Goal: Transaction & Acquisition: Purchase product/service

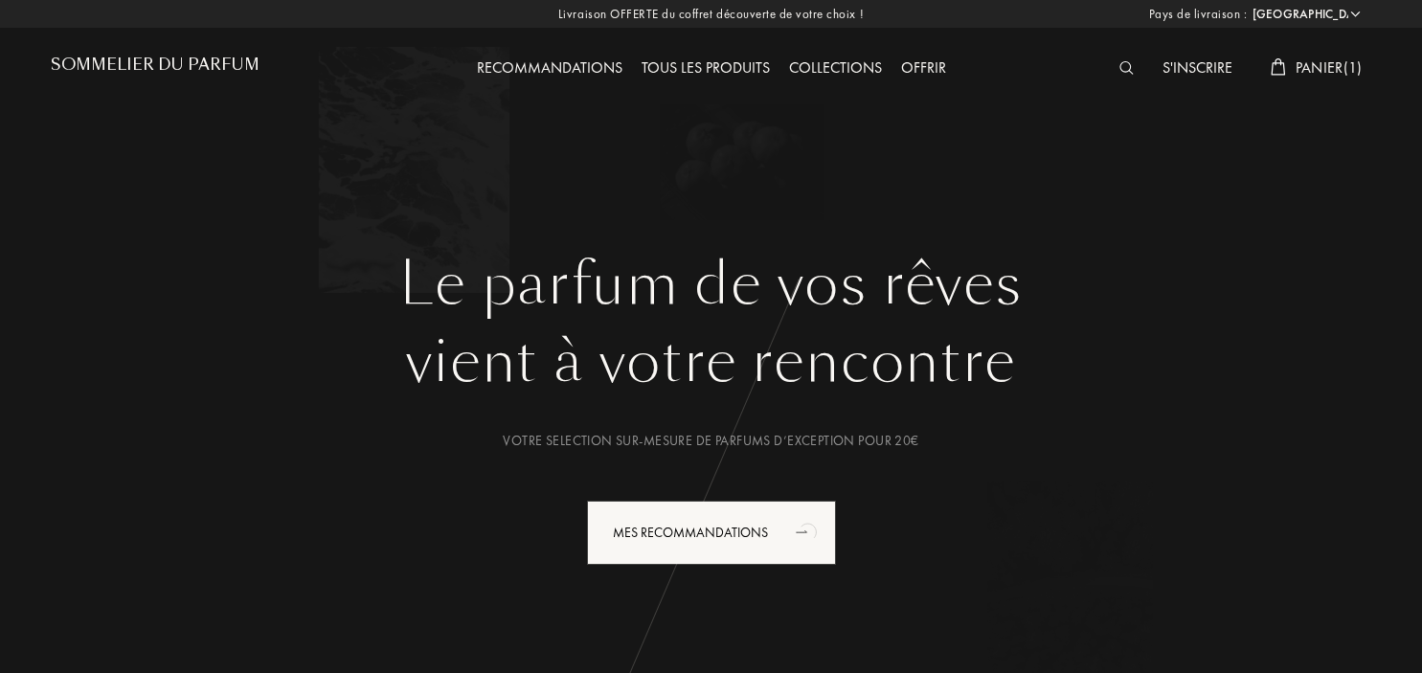
select select "FR"
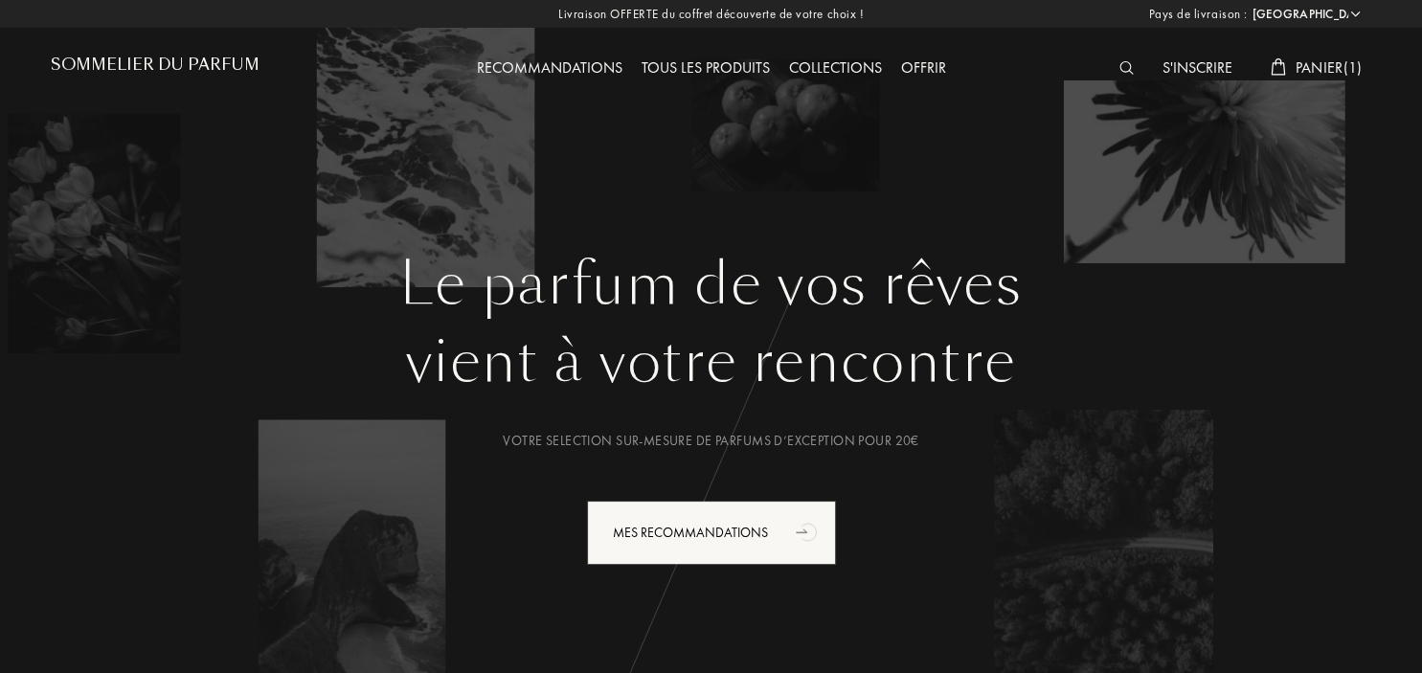
click at [1303, 66] on span "Panier ( 1 )" at bounding box center [1328, 67] width 67 height 20
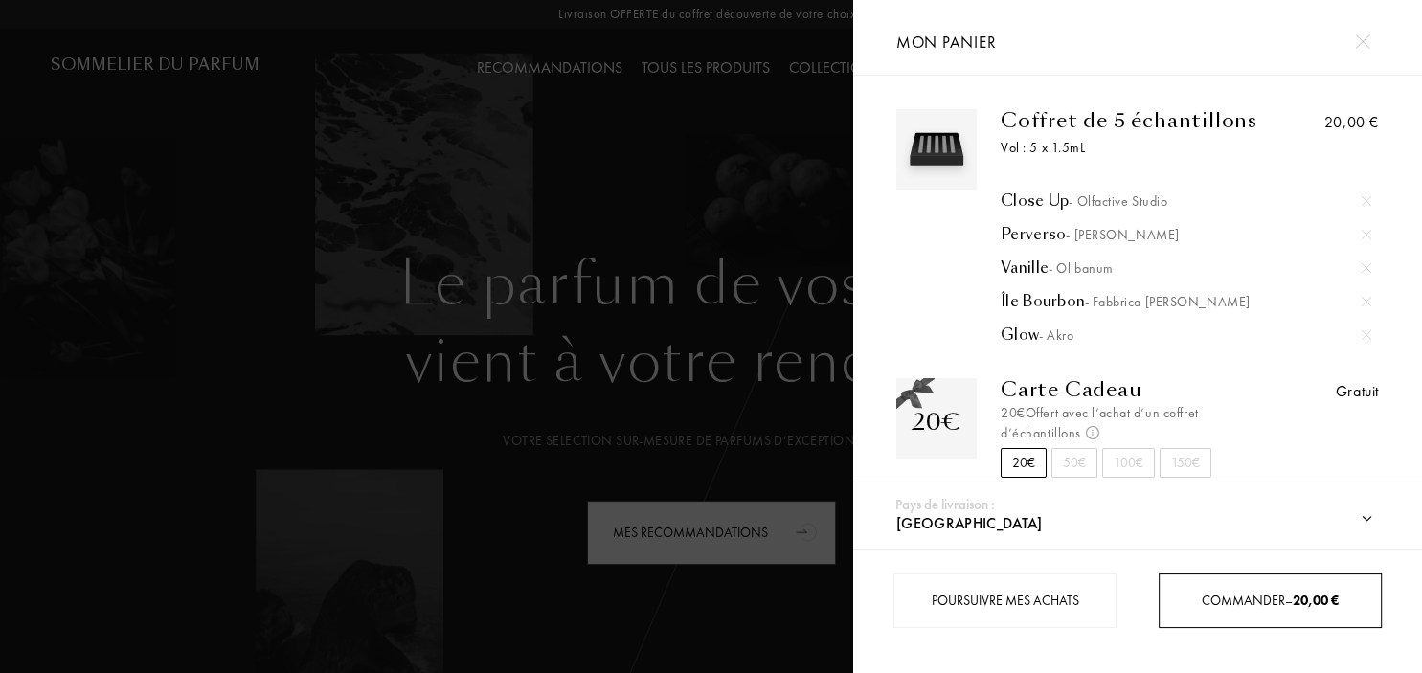
click at [1251, 613] on div "Commander – 20,00 €" at bounding box center [1269, 600] width 223 height 55
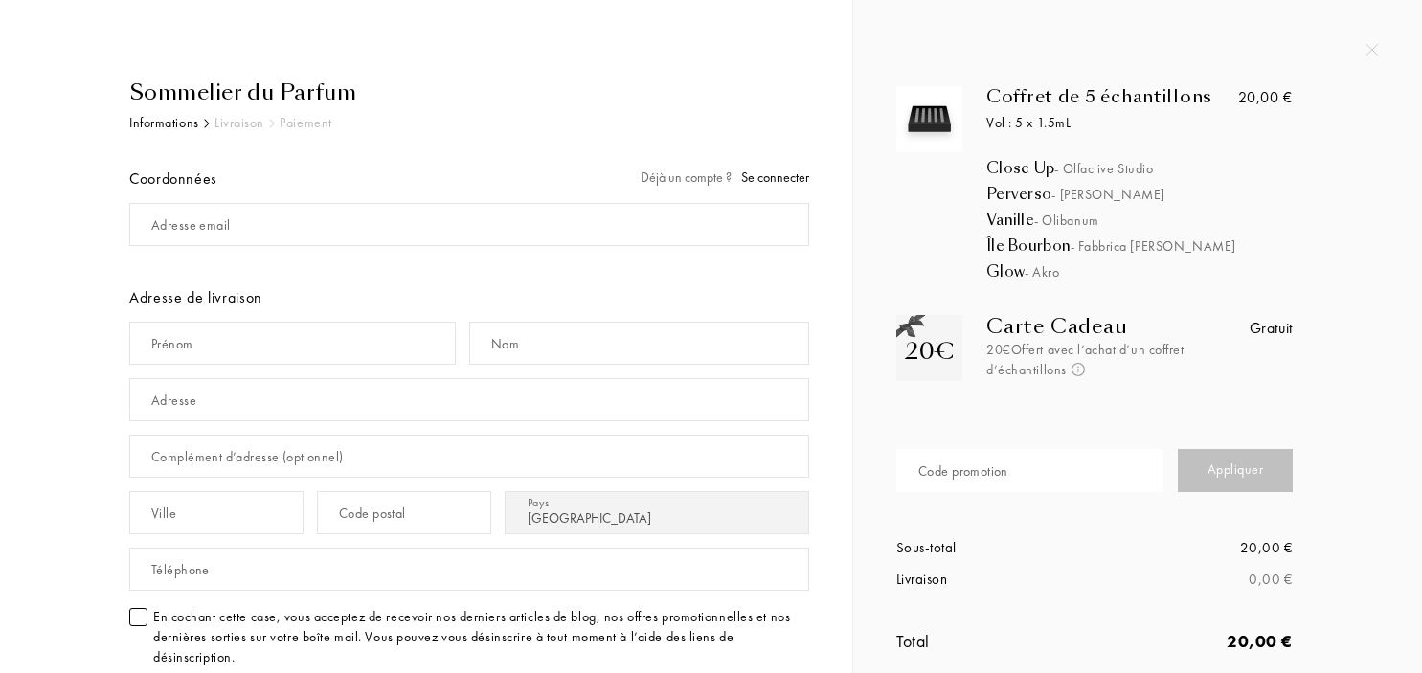
select select "FR"
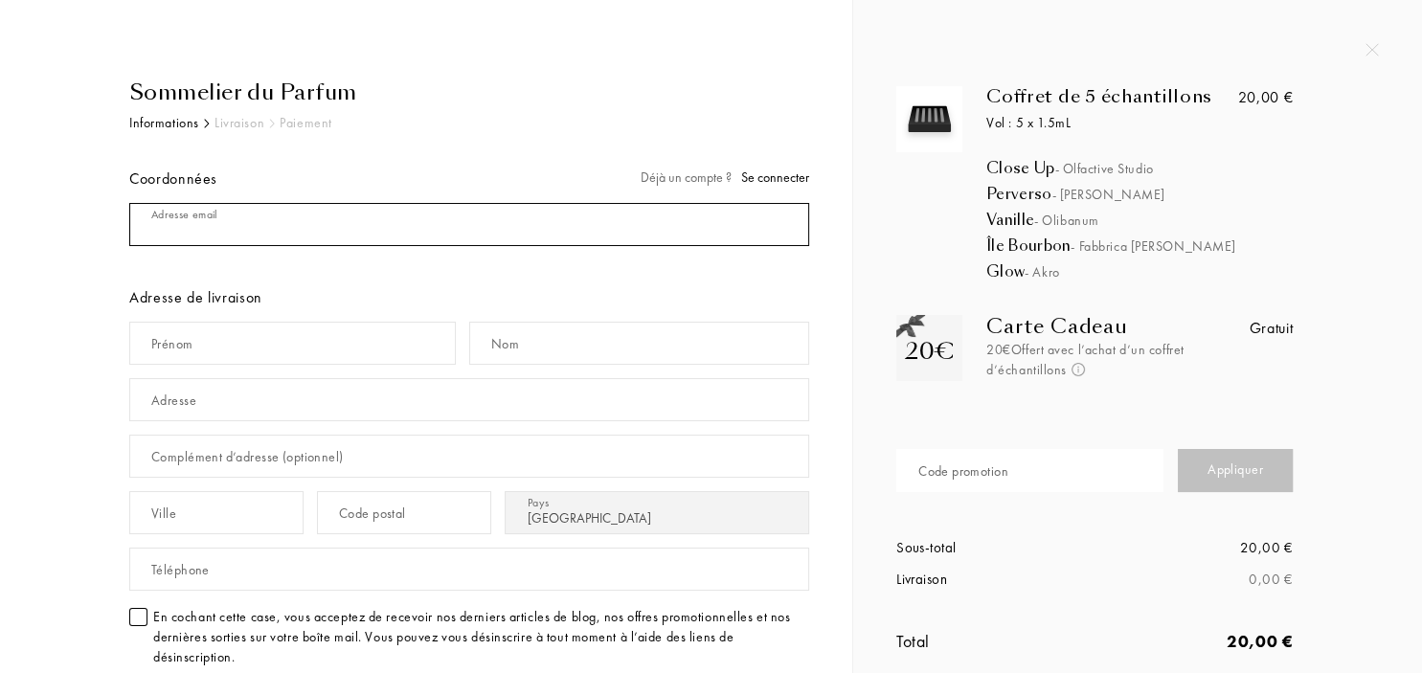
click at [263, 226] on input "mail" at bounding box center [469, 224] width 680 height 43
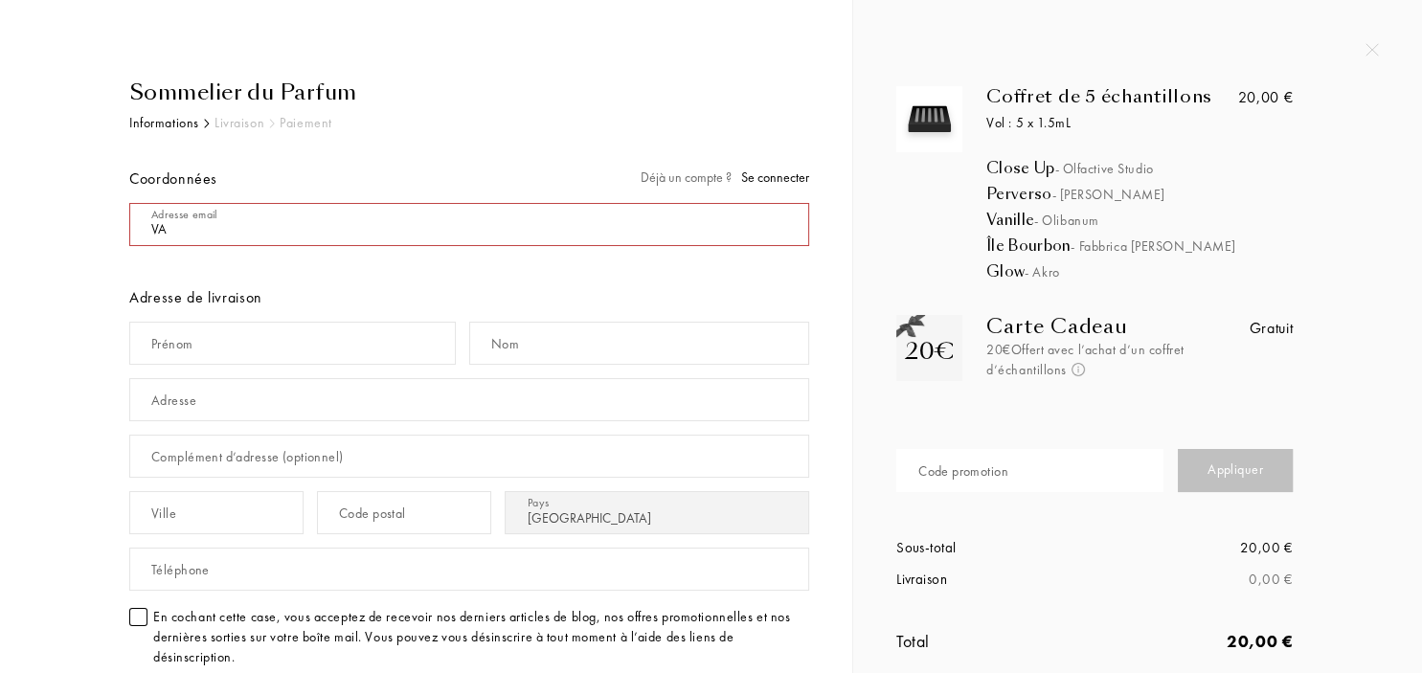
type input "V"
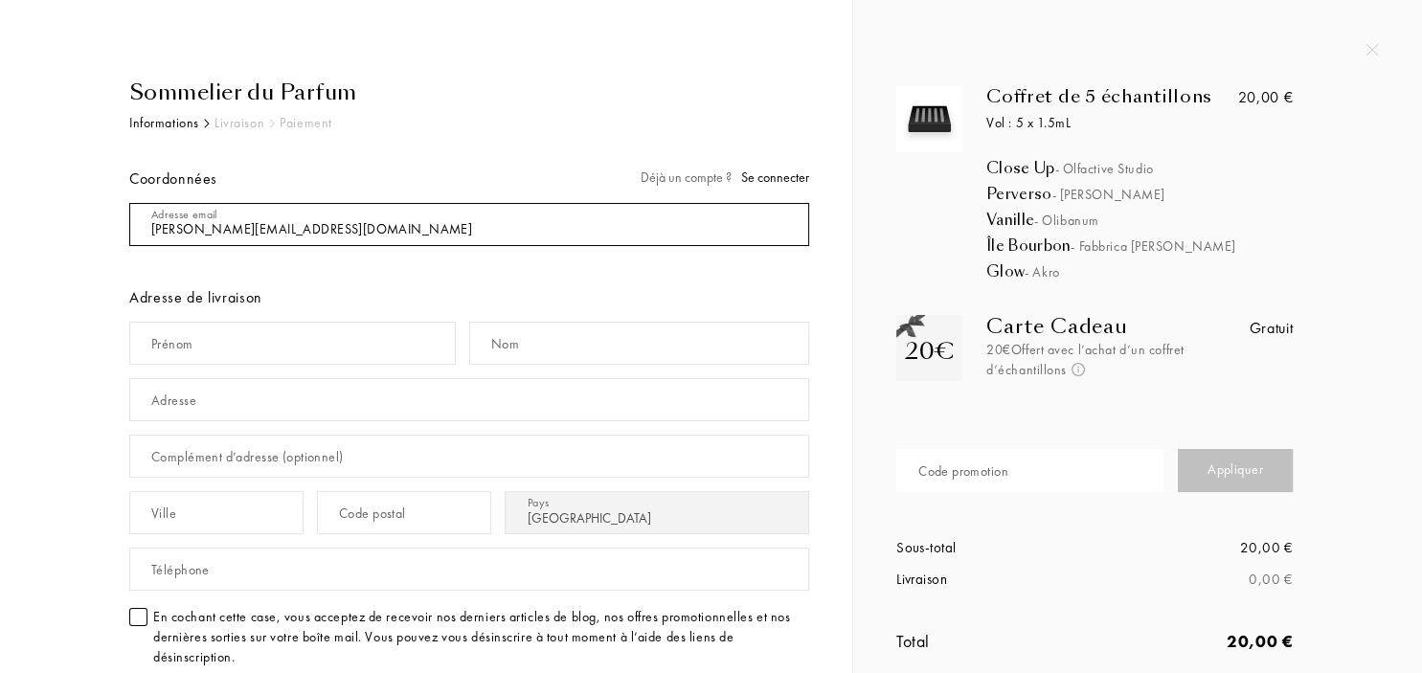
type input "[EMAIL_ADDRESS][DOMAIN_NAME]"
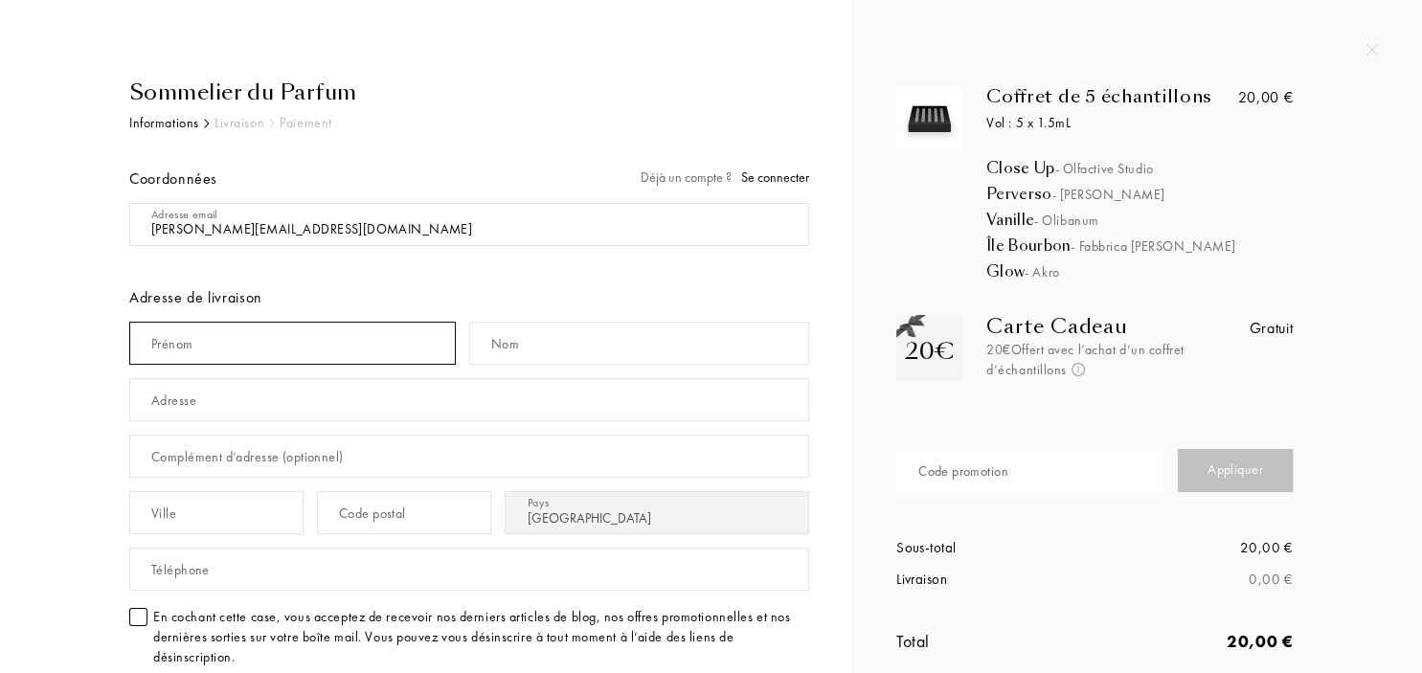
click at [380, 349] on input "text" at bounding box center [292, 343] width 326 height 43
type input "Valérie"
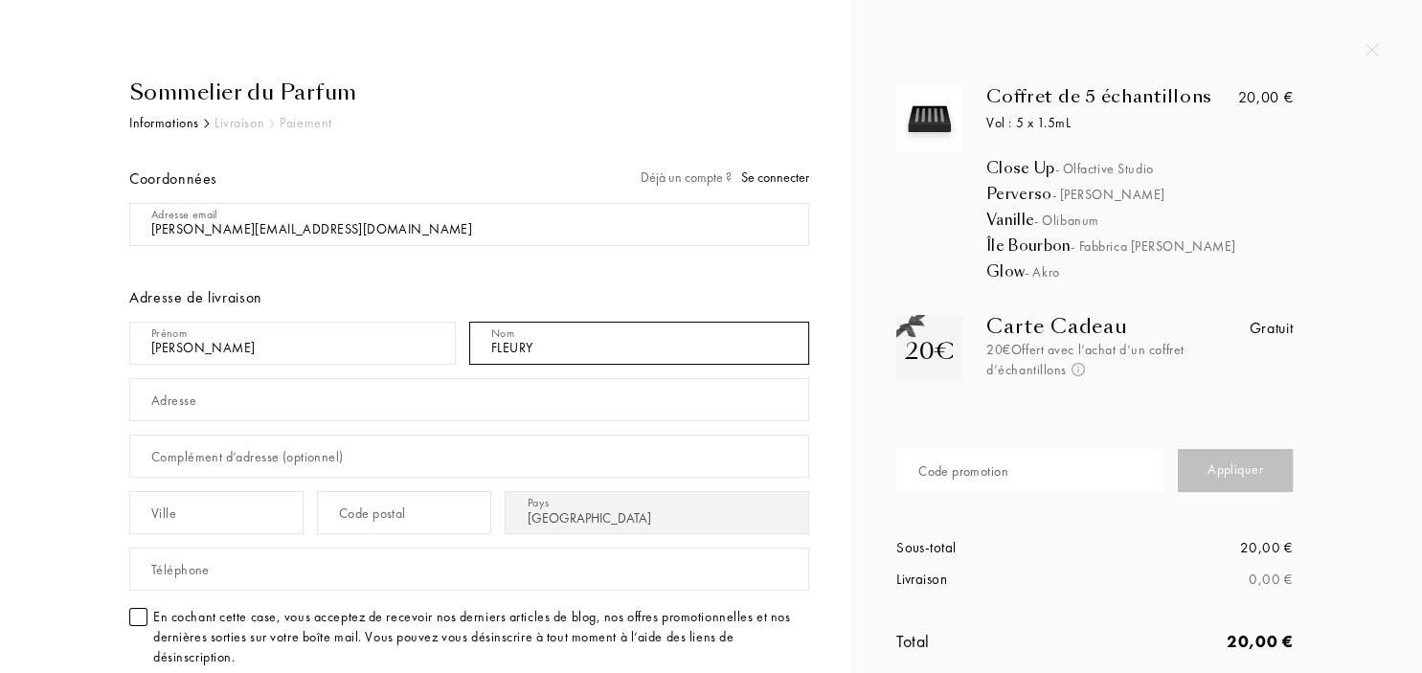
type input "FLEURY"
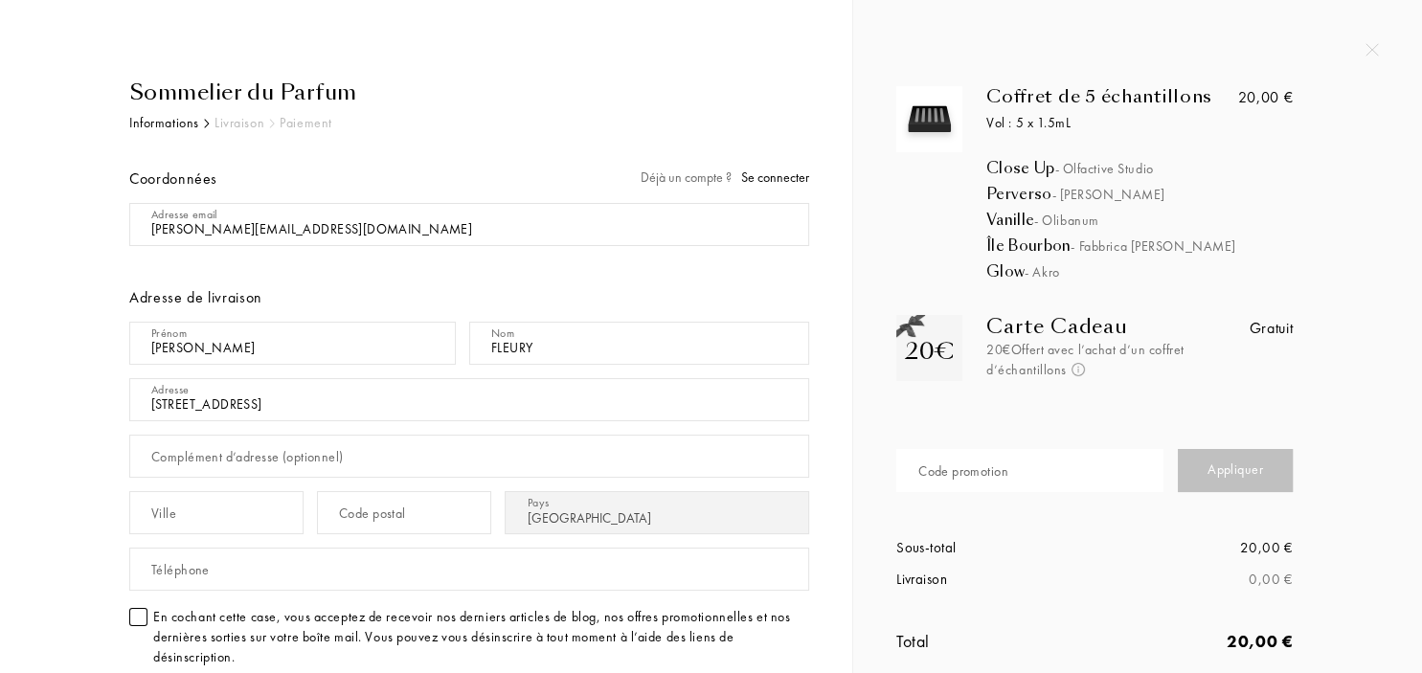
type input "[STREET_ADDRESS]"
type input "35190"
type input "3"
drag, startPoint x: 223, startPoint y: 519, endPoint x: -49, endPoint y: 505, distance: 272.2
click at [129, 505] on input "35190" at bounding box center [216, 512] width 174 height 43
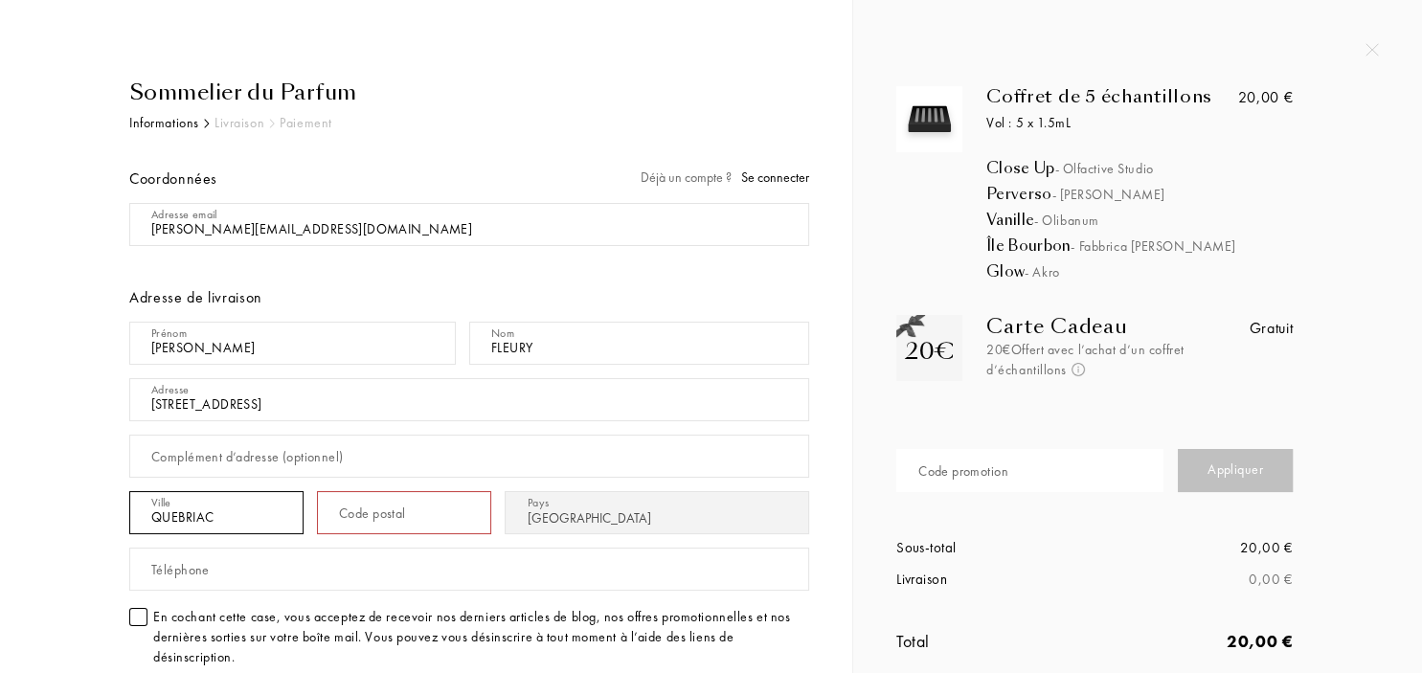
type input "QUEBRIAC"
type input "35190"
click at [191, 565] on div "Téléphone" at bounding box center [180, 570] width 58 height 20
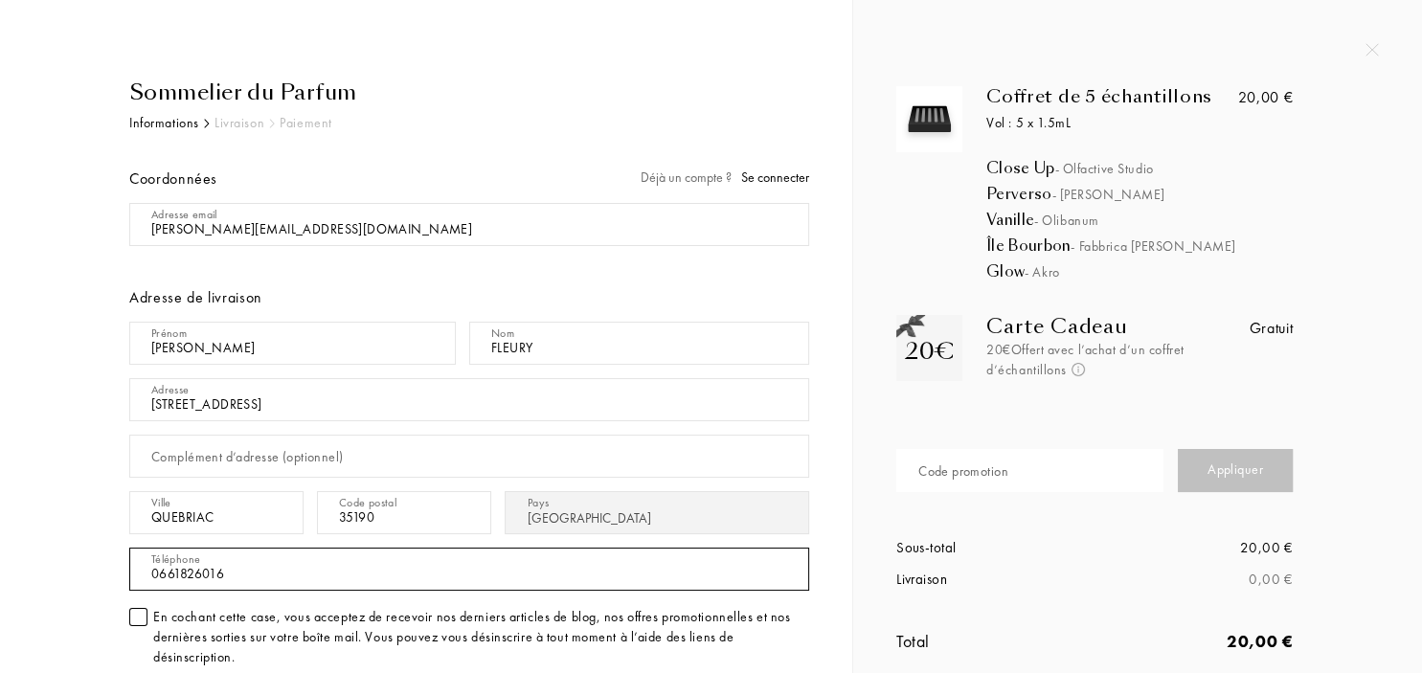
type input "0661826016"
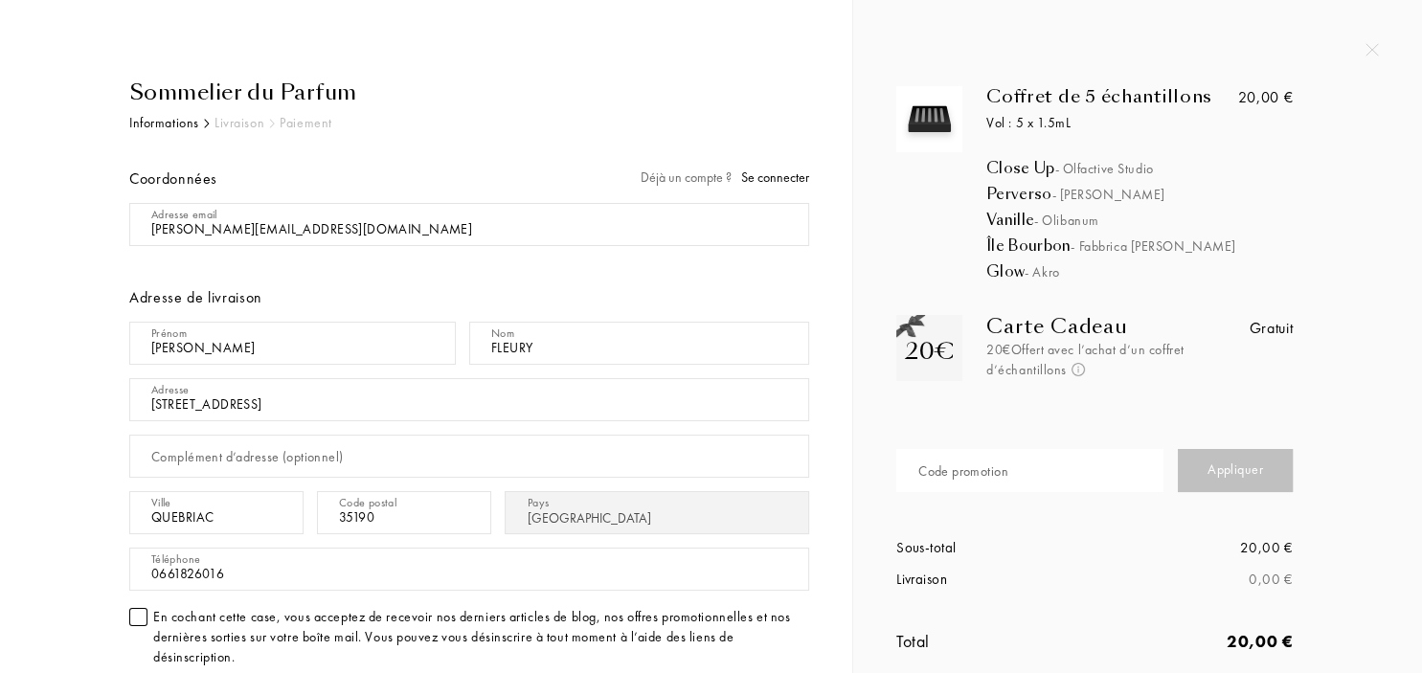
click at [135, 611] on div at bounding box center [138, 617] width 18 height 18
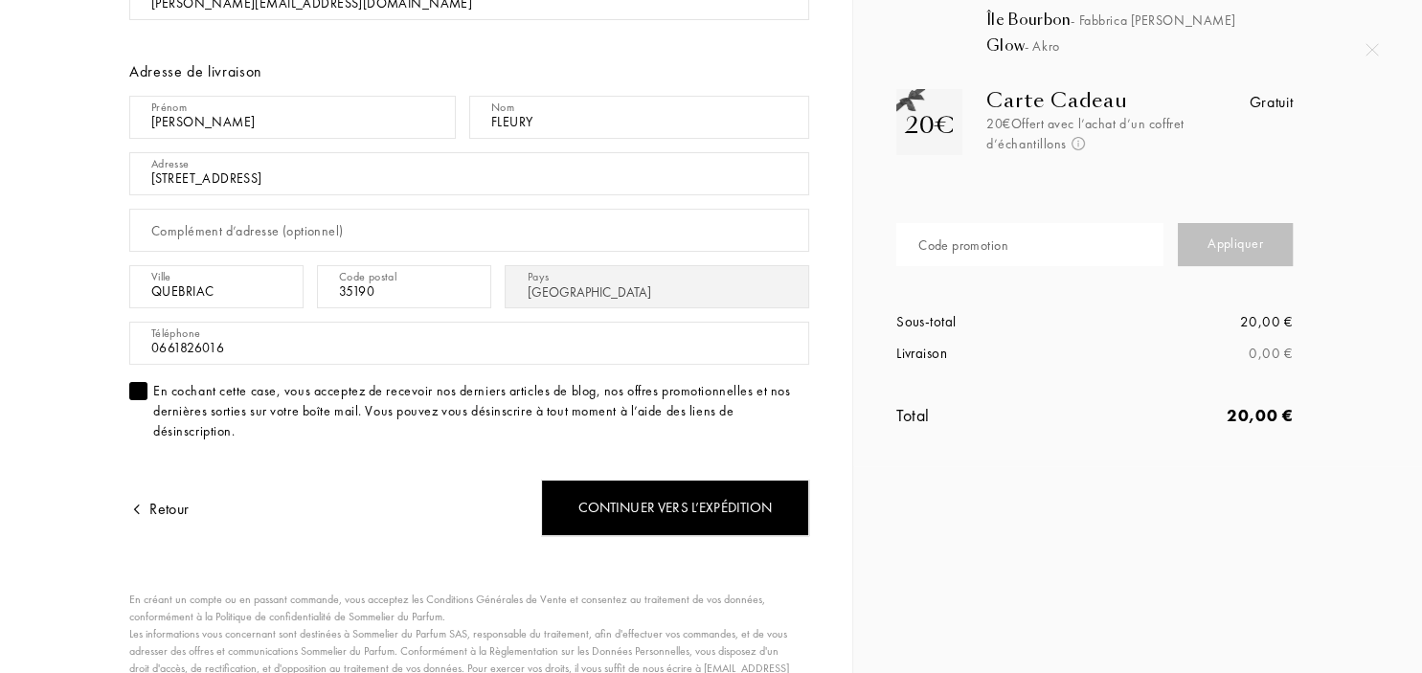
scroll to position [238, 0]
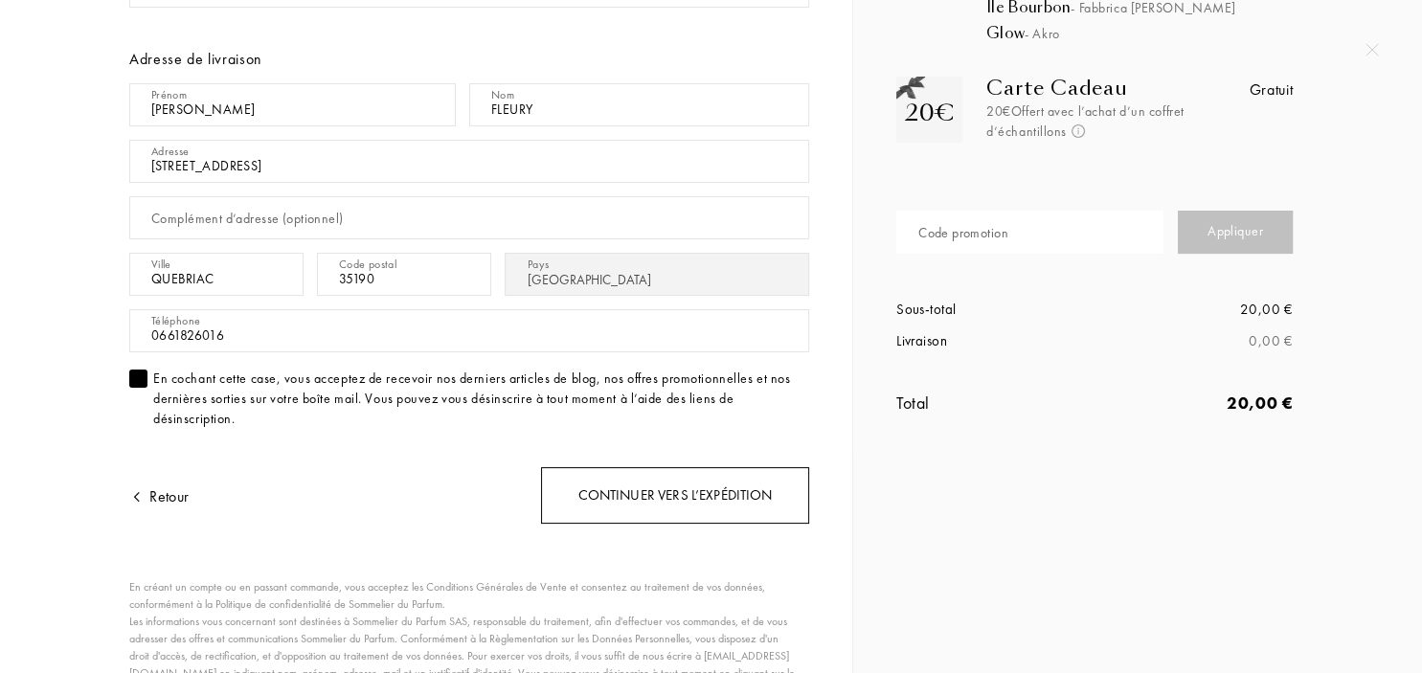
click at [698, 504] on div "Continuer vers l’expédition" at bounding box center [675, 495] width 268 height 56
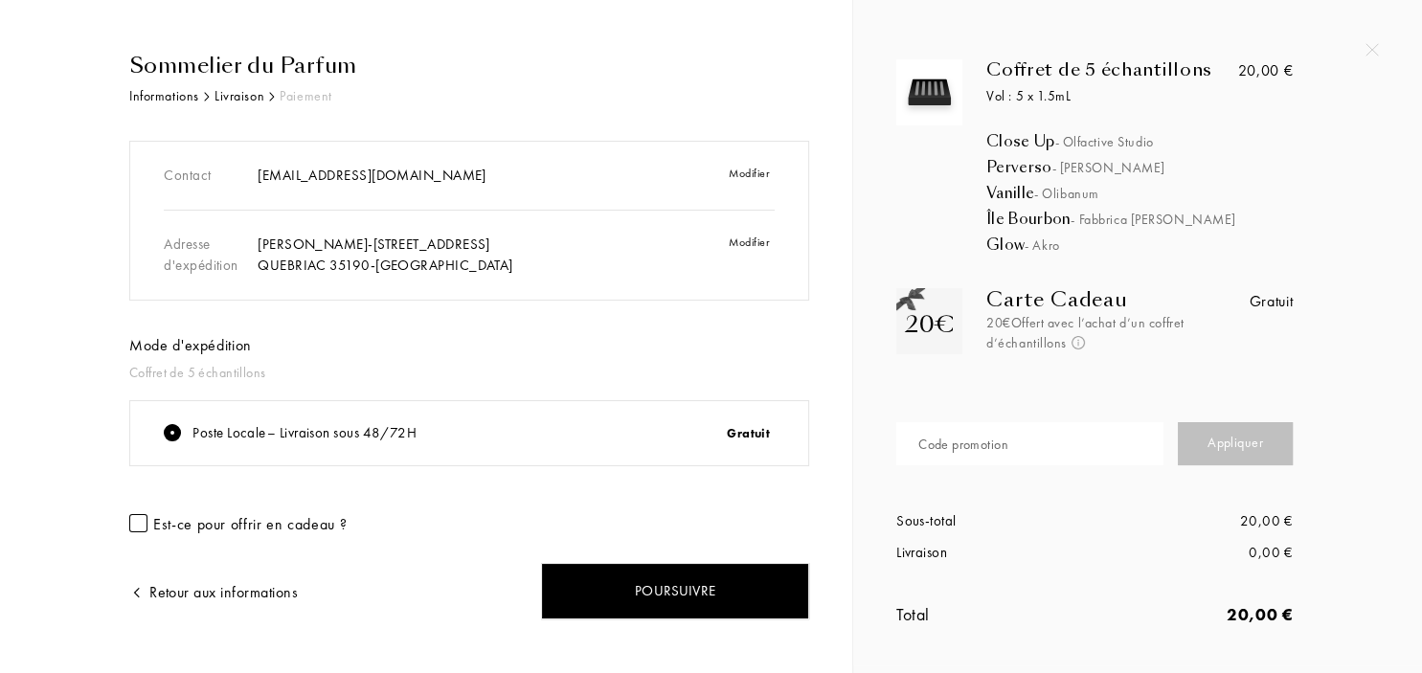
scroll to position [54, 0]
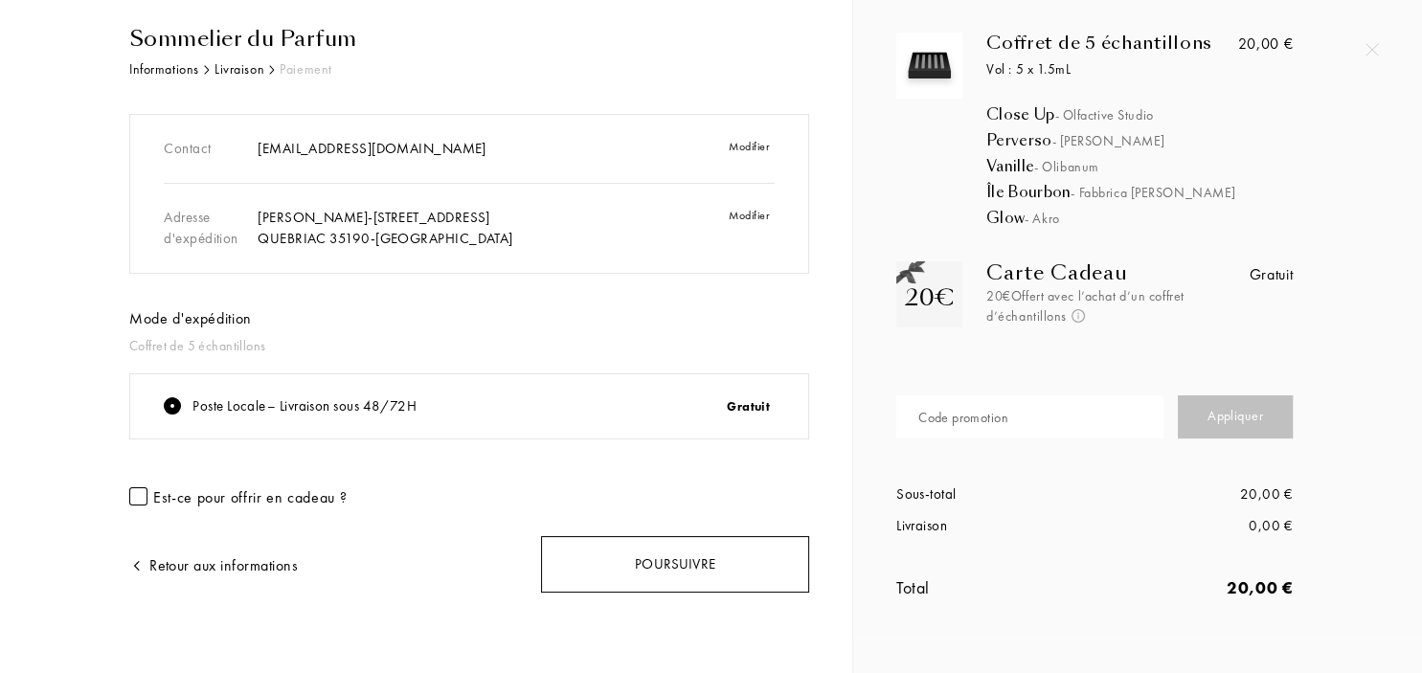
click at [668, 565] on div "Poursuivre" at bounding box center [675, 564] width 268 height 56
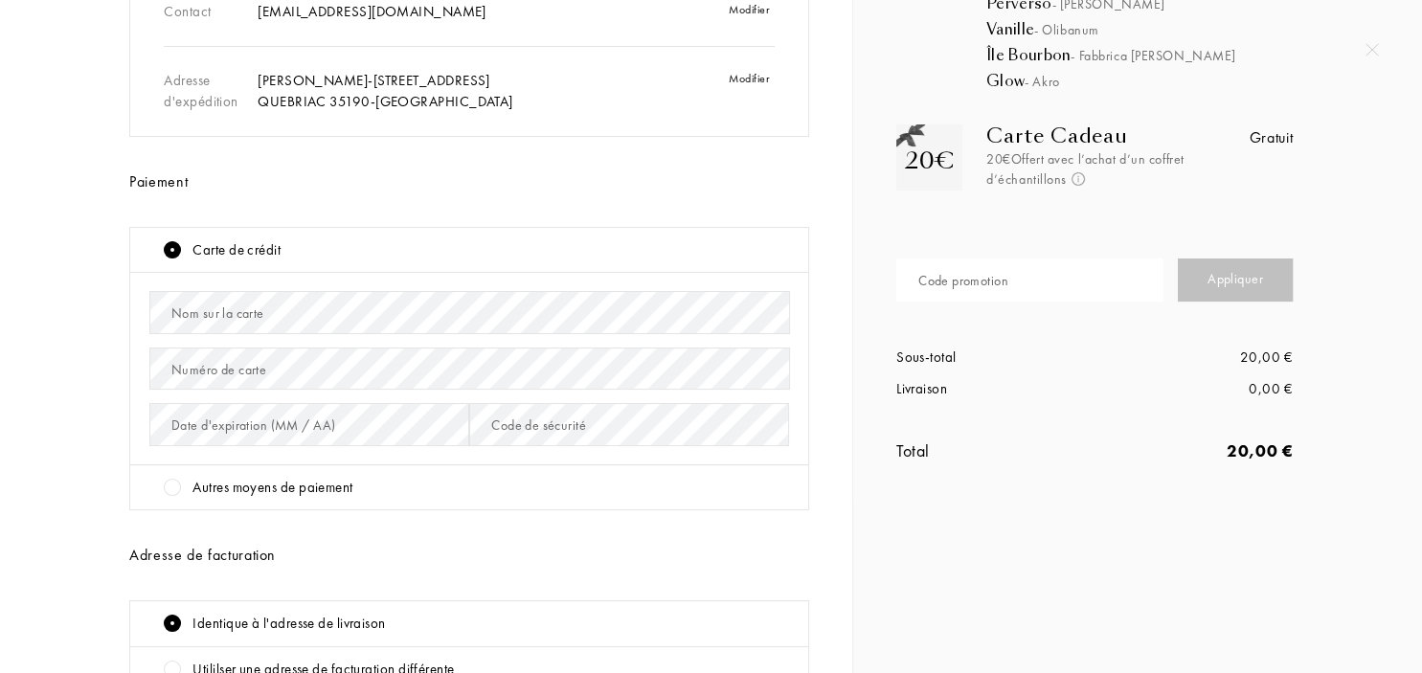
scroll to position [358, 0]
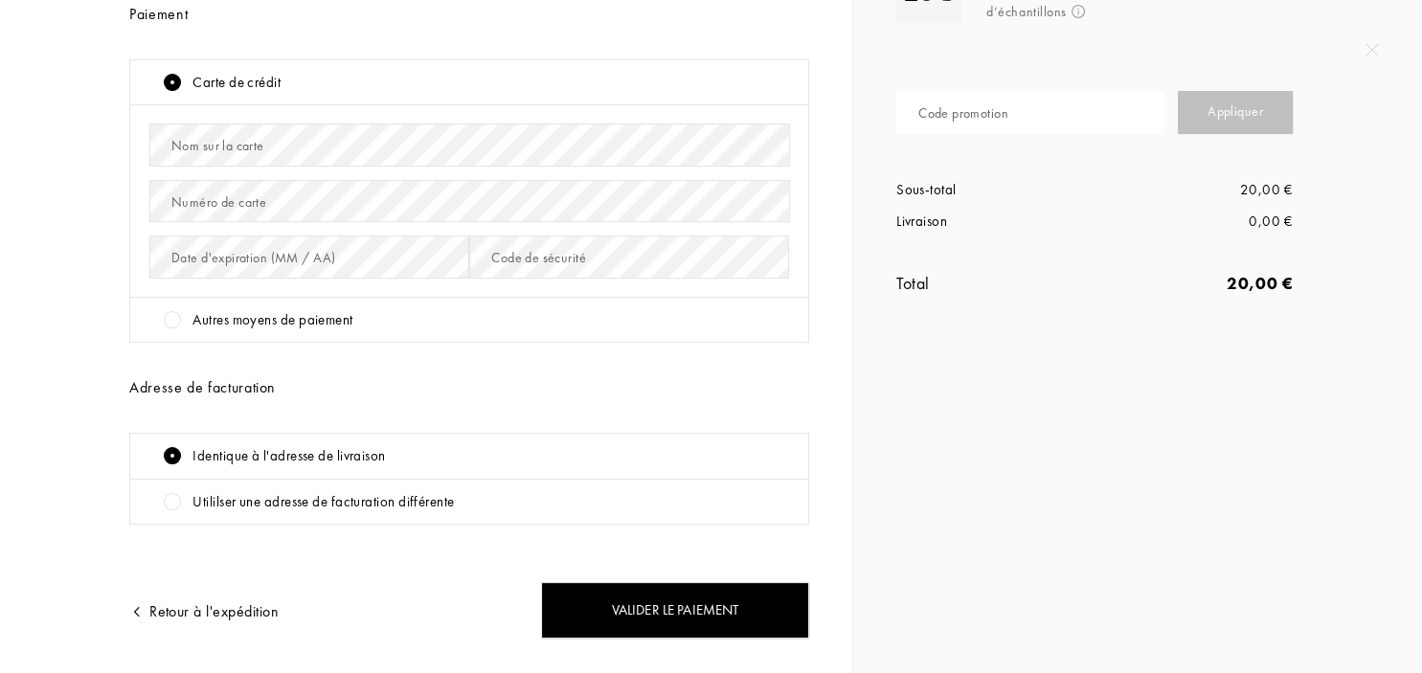
click at [165, 320] on div at bounding box center [172, 319] width 17 height 17
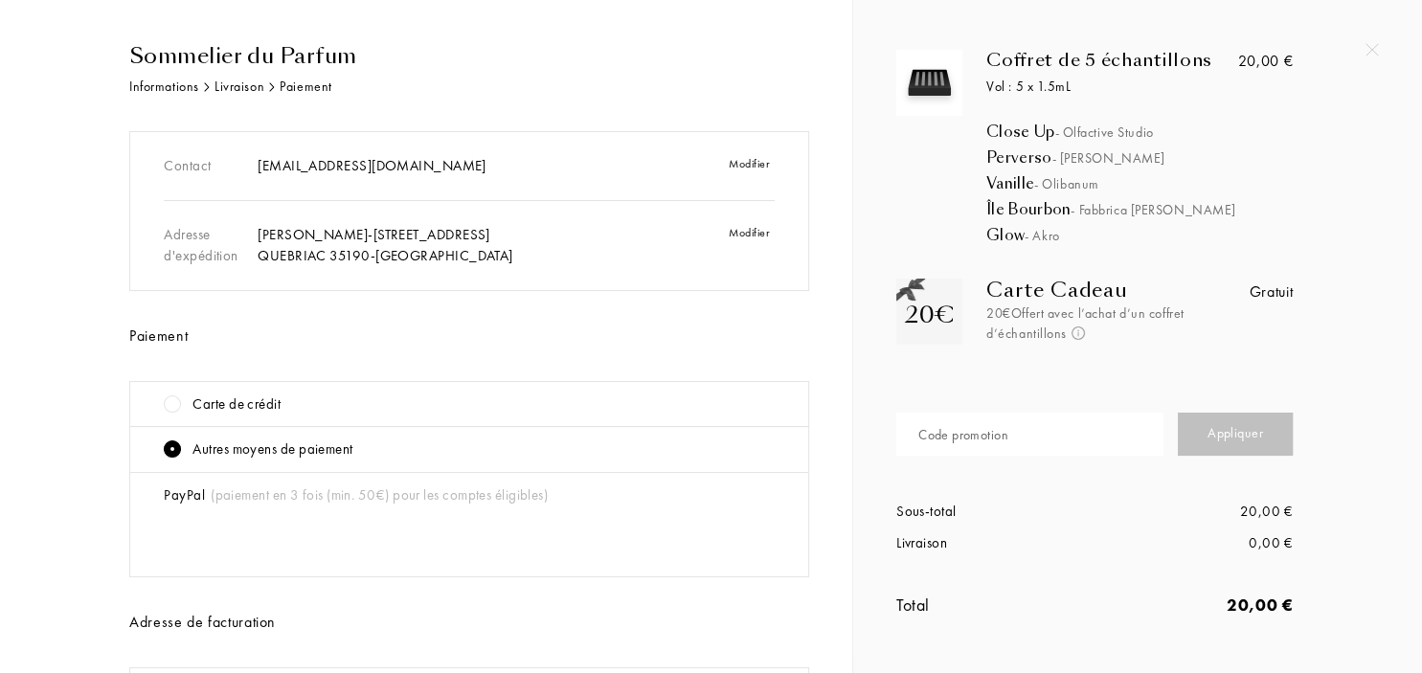
scroll to position [0, 0]
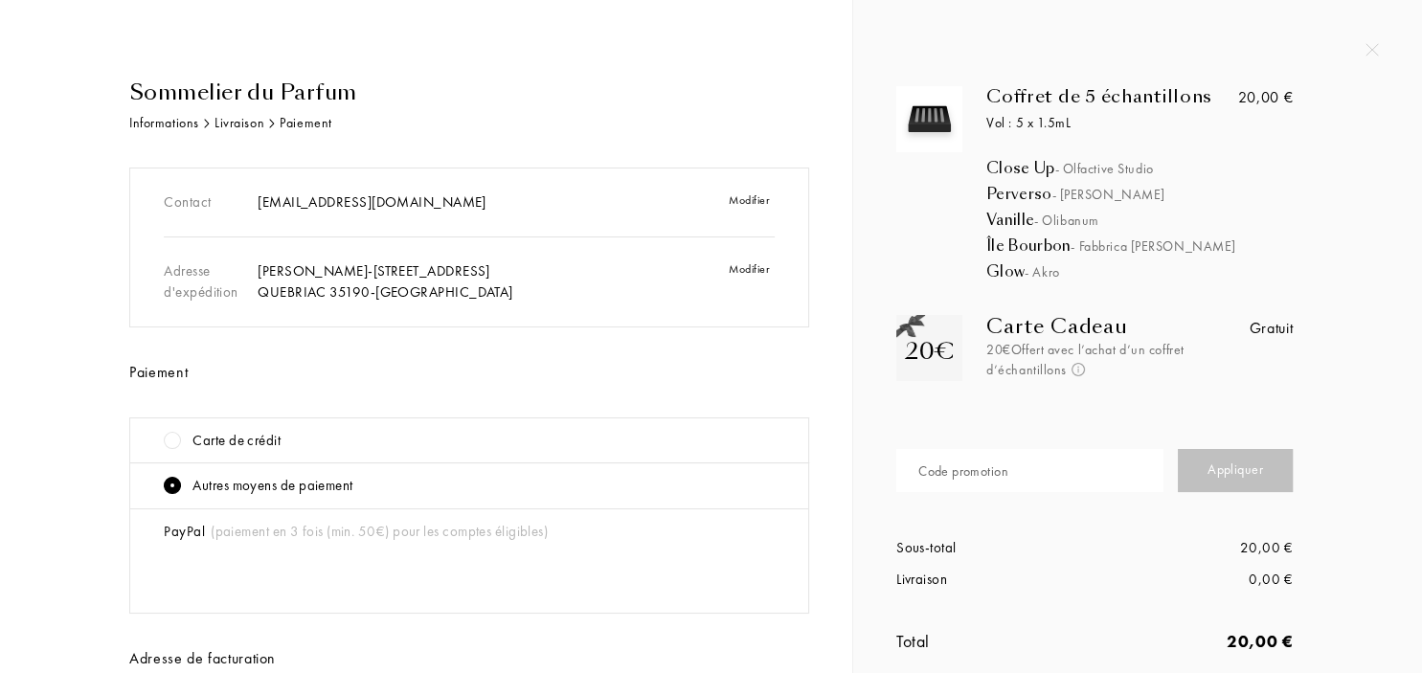
click at [181, 439] on div at bounding box center [172, 440] width 17 height 17
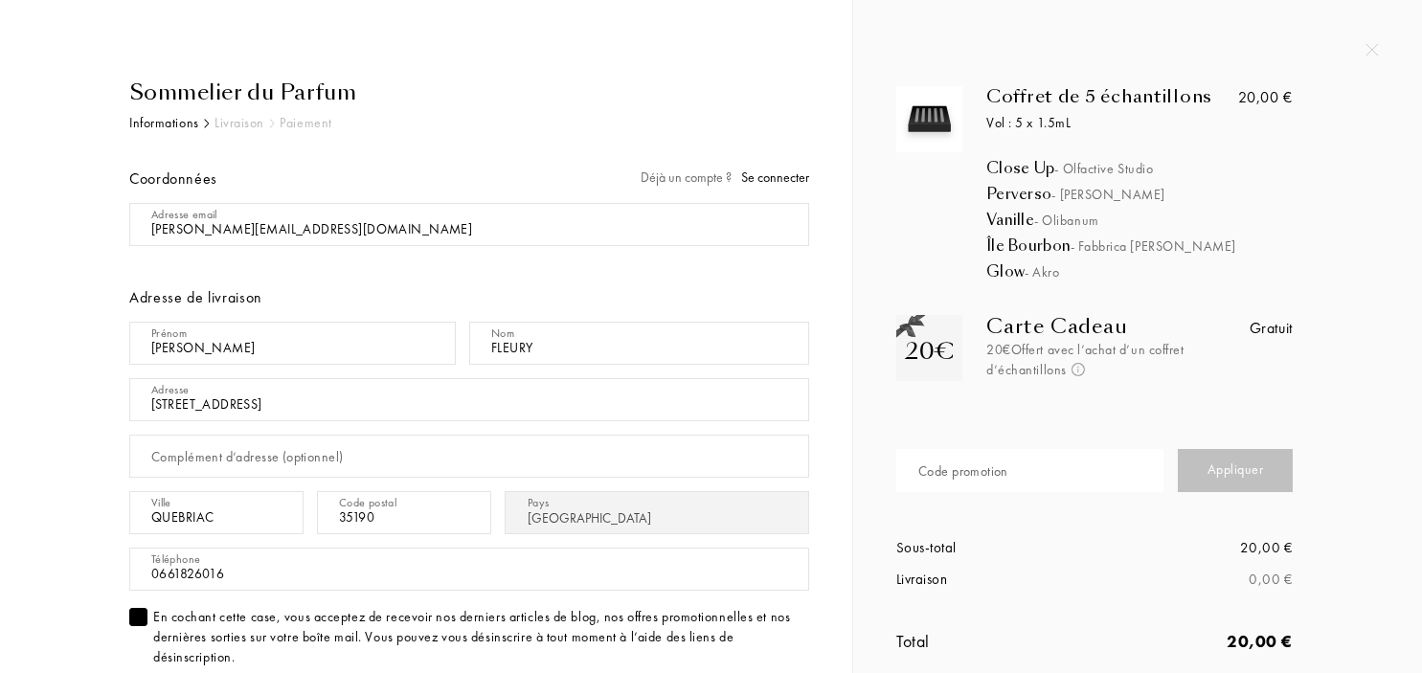
select select "FR"
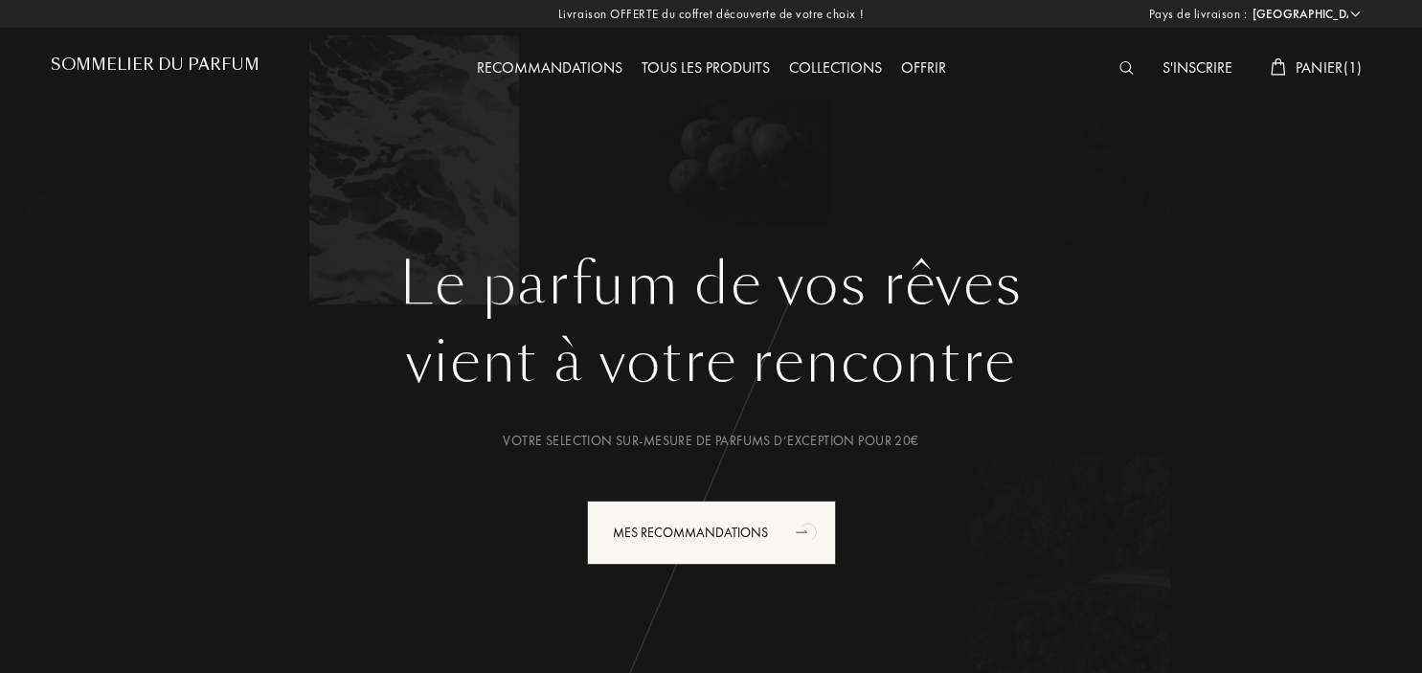
select select "FR"
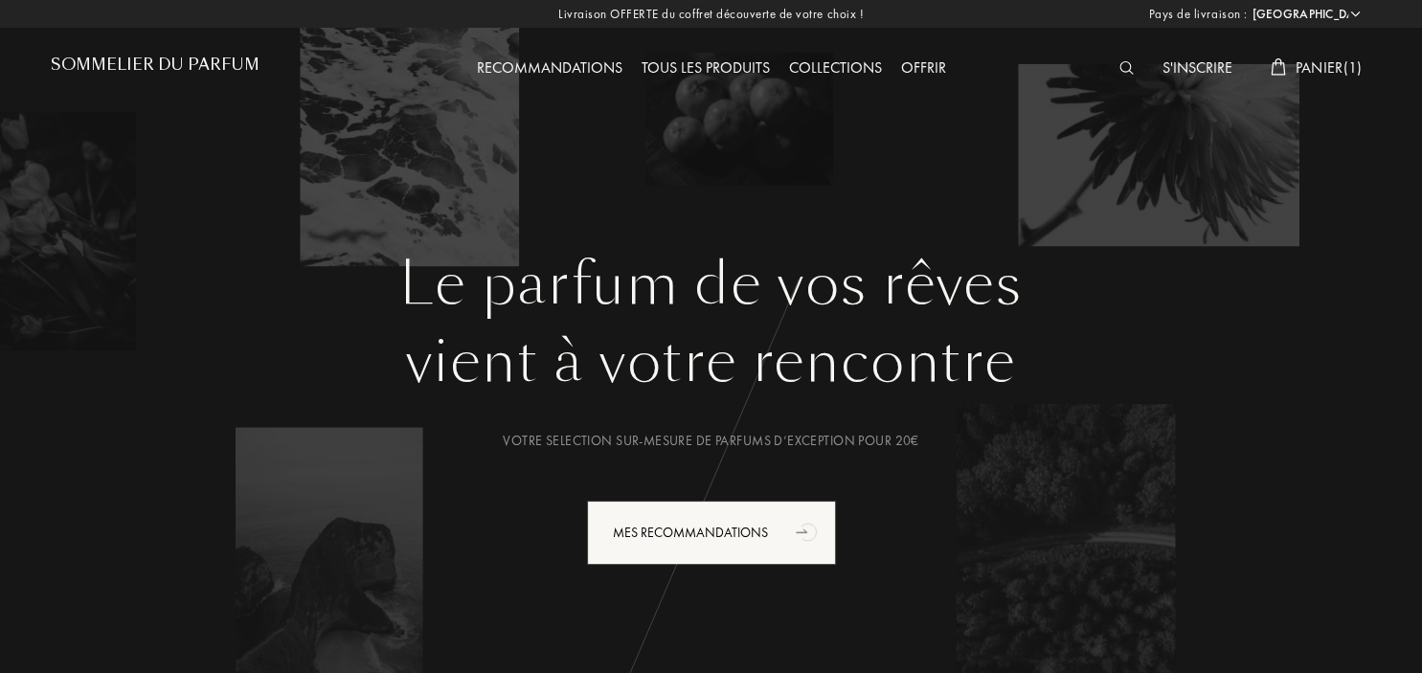
click at [596, 70] on div "Recommandations" at bounding box center [549, 68] width 165 height 25
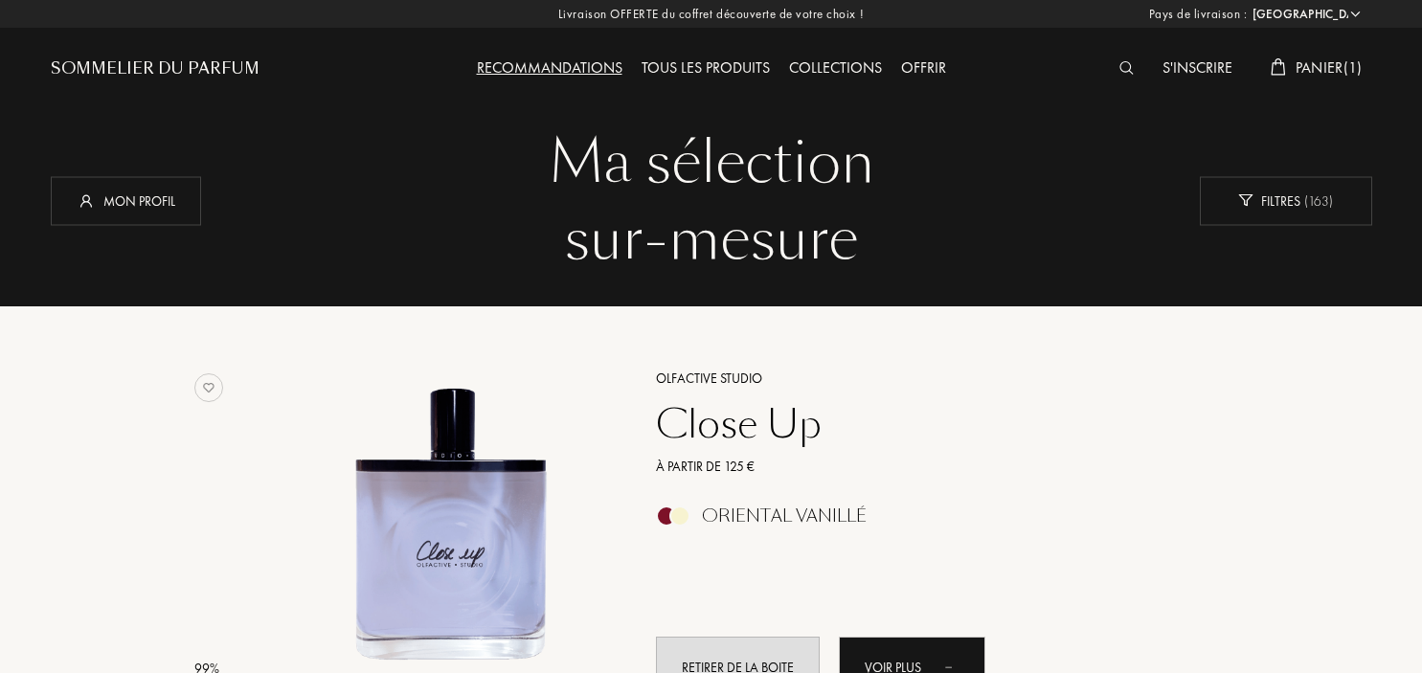
select select "FR"
click at [148, 199] on div "Mon profil" at bounding box center [126, 200] width 150 height 49
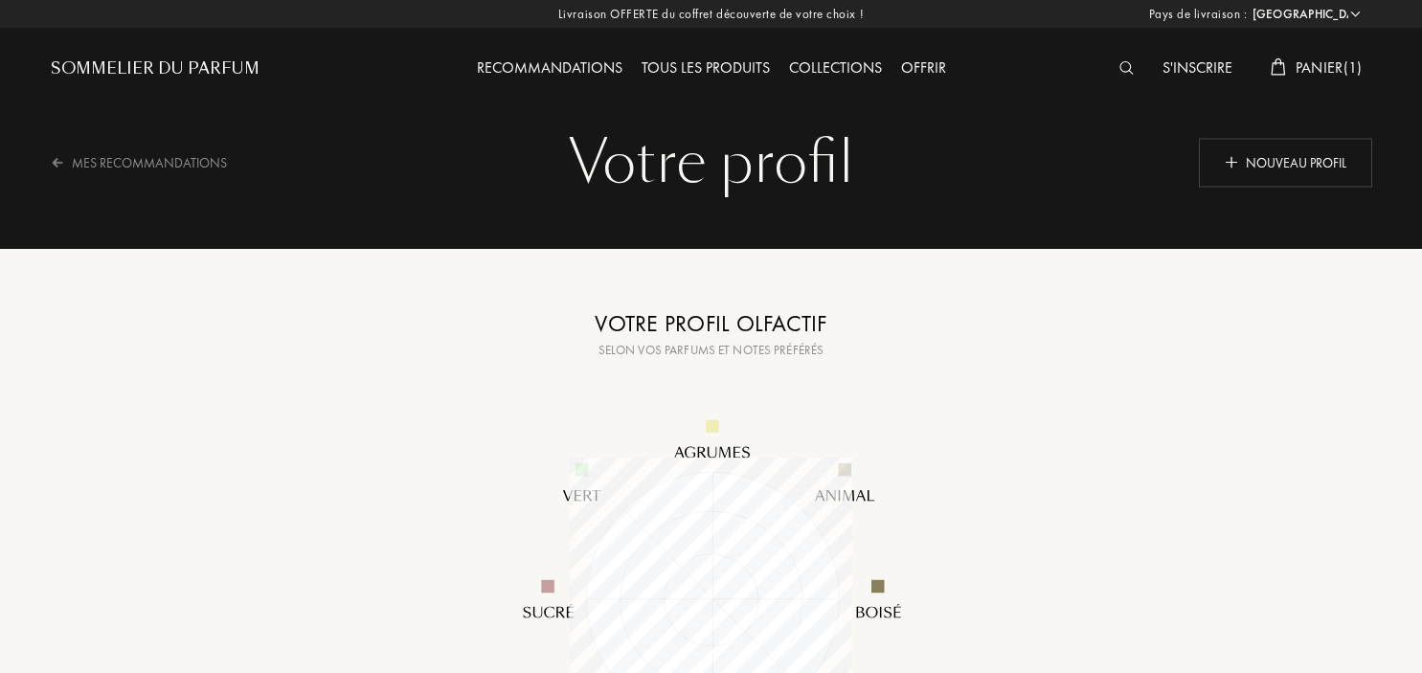
select select "FR"
click at [710, 71] on div "Tous les produits" at bounding box center [705, 68] width 147 height 25
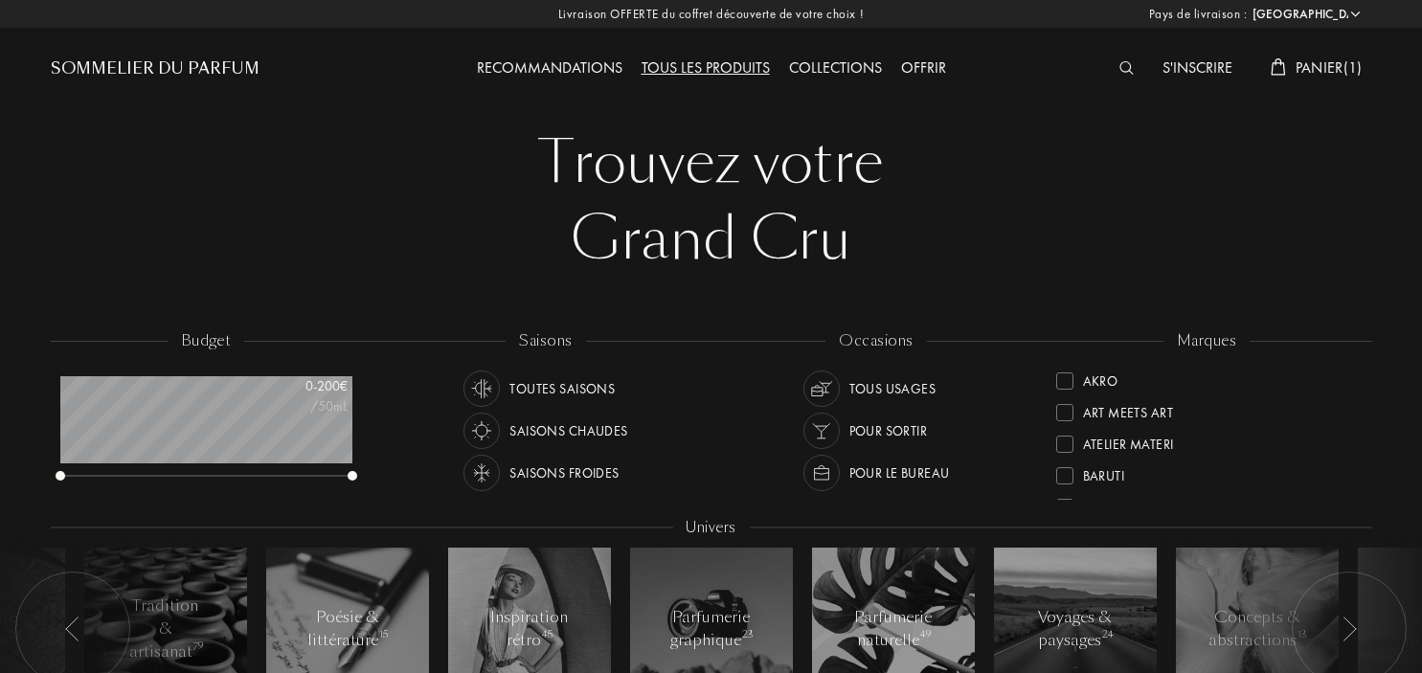
select select "FR"
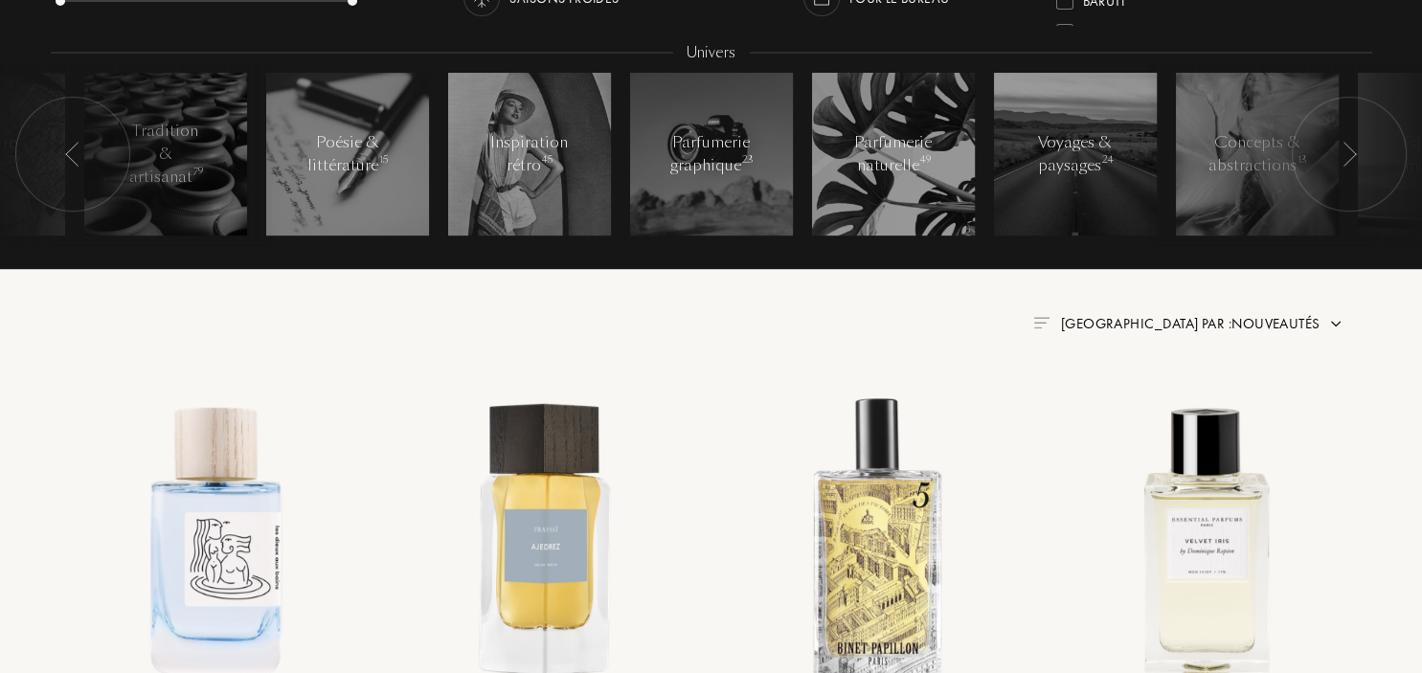
scroll to position [505, 0]
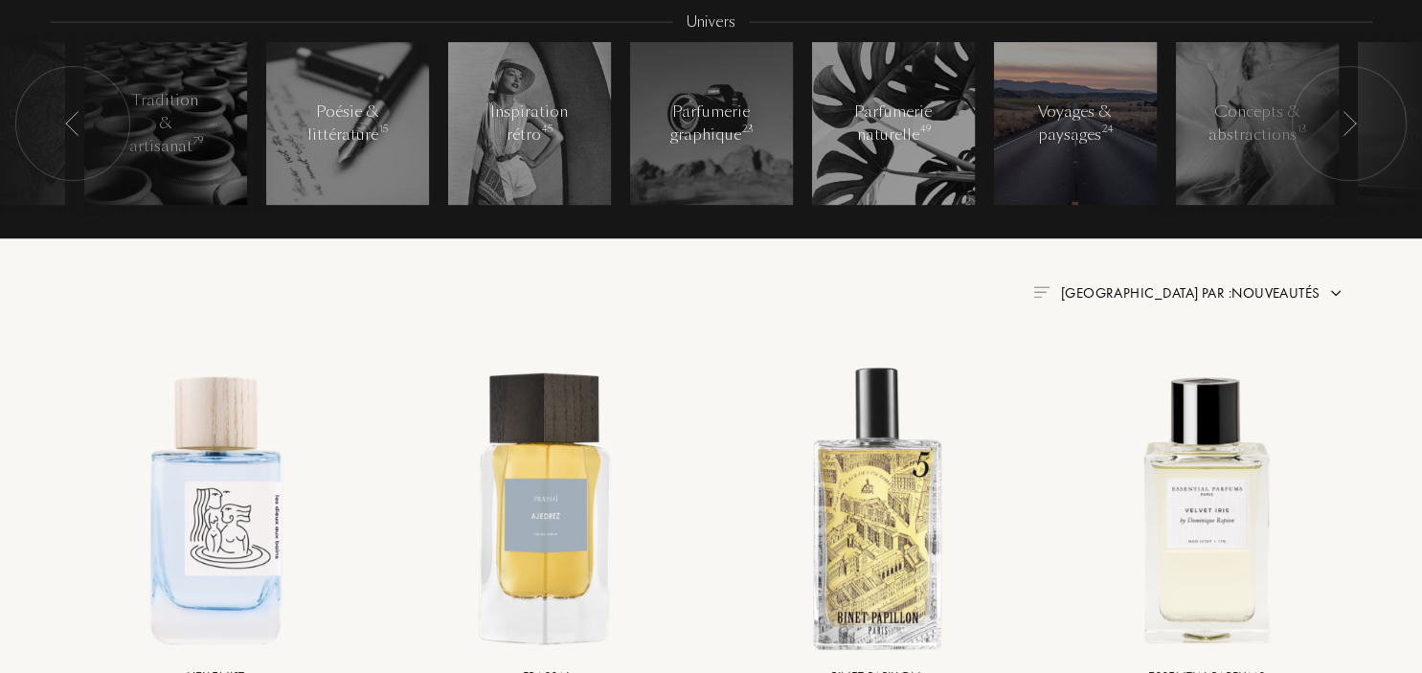
click at [1110, 101] on div at bounding box center [1075, 123] width 163 height 163
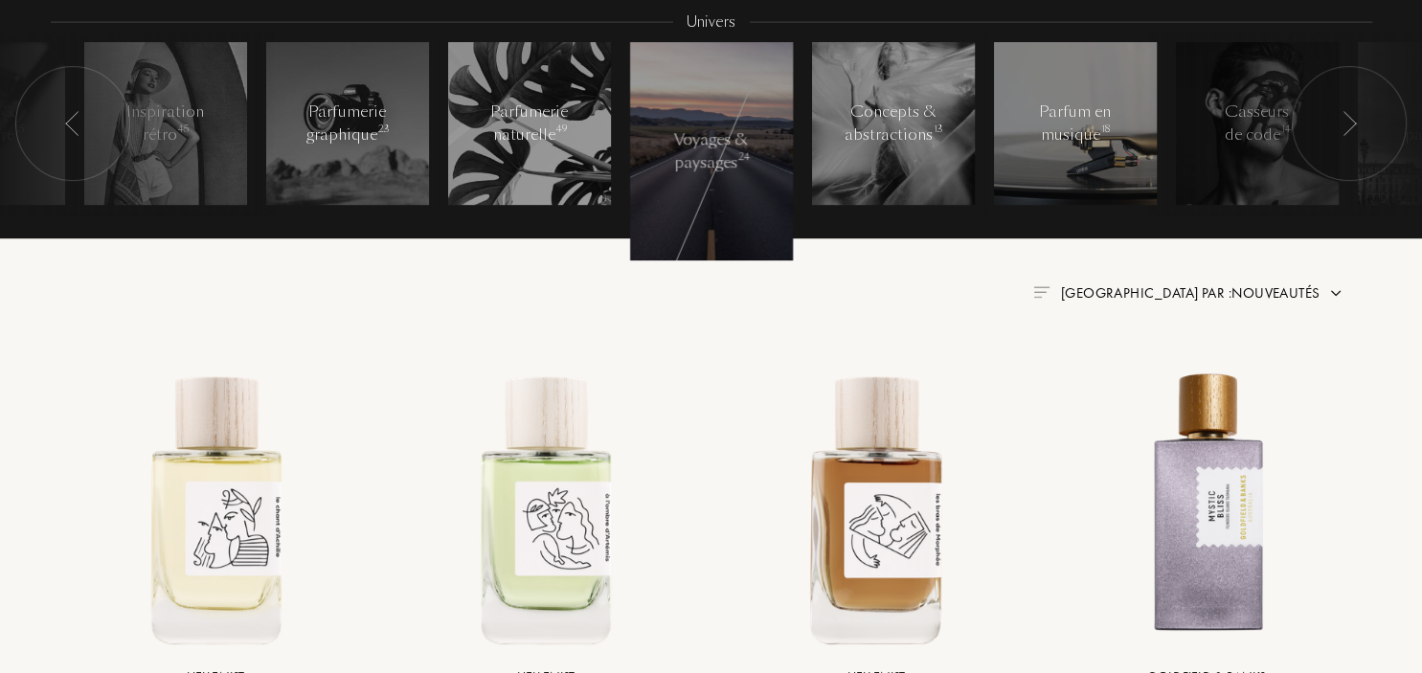
click at [1028, 123] on div at bounding box center [1075, 123] width 163 height 163
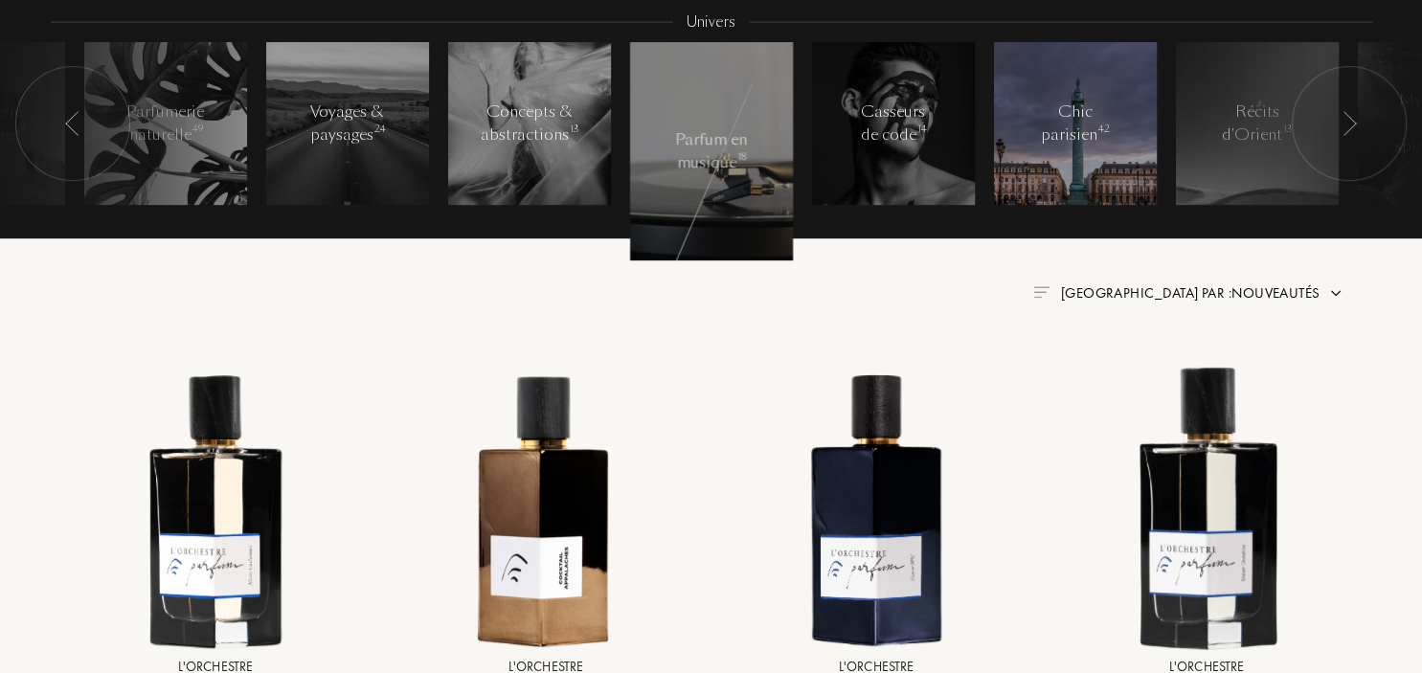
click at [1067, 170] on div at bounding box center [1075, 123] width 163 height 163
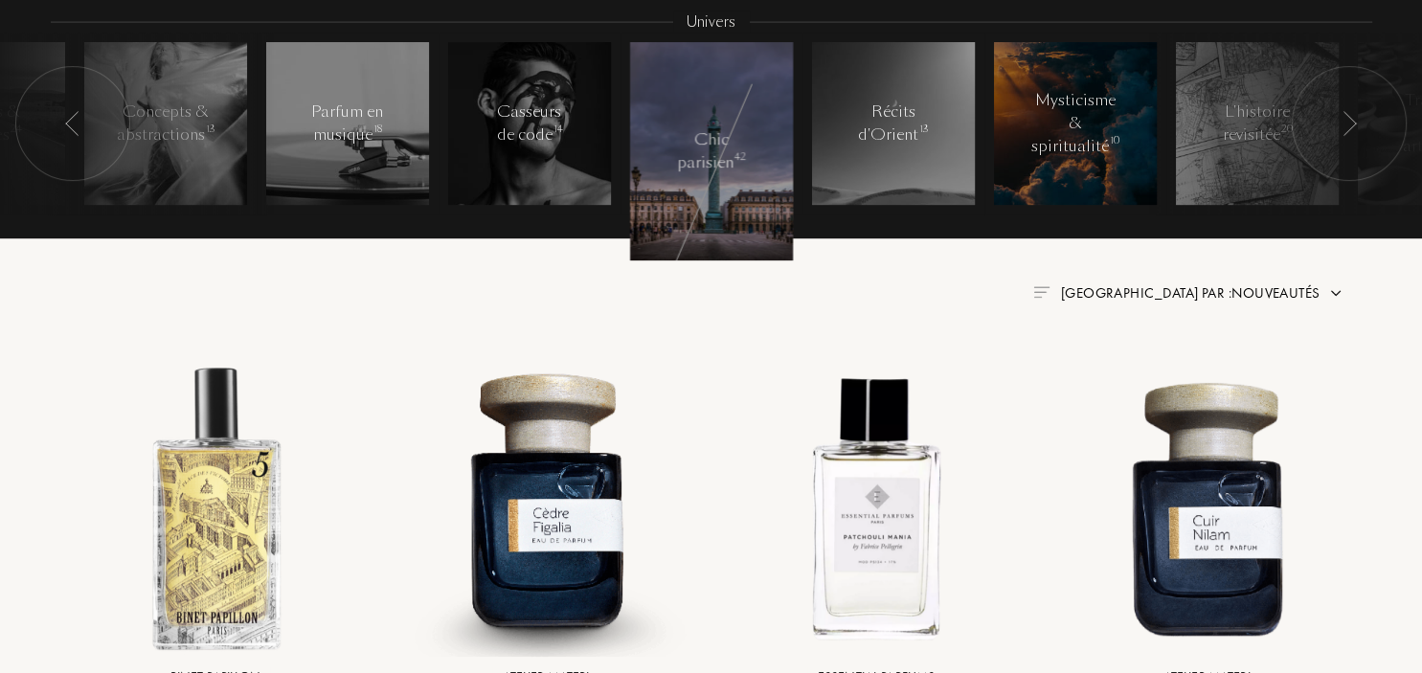
click at [1091, 123] on div "Mysticisme & spiritualité 10" at bounding box center [1074, 123] width 87 height 69
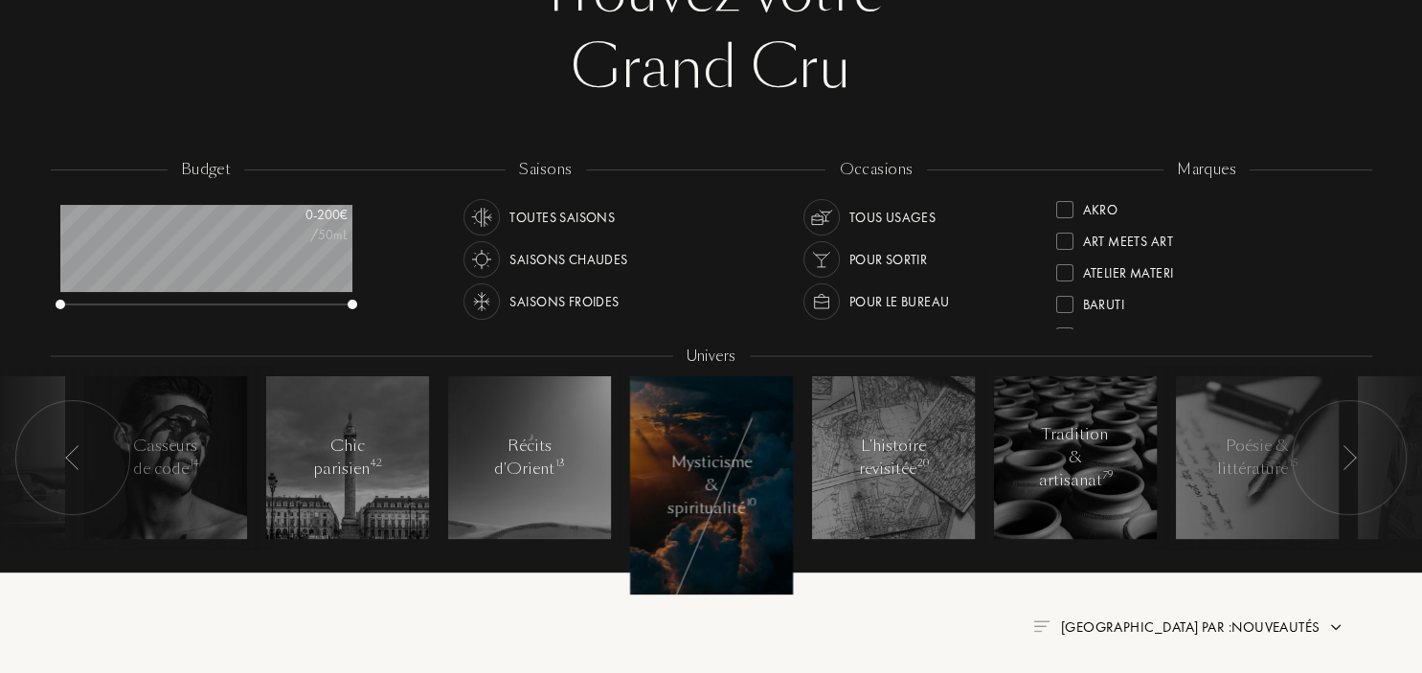
scroll to position [202, 0]
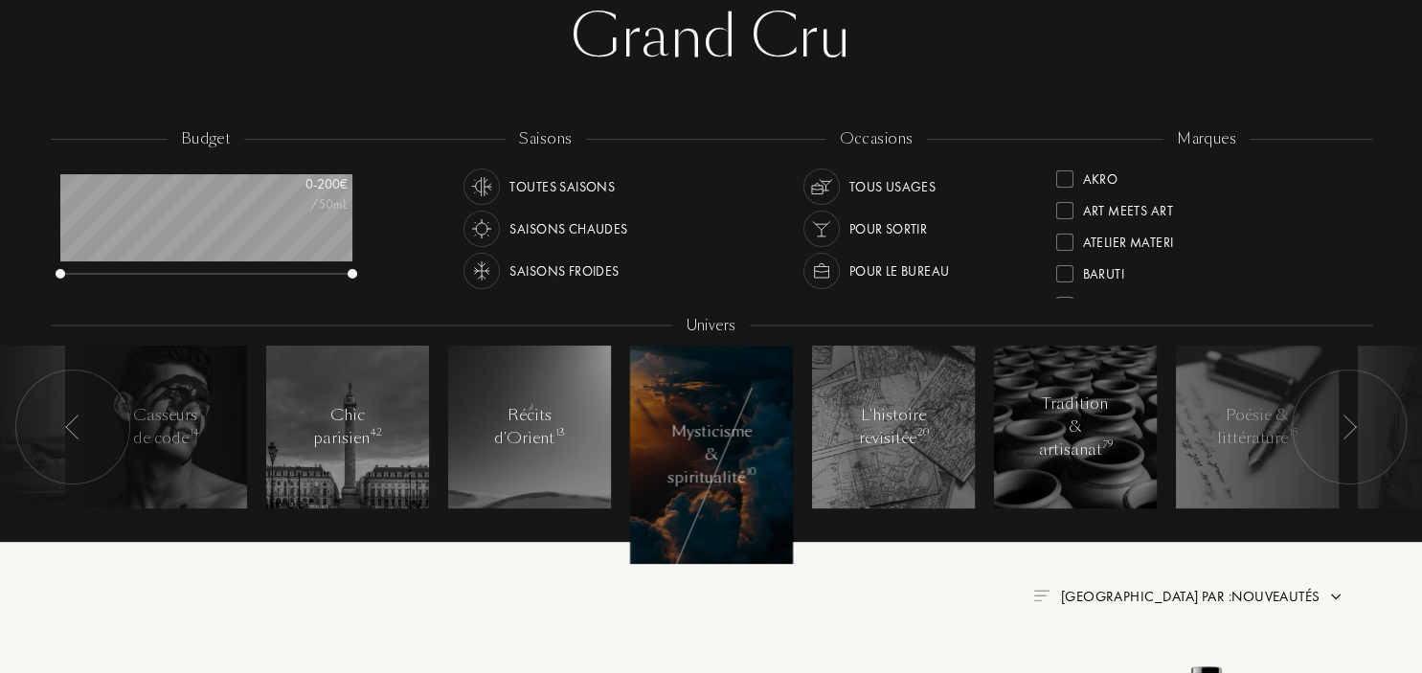
click at [549, 191] on div "Toutes saisons" at bounding box center [561, 186] width 105 height 36
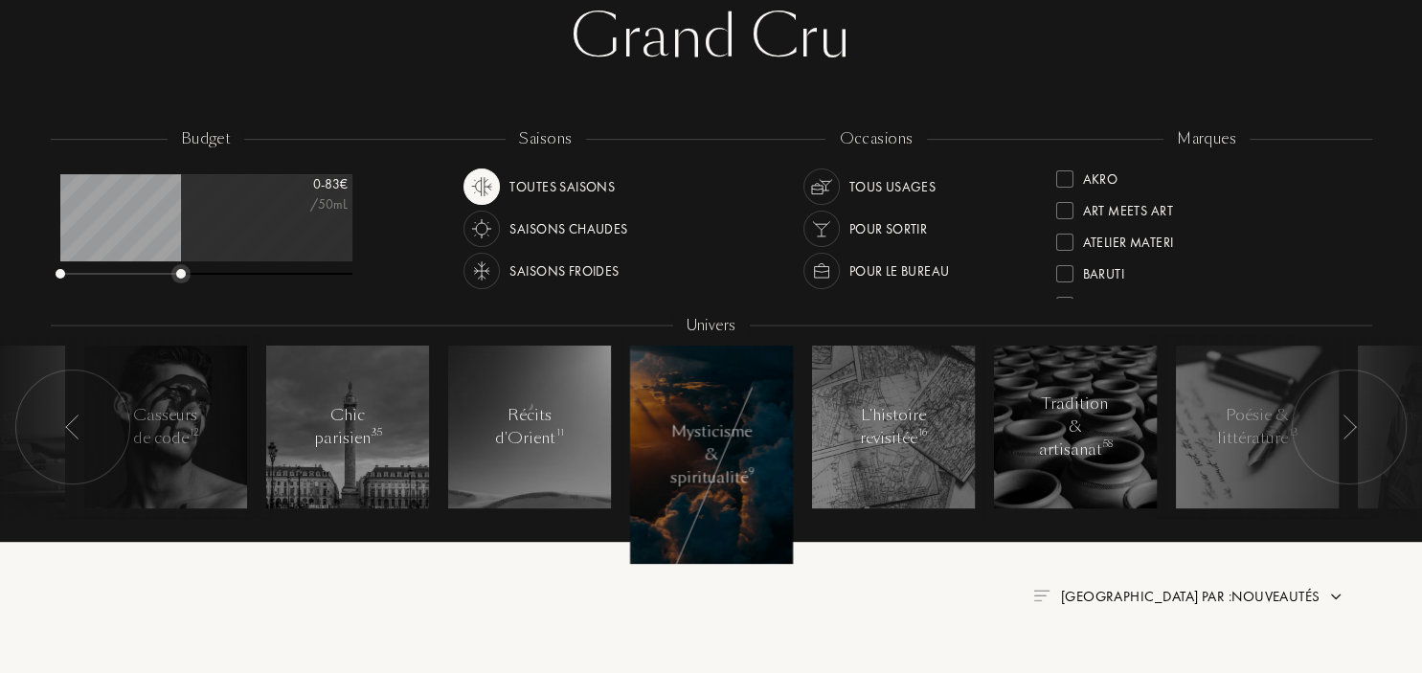
click at [178, 258] on div "0 - 83 € /50mL" at bounding box center [206, 227] width 292 height 107
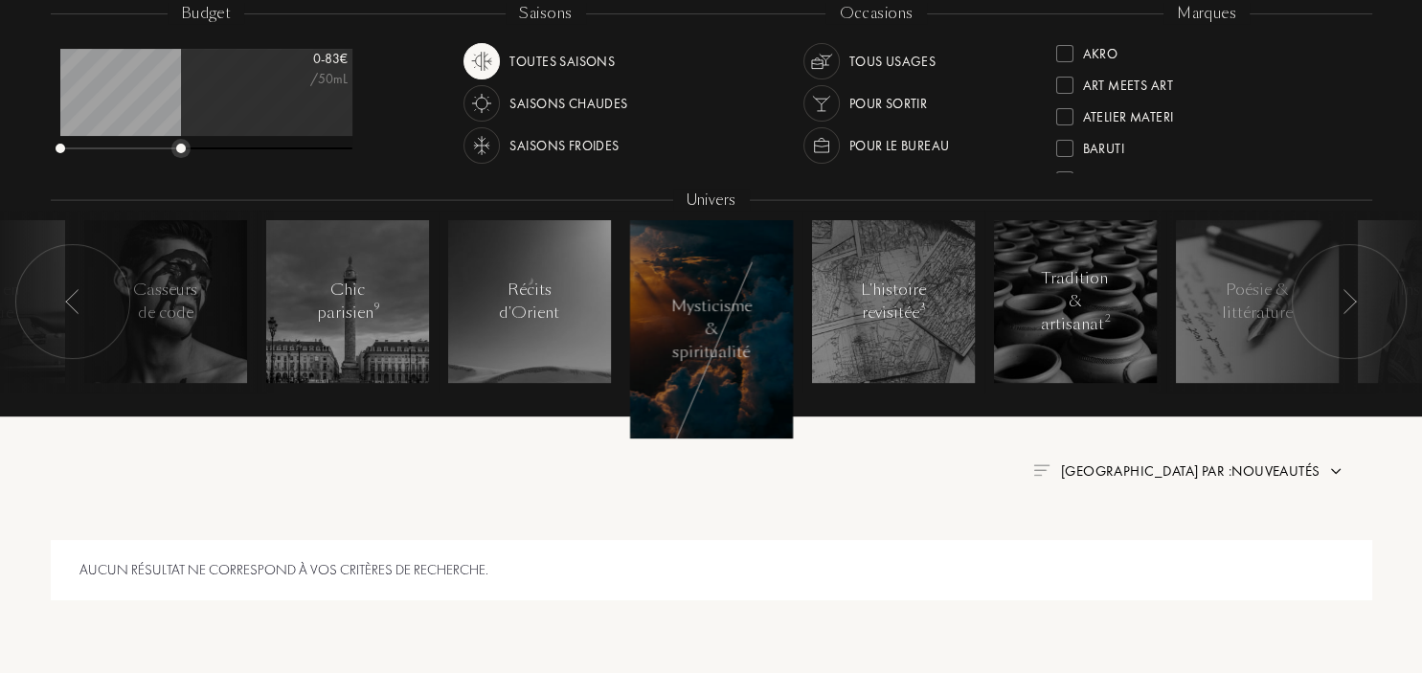
scroll to position [202, 0]
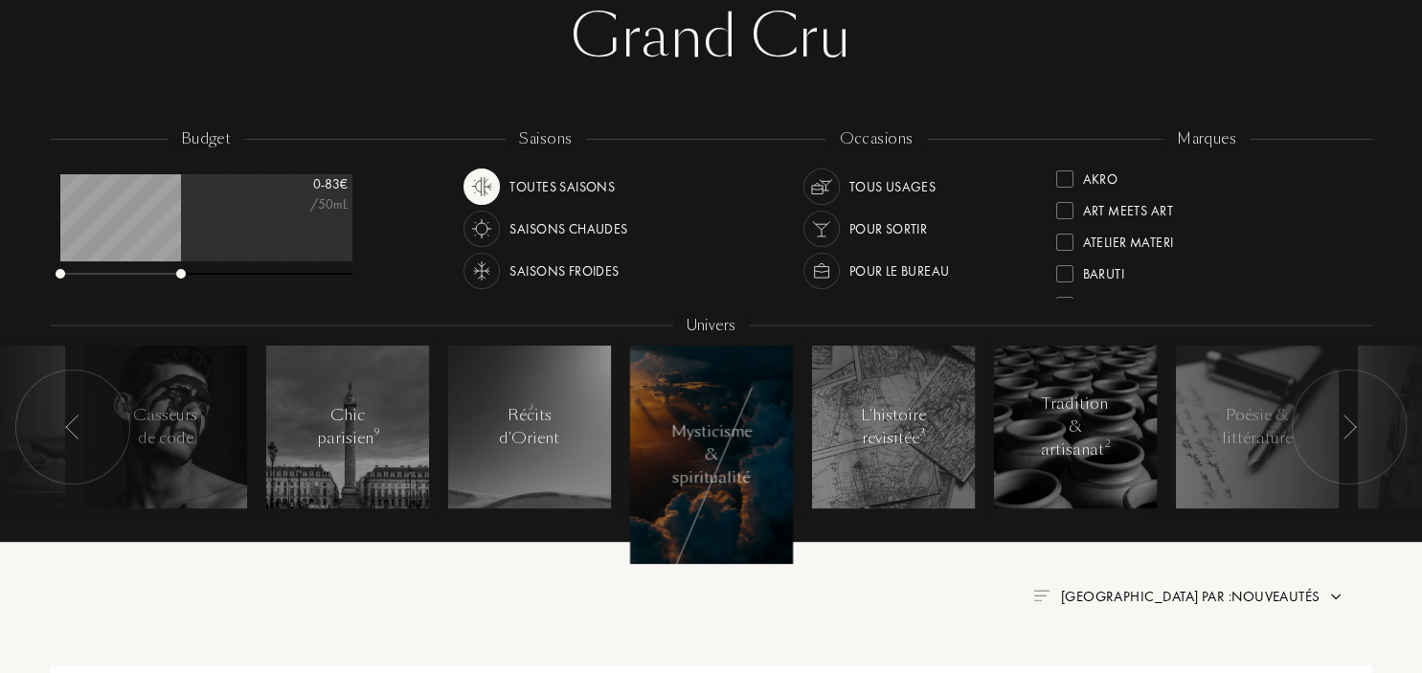
click at [909, 192] on div "Tous usages" at bounding box center [892, 186] width 87 height 36
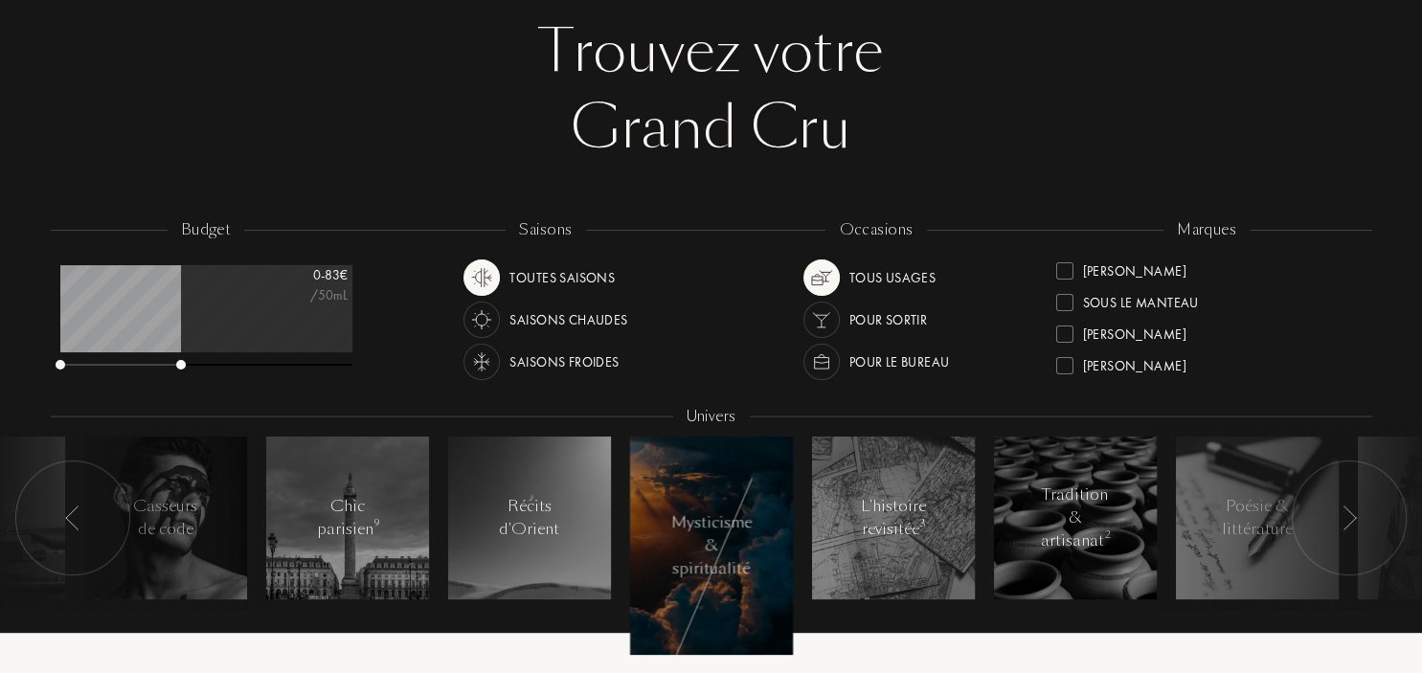
scroll to position [101, 0]
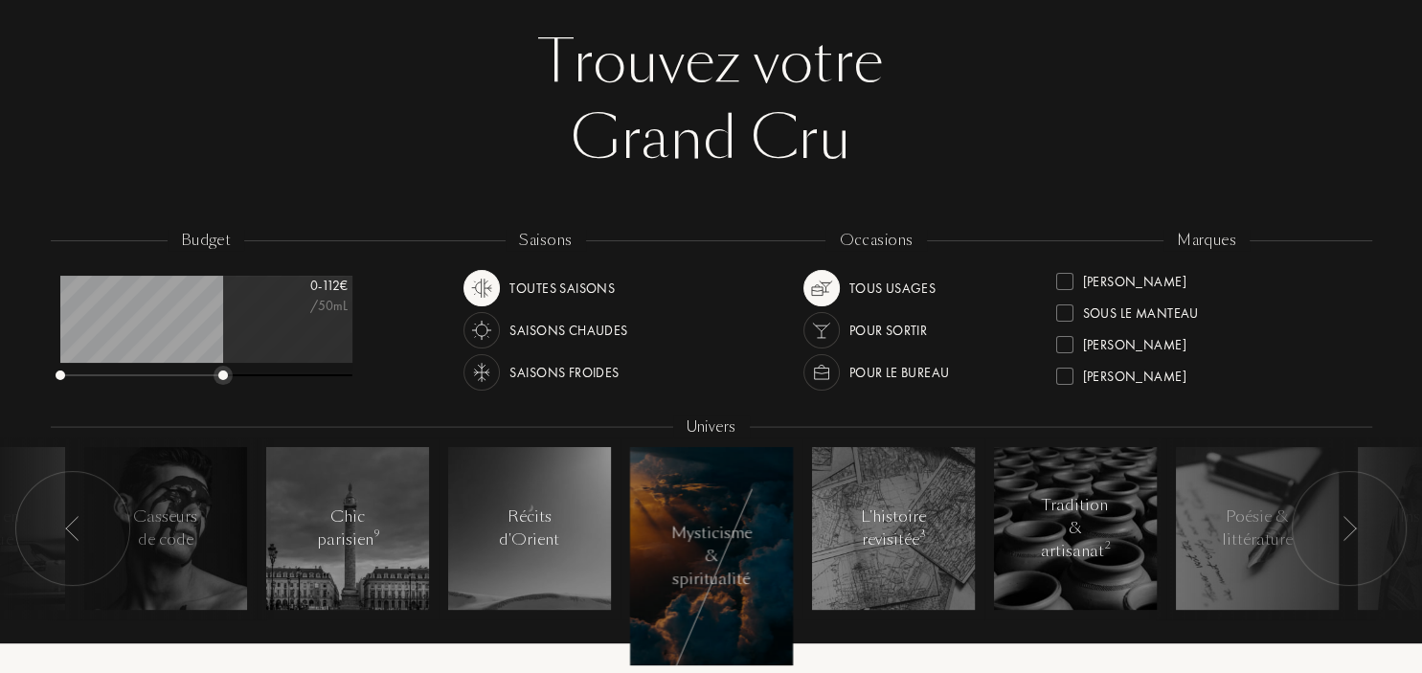
drag, startPoint x: 182, startPoint y: 376, endPoint x: 224, endPoint y: 380, distance: 42.3
click at [224, 380] on div at bounding box center [206, 376] width 292 height 13
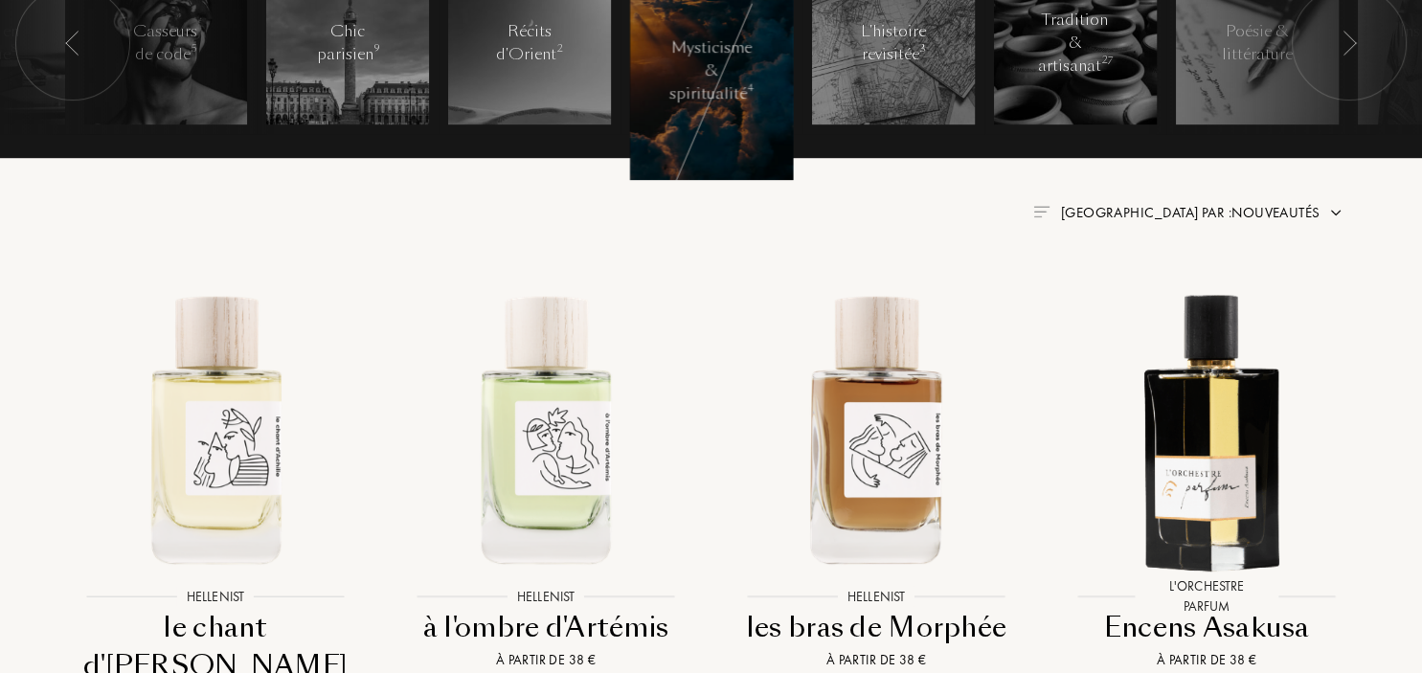
scroll to position [303, 0]
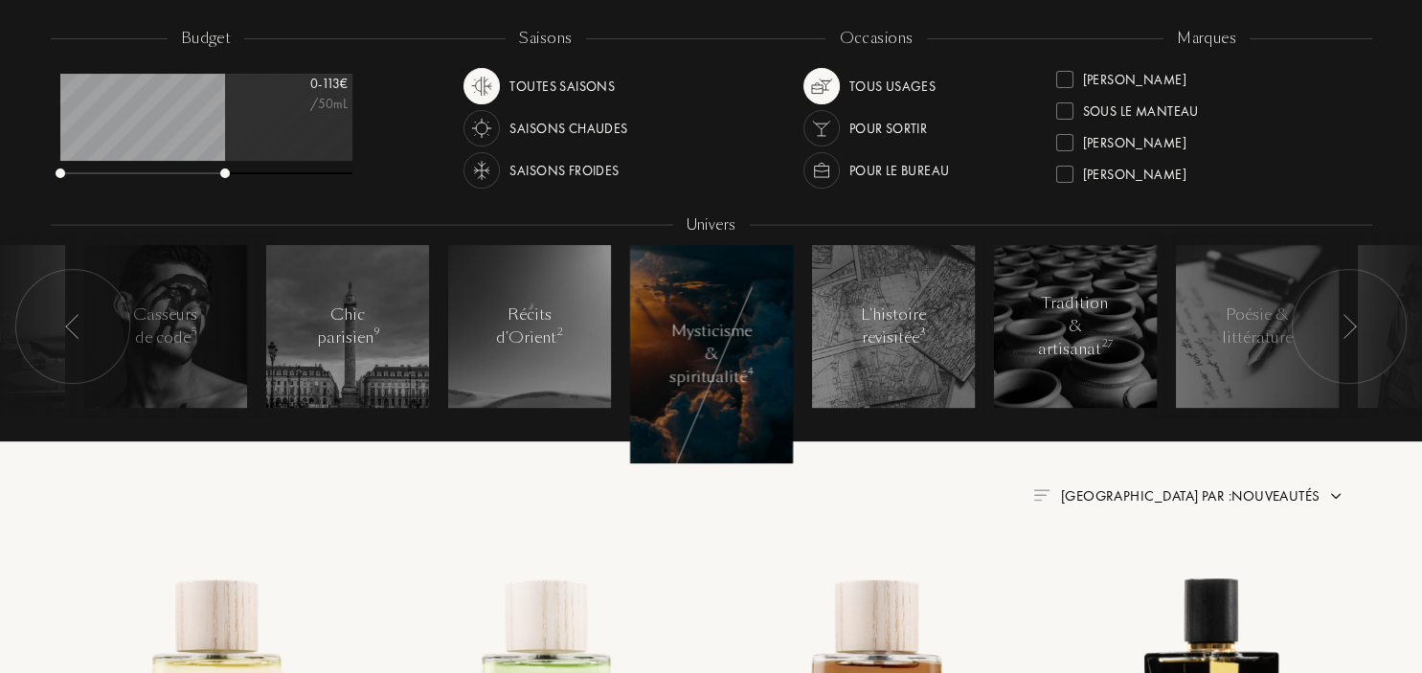
drag, startPoint x: 224, startPoint y: 177, endPoint x: 151, endPoint y: 173, distance: 72.9
click at [145, 173] on div at bounding box center [206, 174] width 292 height 13
drag, startPoint x: 217, startPoint y: 174, endPoint x: 158, endPoint y: 170, distance: 59.5
click at [150, 170] on div at bounding box center [206, 174] width 292 height 13
drag, startPoint x: 219, startPoint y: 173, endPoint x: 176, endPoint y: 171, distance: 43.1
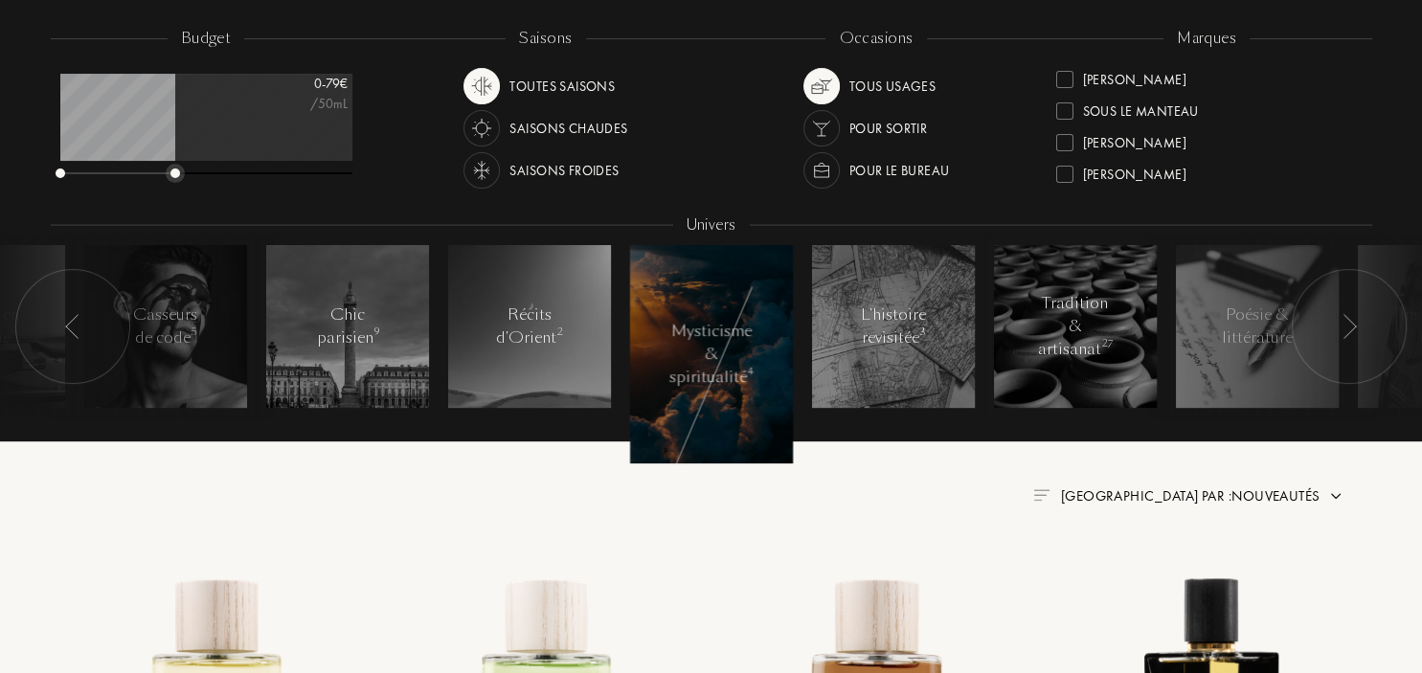
click at [176, 171] on div at bounding box center [175, 173] width 10 height 10
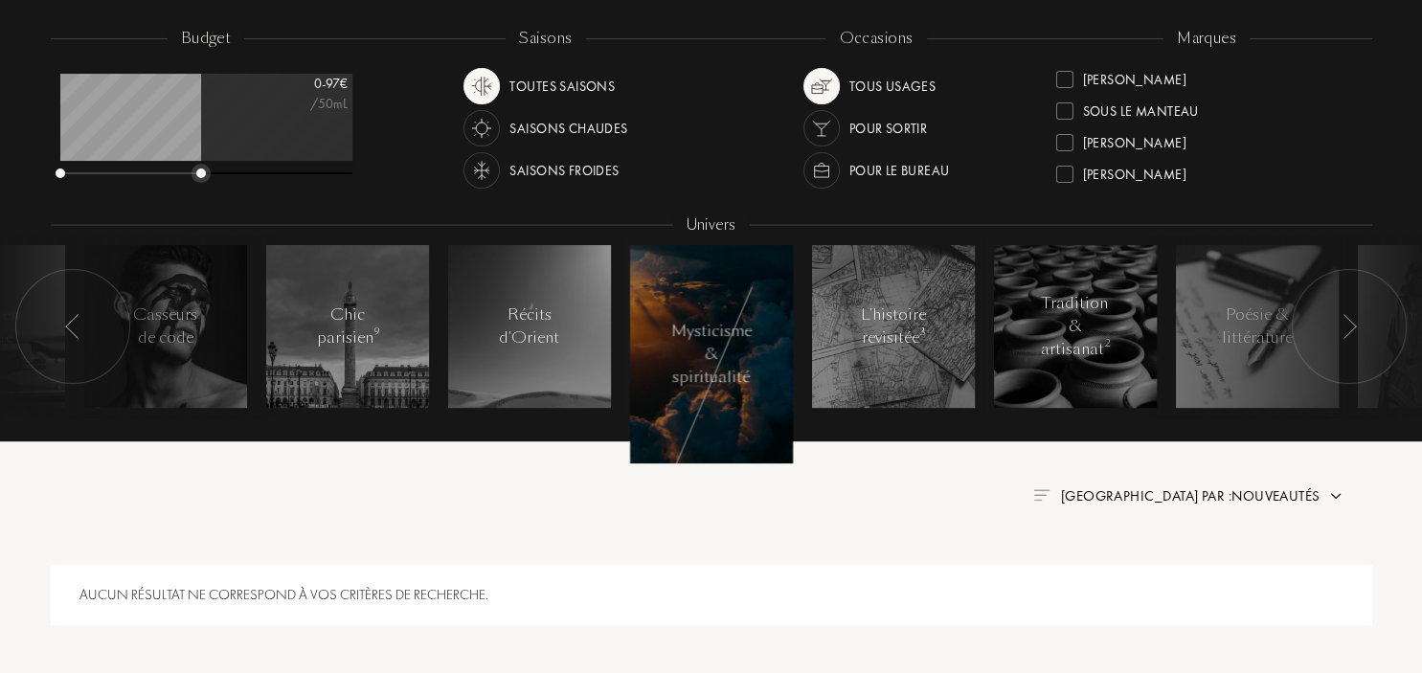
drag, startPoint x: 171, startPoint y: 172, endPoint x: 201, endPoint y: 178, distance: 30.2
click at [201, 178] on div at bounding box center [206, 174] width 292 height 13
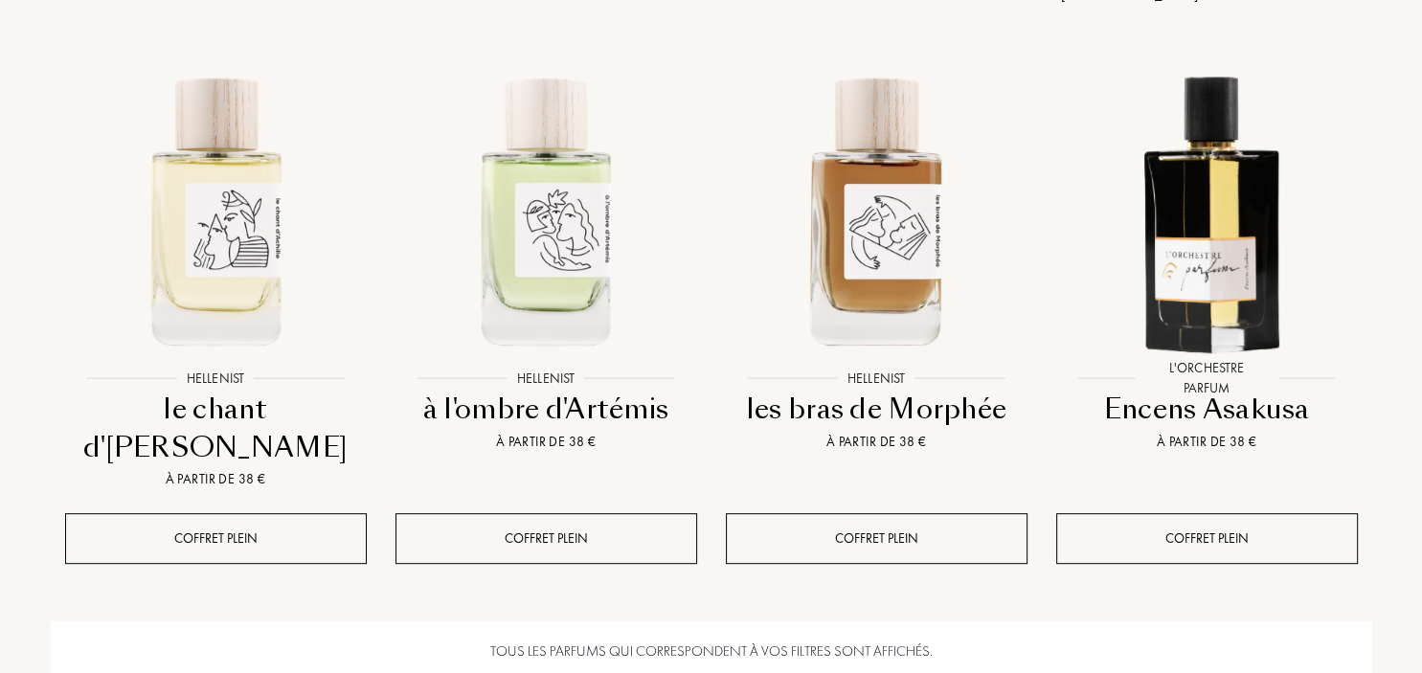
scroll to position [808, 0]
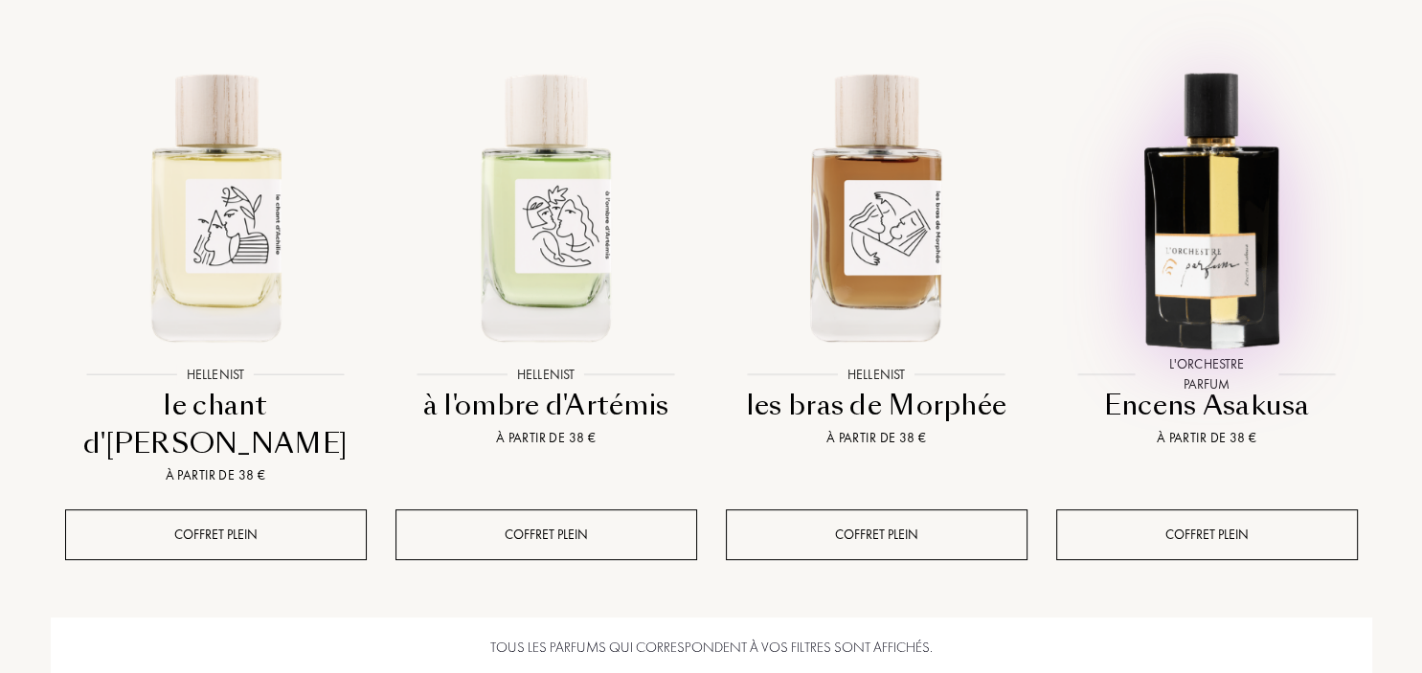
click at [1212, 279] on img at bounding box center [1207, 205] width 298 height 298
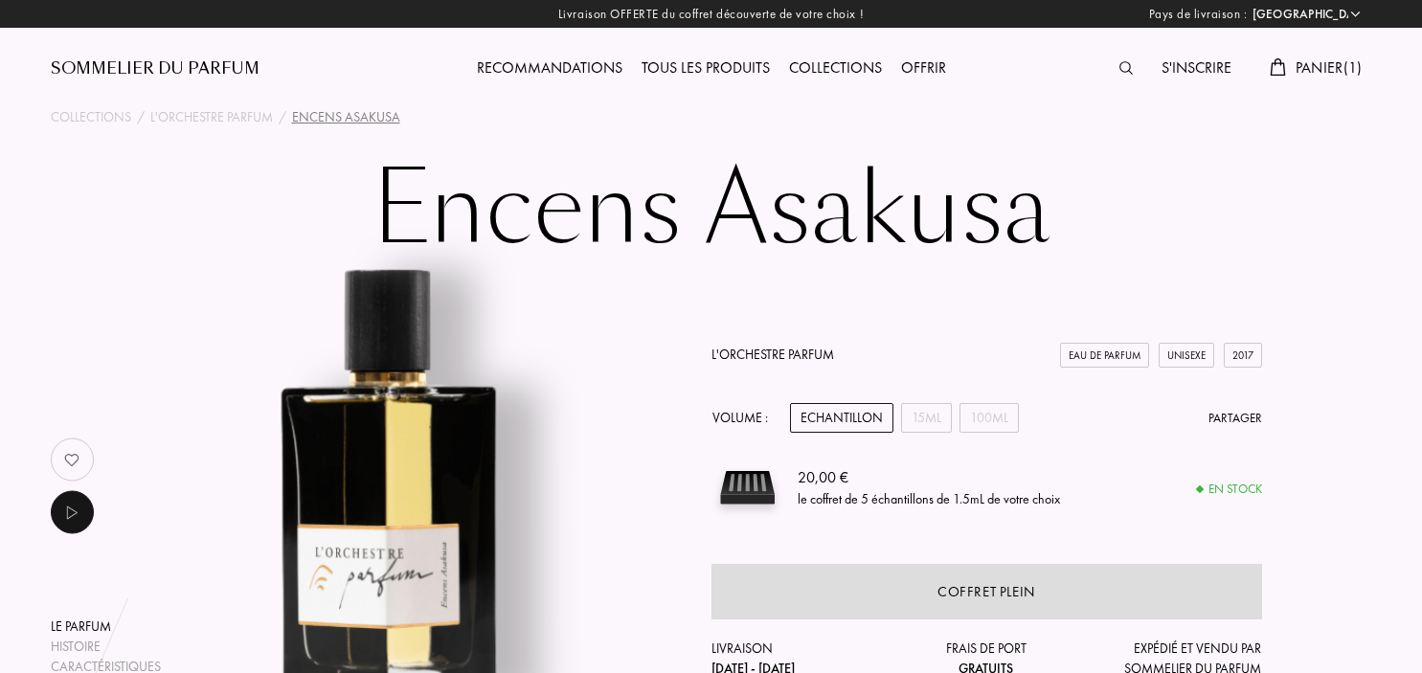
select select "FR"
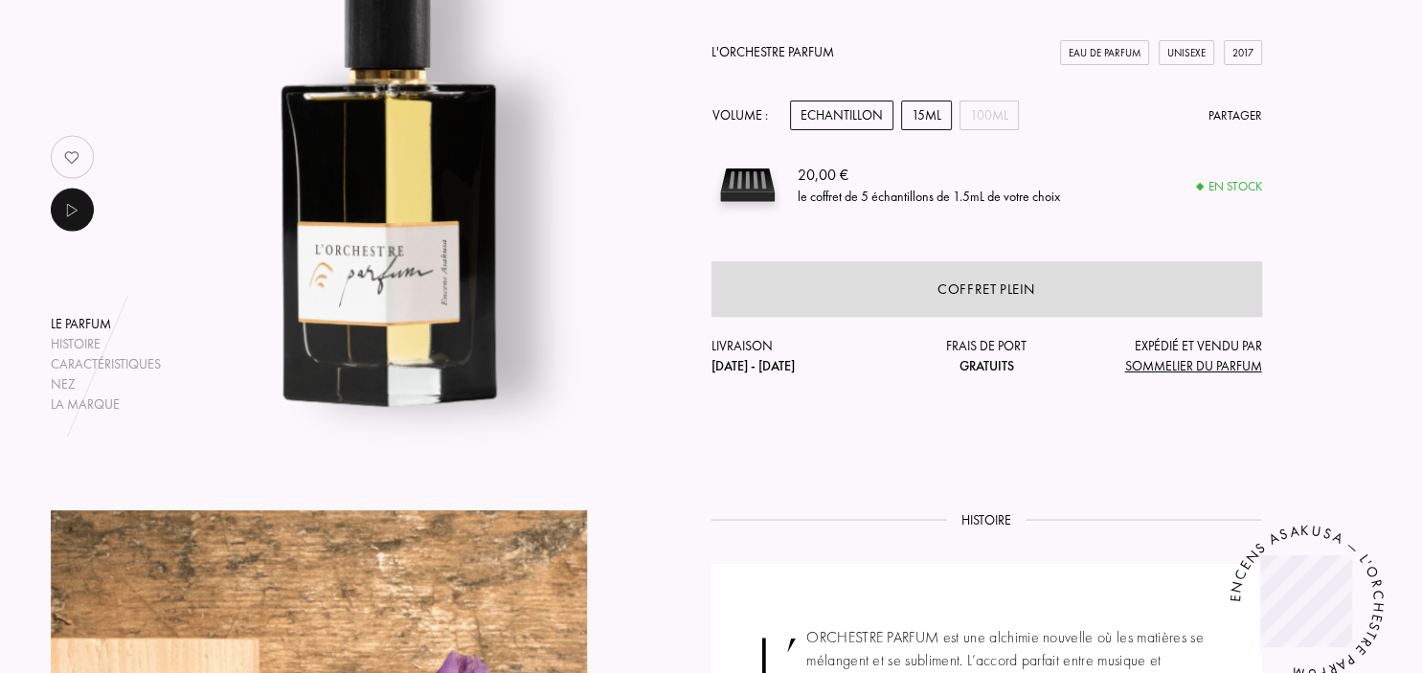
click at [921, 115] on div "15mL" at bounding box center [926, 116] width 51 height 30
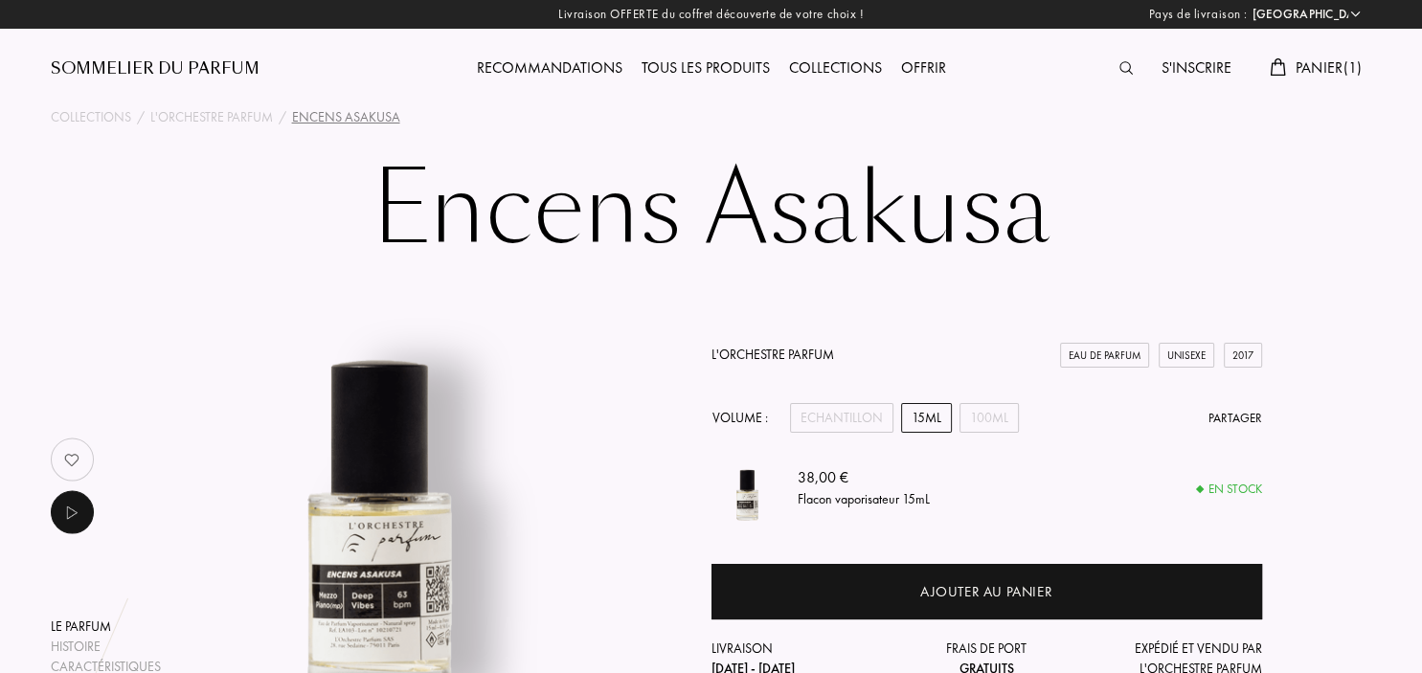
click at [830, 62] on div "Collections" at bounding box center [835, 68] width 112 height 25
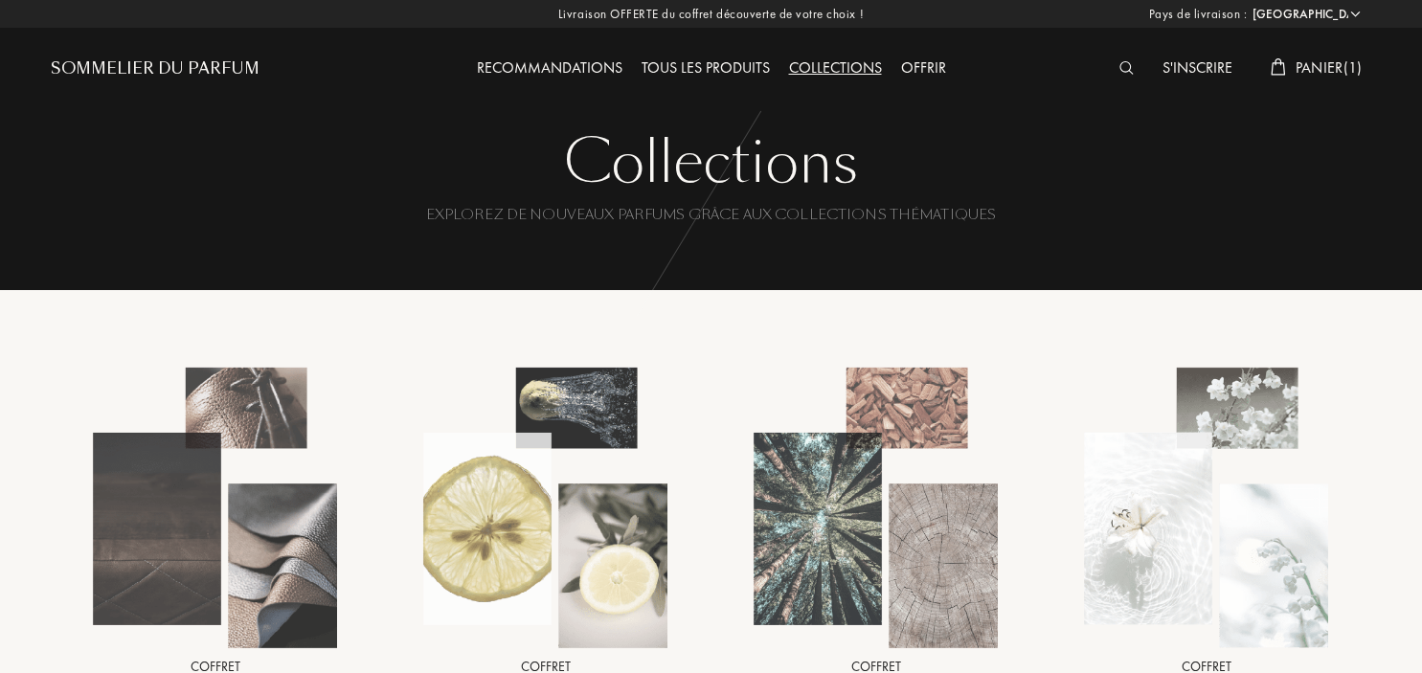
select select "FR"
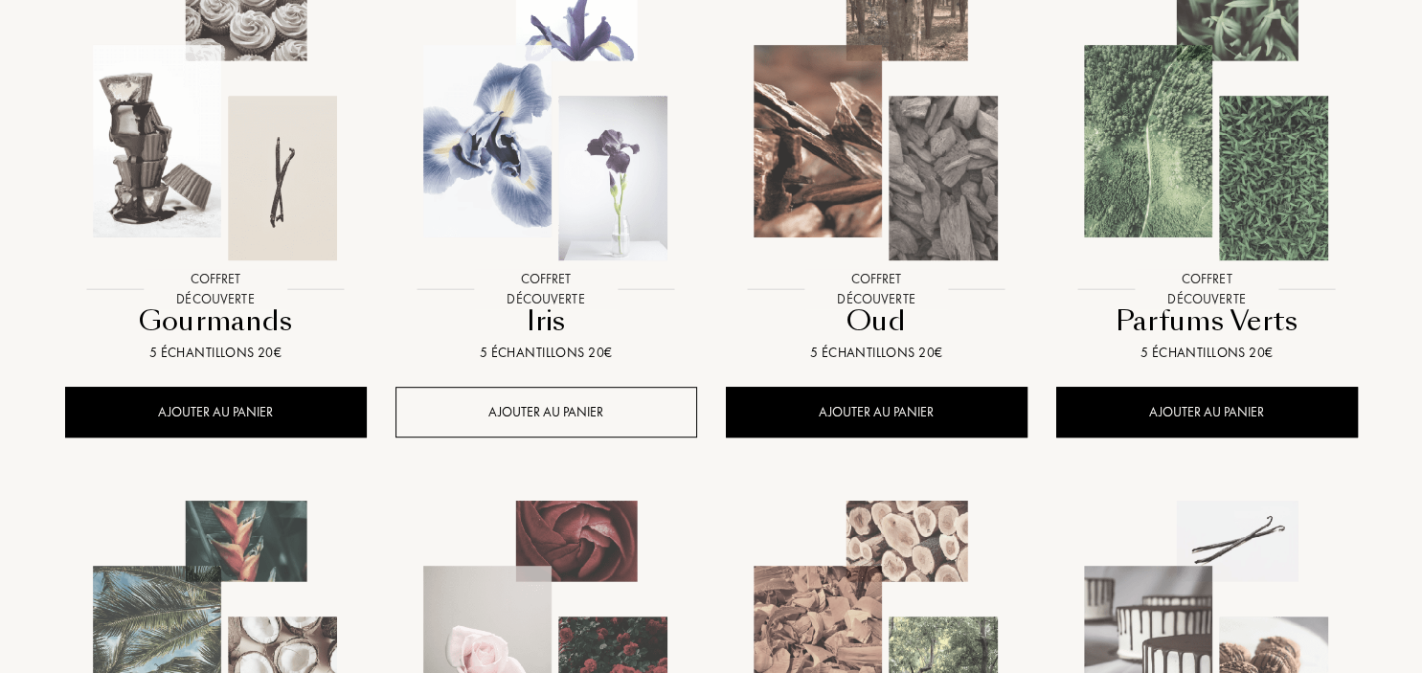
scroll to position [1011, 0]
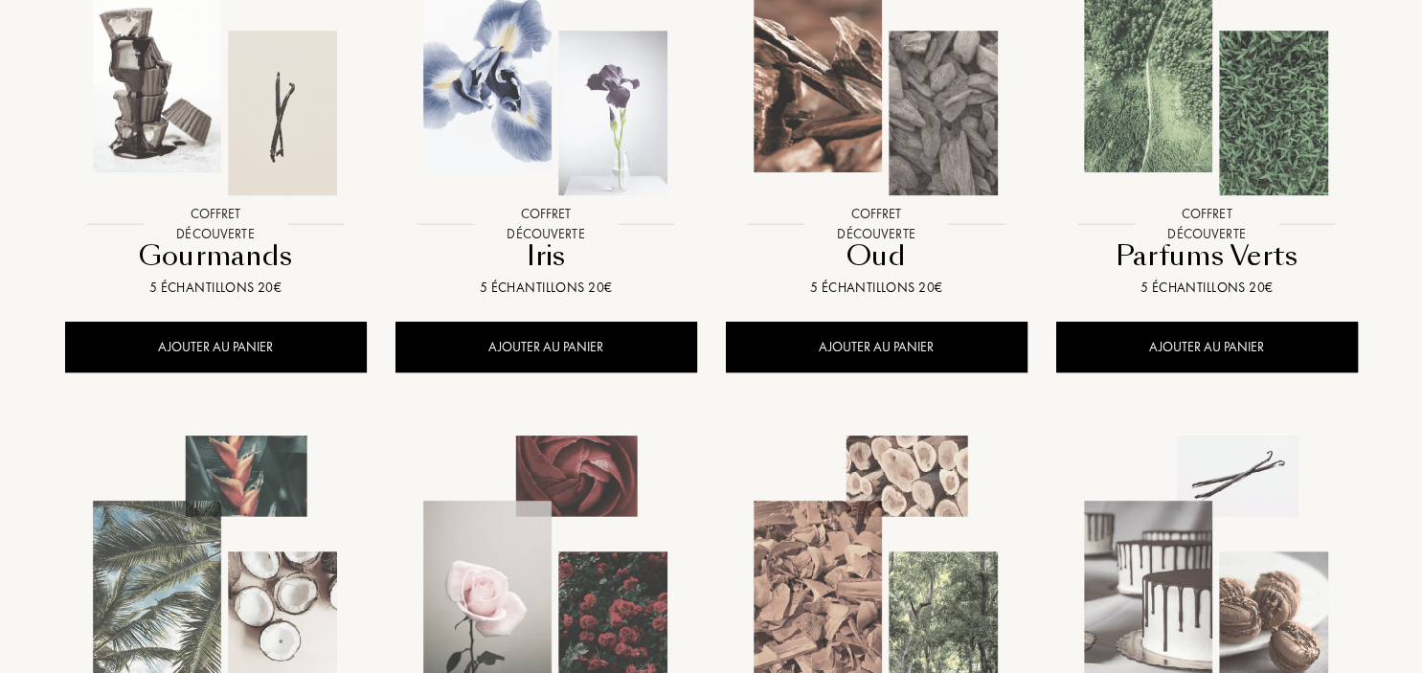
click at [1204, 153] on img at bounding box center [1207, 55] width 298 height 298
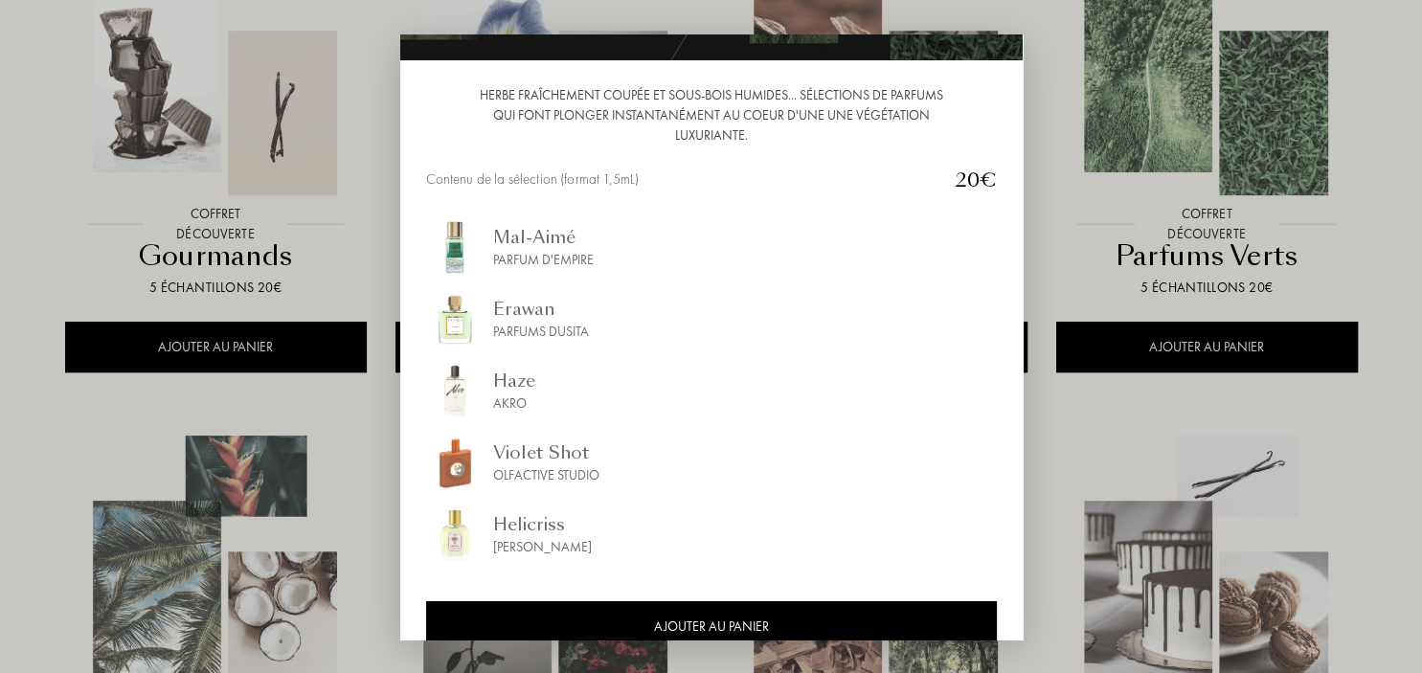
scroll to position [209, 0]
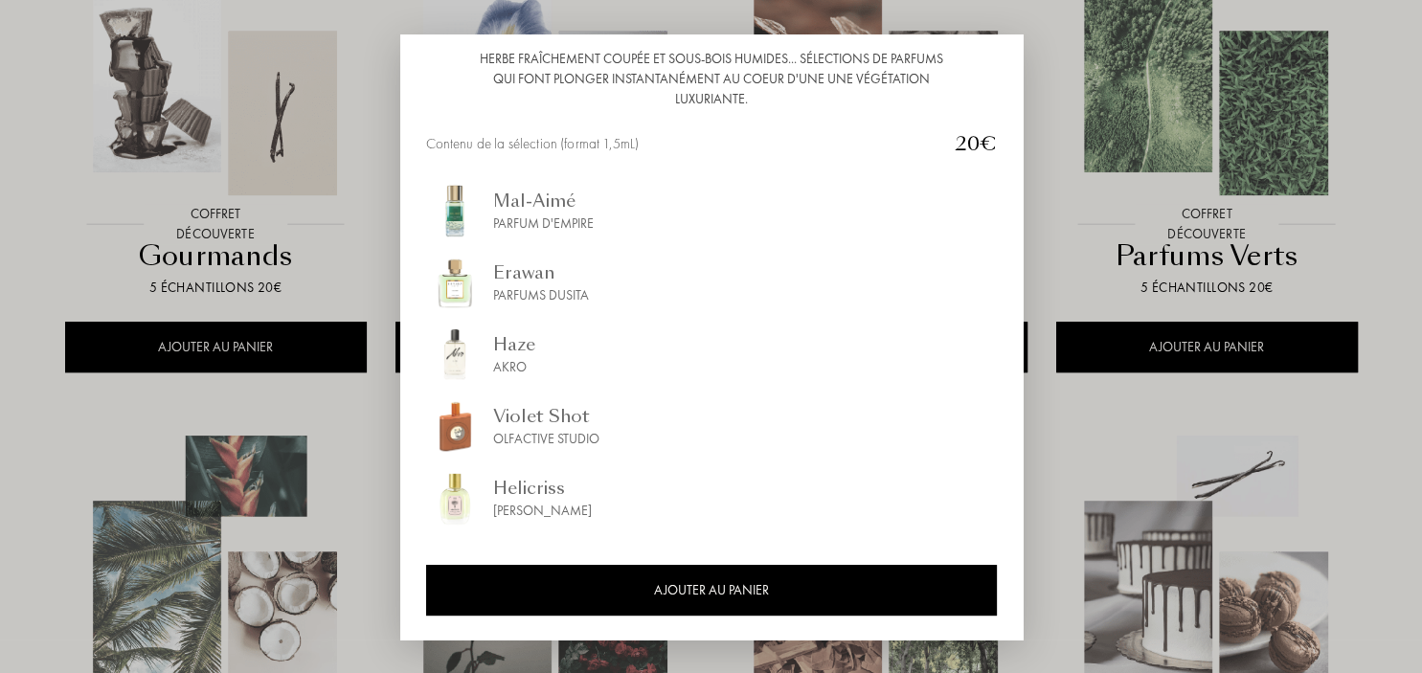
click at [1334, 217] on div at bounding box center [711, 336] width 1422 height 673
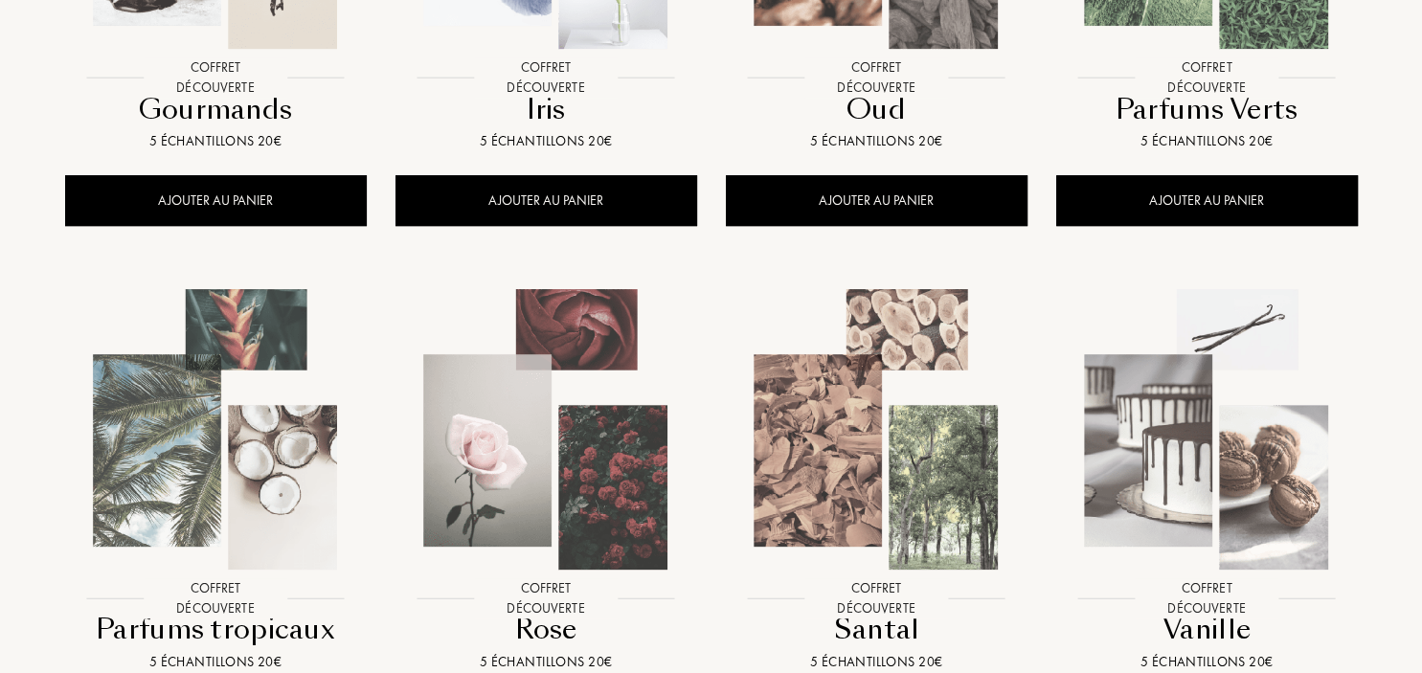
scroll to position [1313, 0]
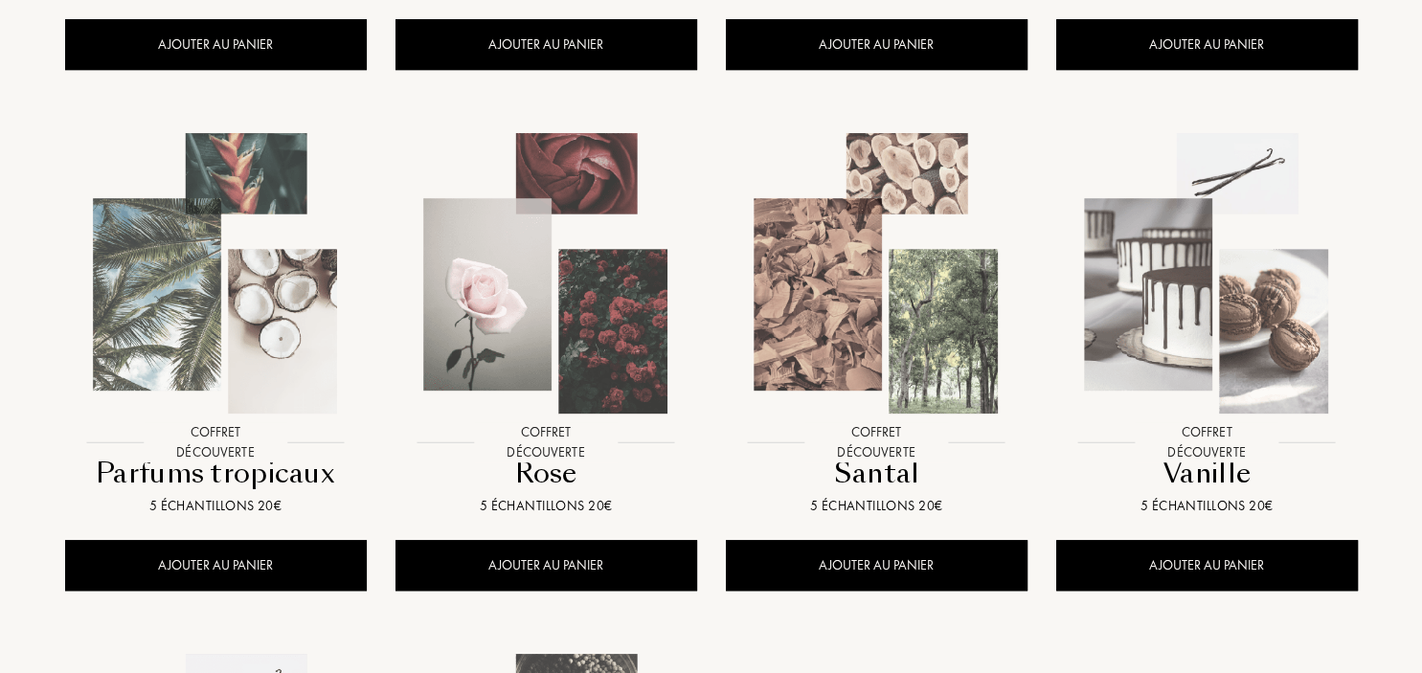
click at [216, 297] on img at bounding box center [216, 273] width 298 height 298
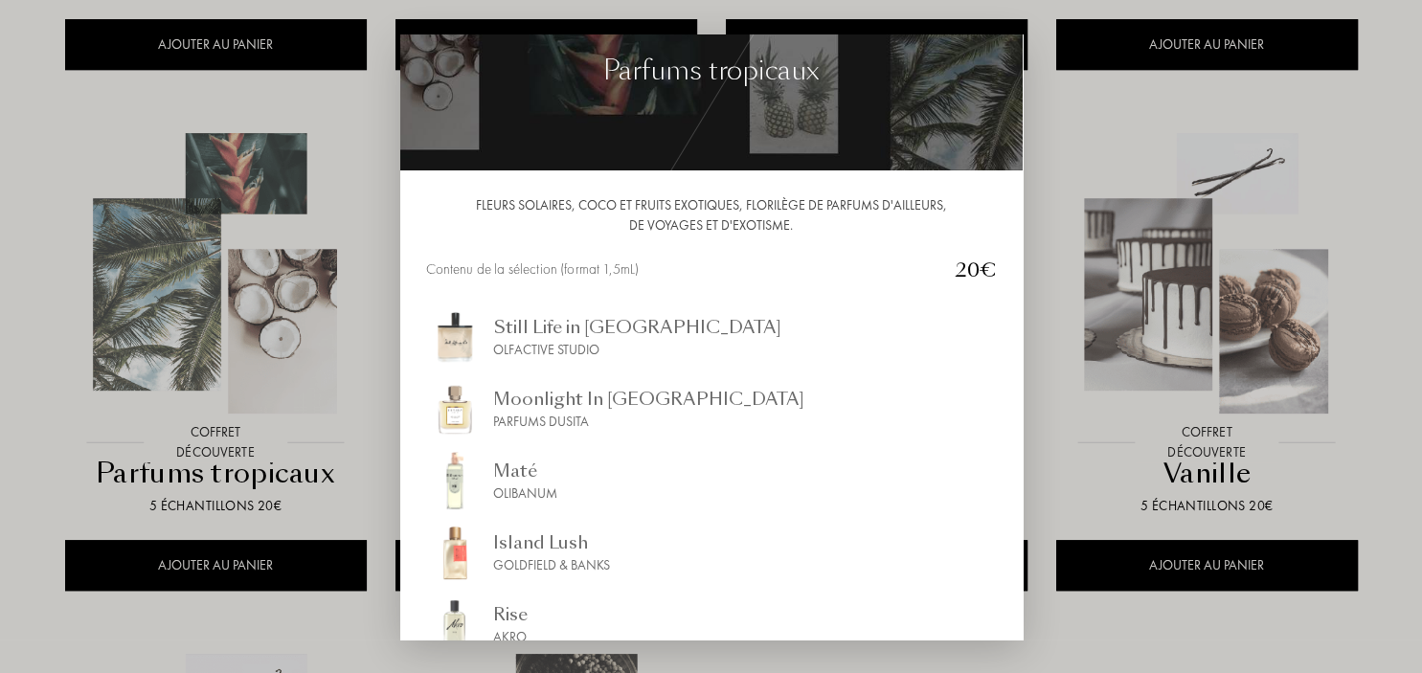
scroll to position [0, 0]
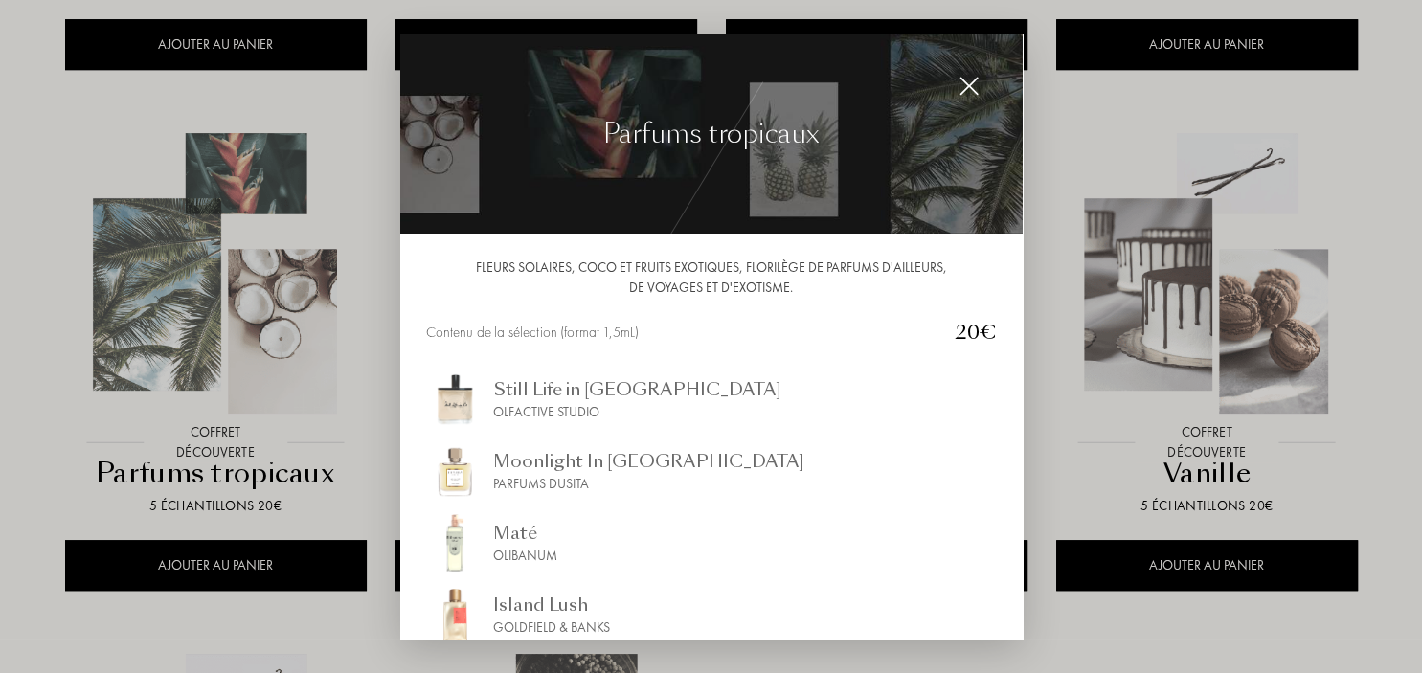
click at [968, 85] on img at bounding box center [968, 86] width 21 height 21
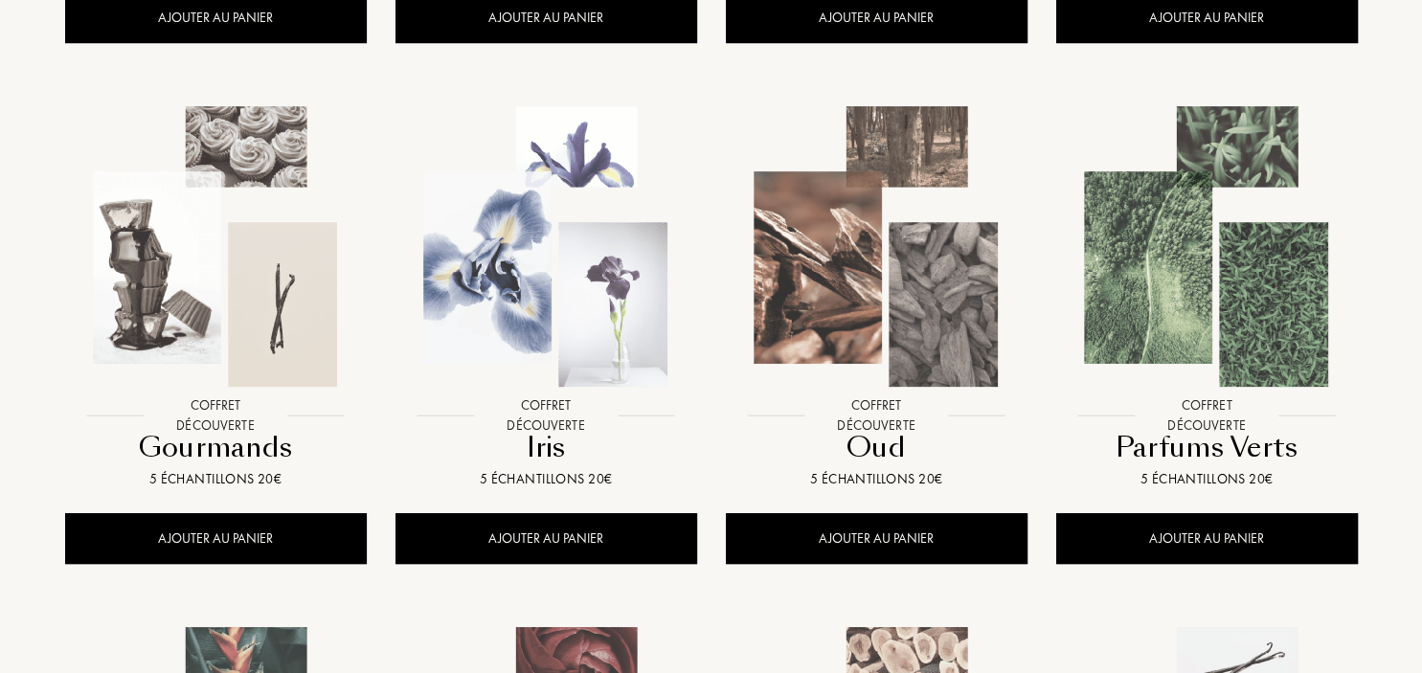
scroll to position [808, 0]
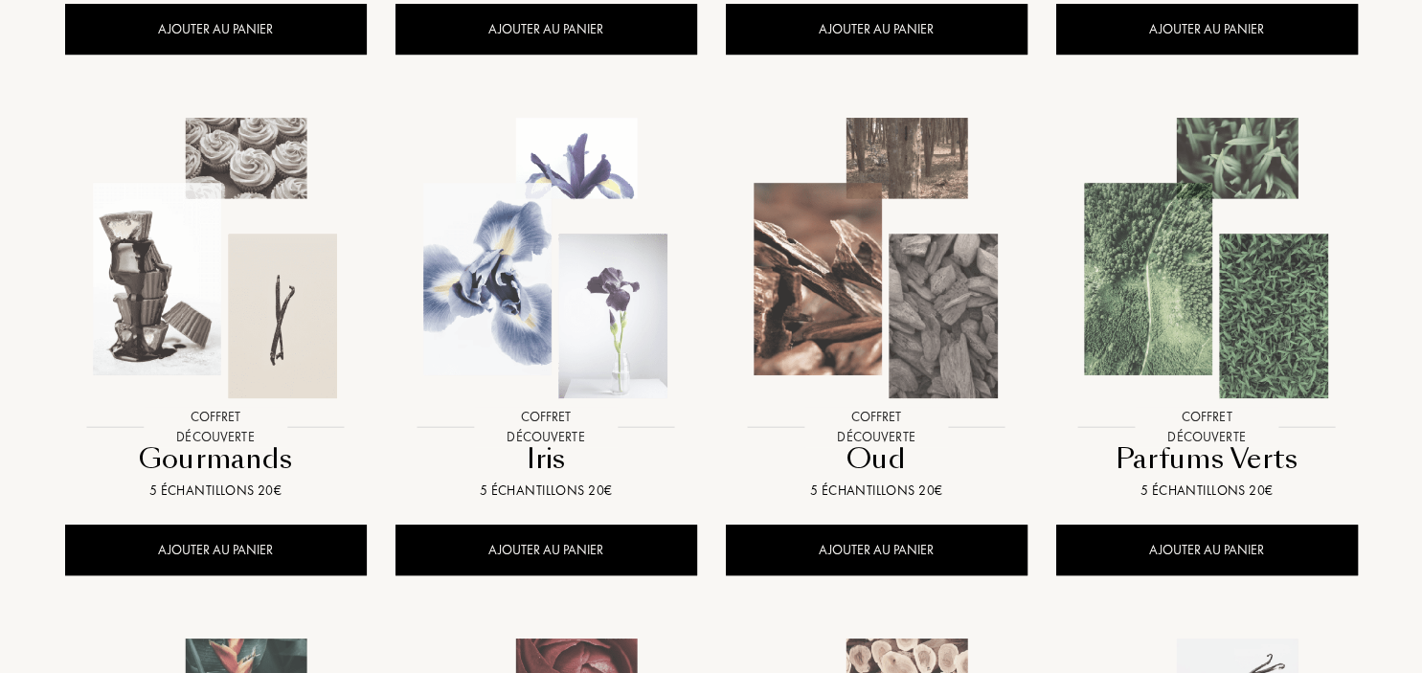
click at [231, 310] on img at bounding box center [216, 258] width 298 height 298
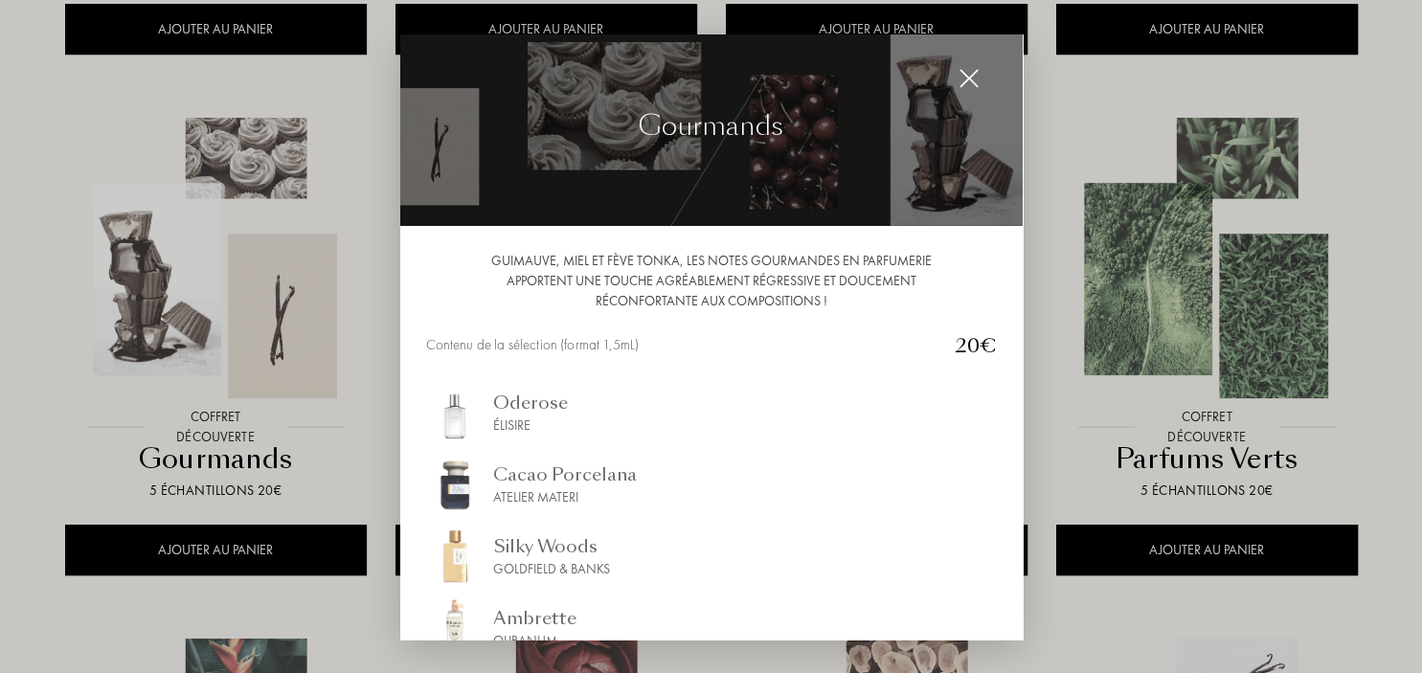
scroll to position [0, 0]
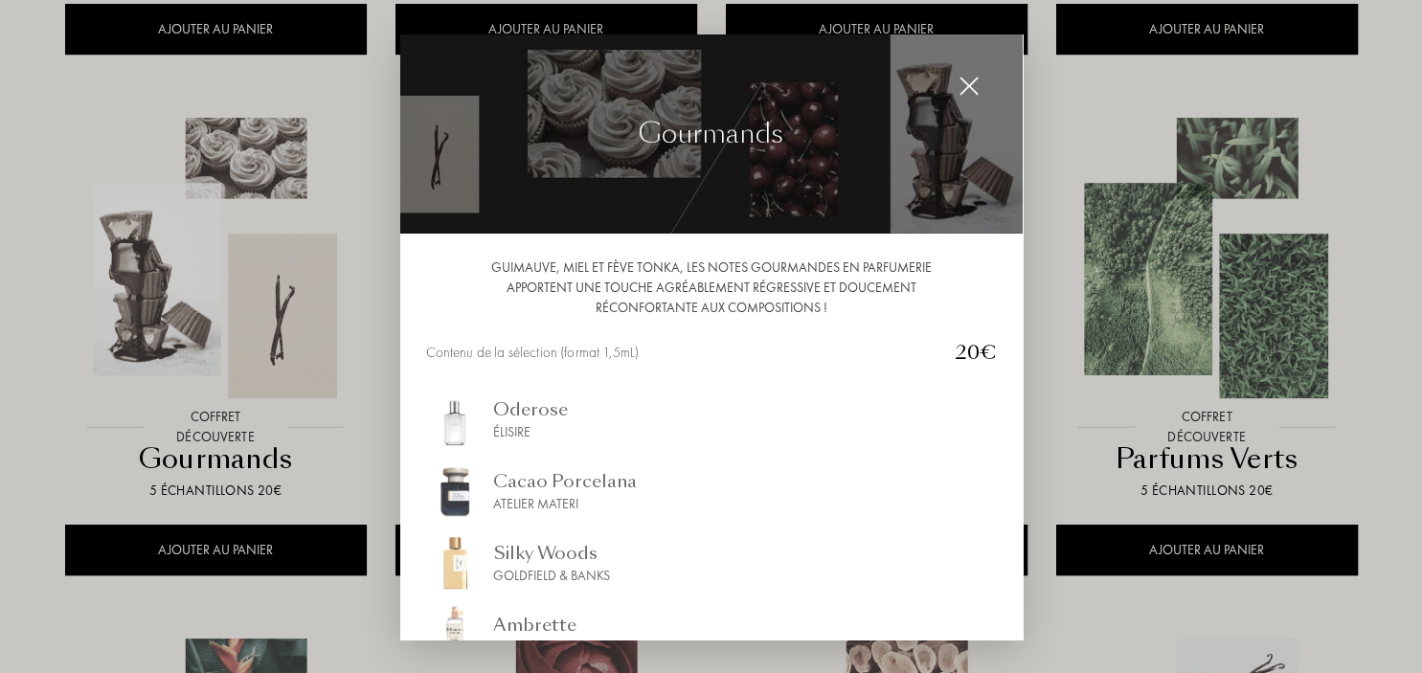
click at [967, 86] on img at bounding box center [968, 86] width 21 height 21
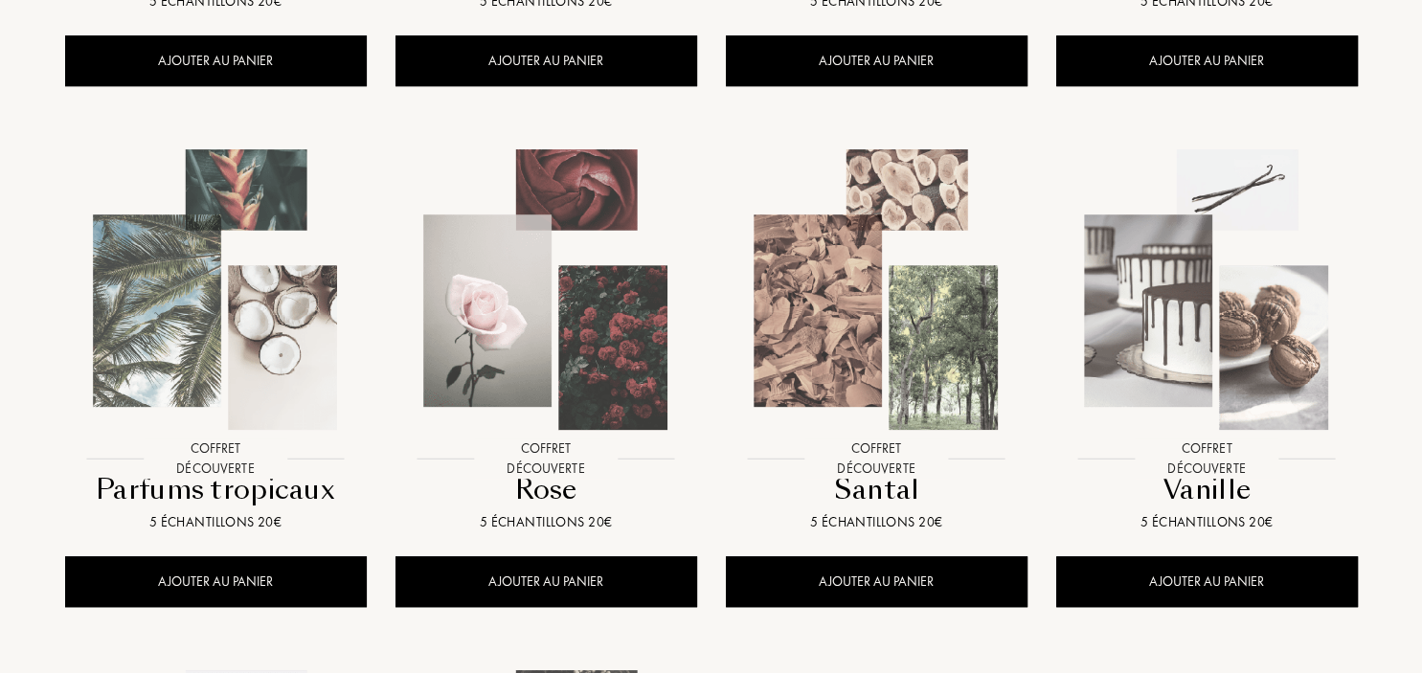
scroll to position [1313, 0]
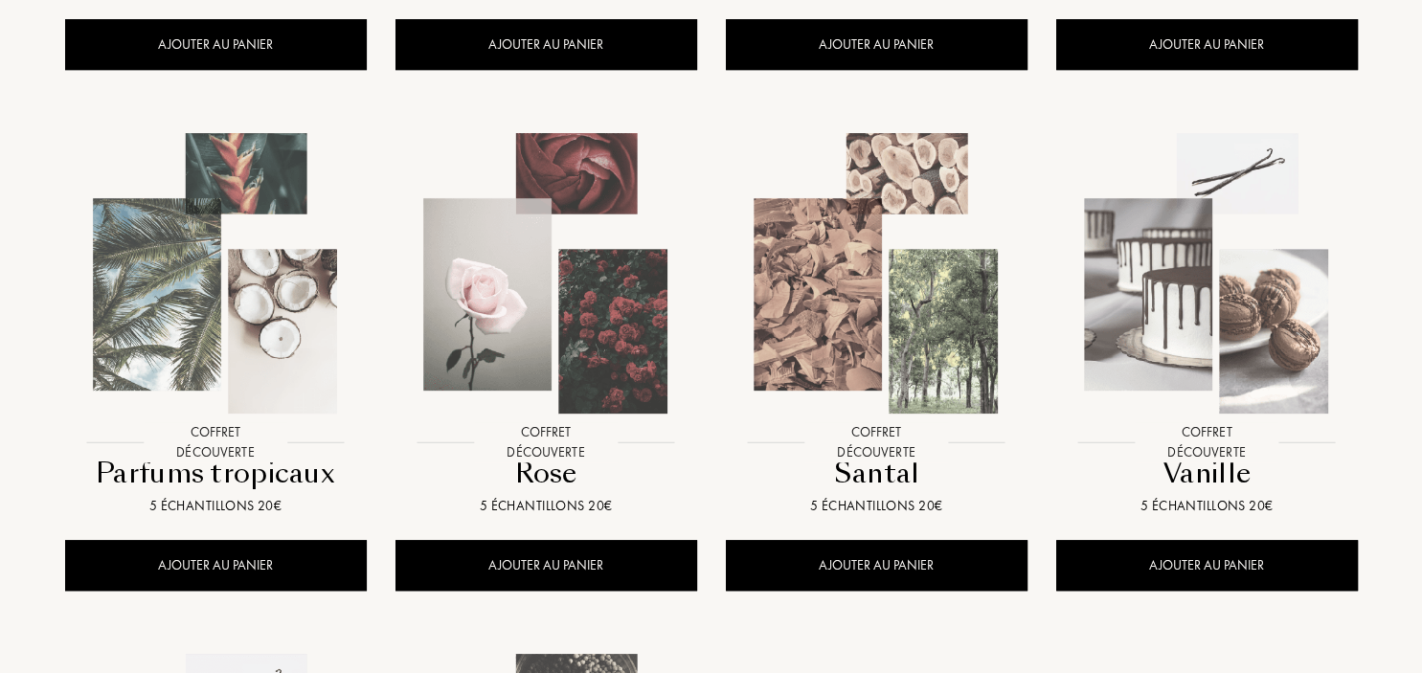
click at [1128, 278] on img at bounding box center [1207, 273] width 298 height 298
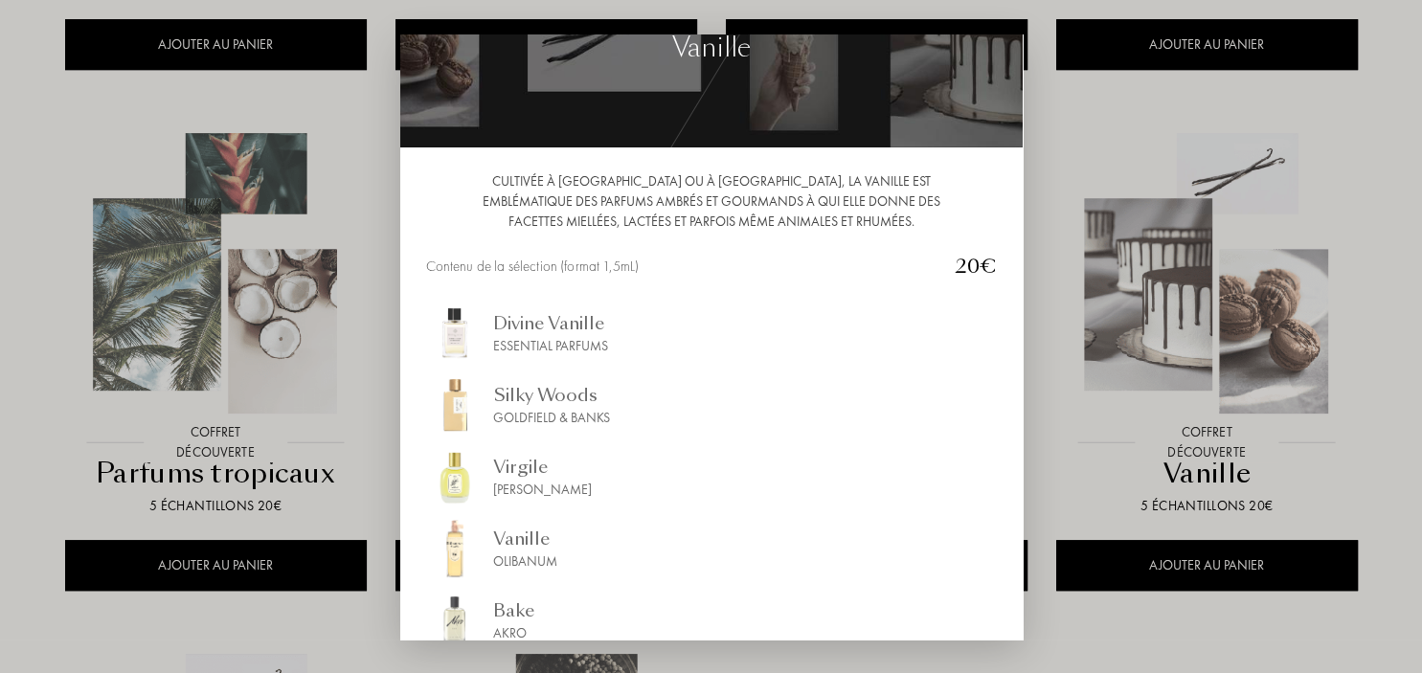
scroll to position [0, 0]
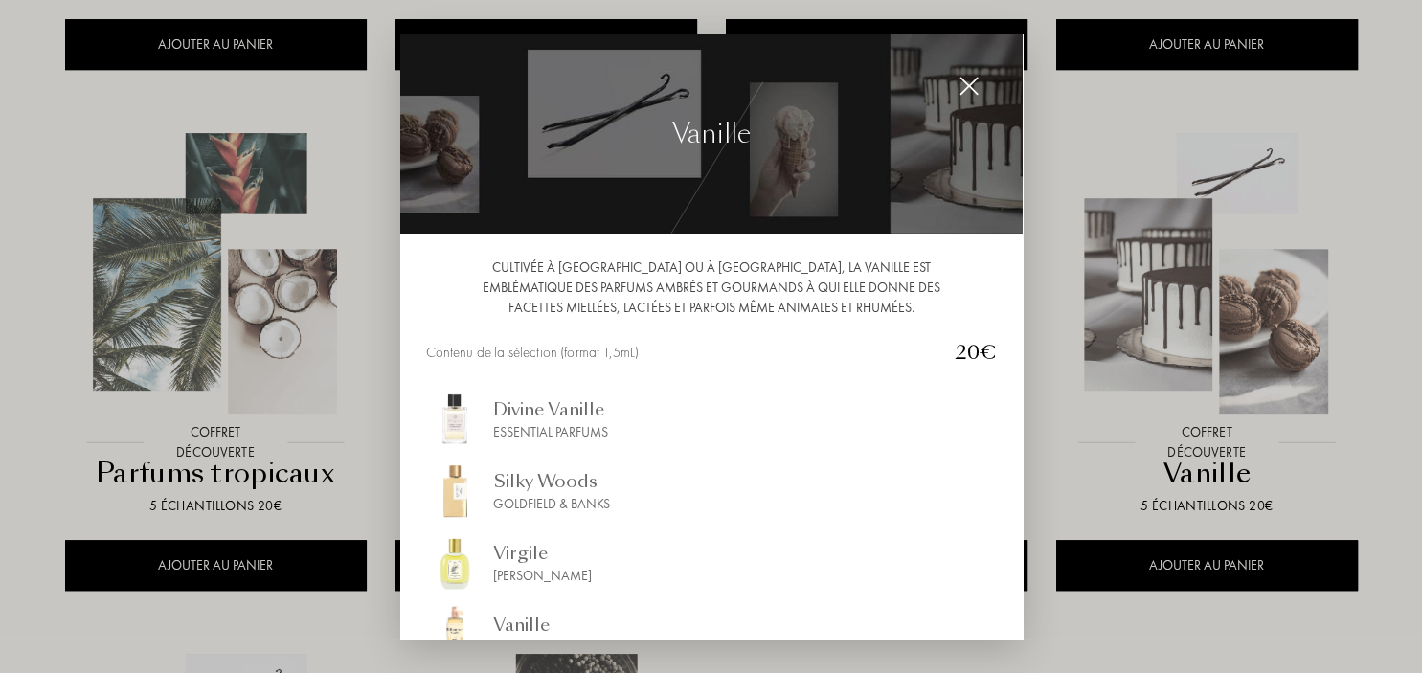
click at [965, 86] on img at bounding box center [968, 86] width 21 height 21
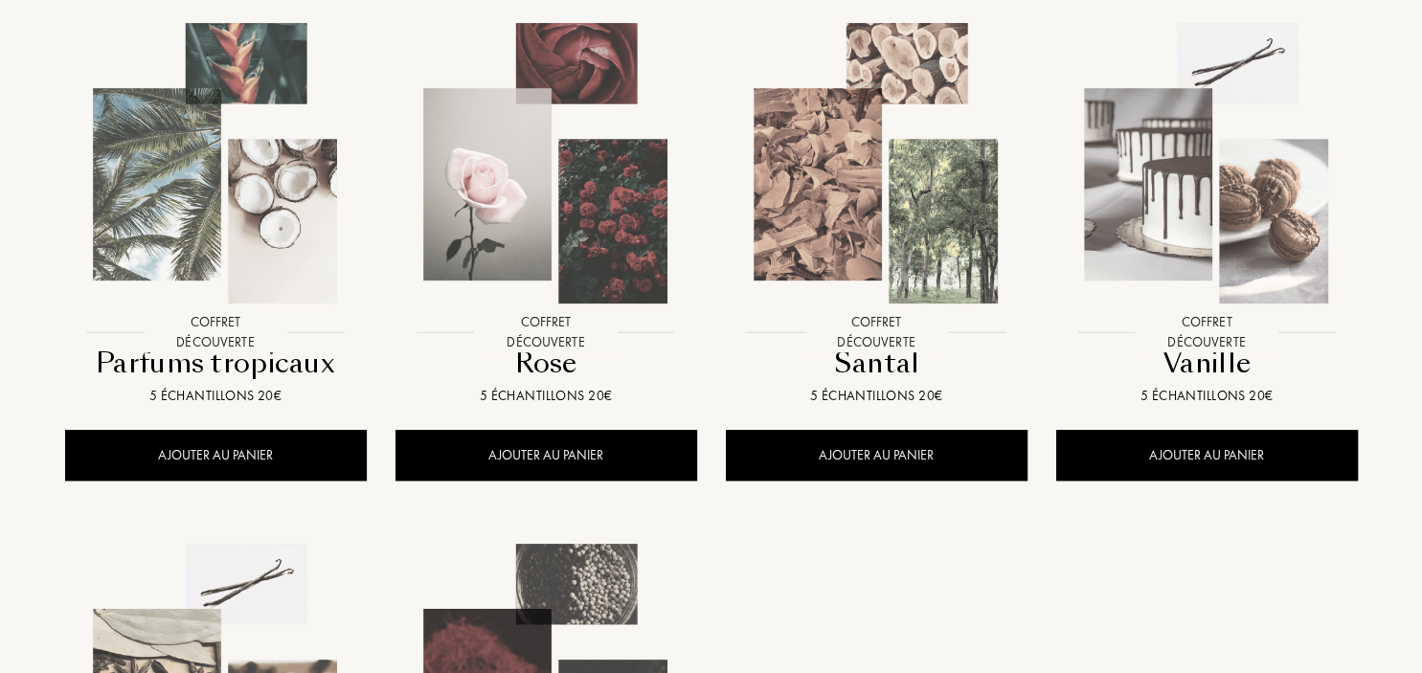
scroll to position [1718, 0]
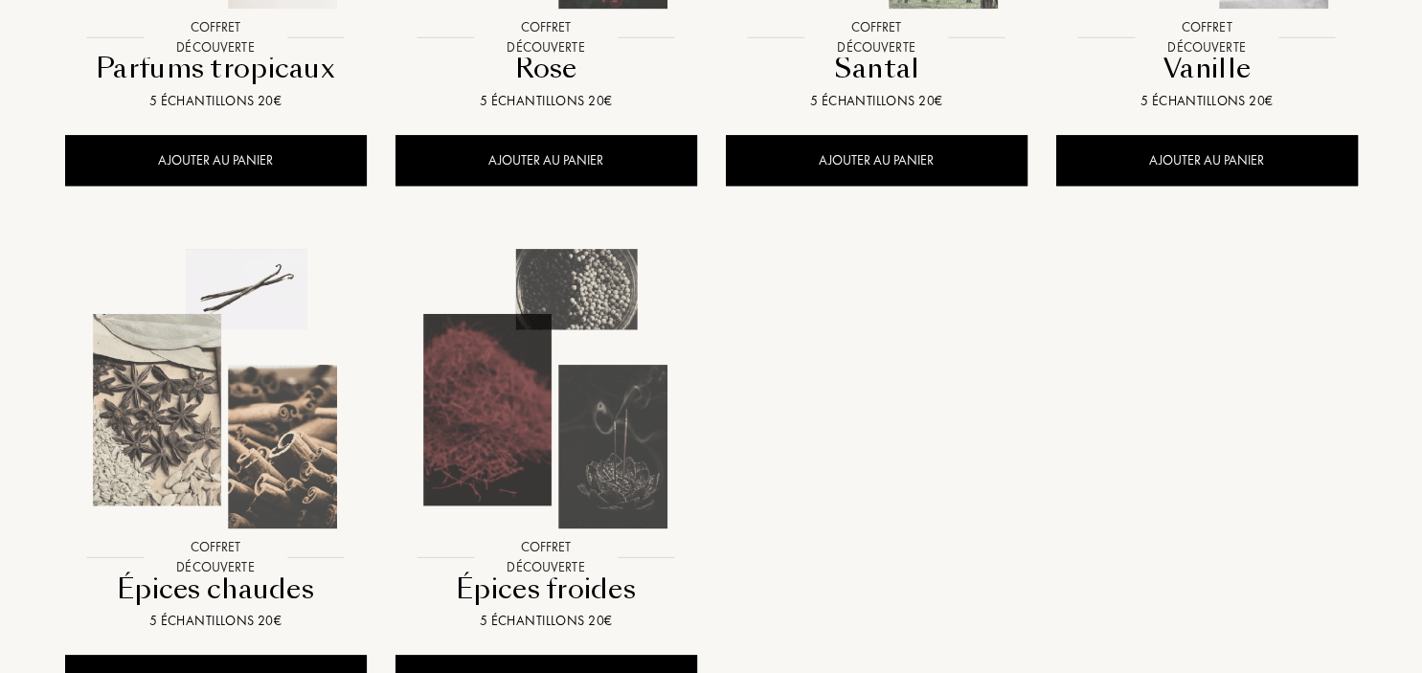
click at [214, 410] on img at bounding box center [216, 389] width 298 height 298
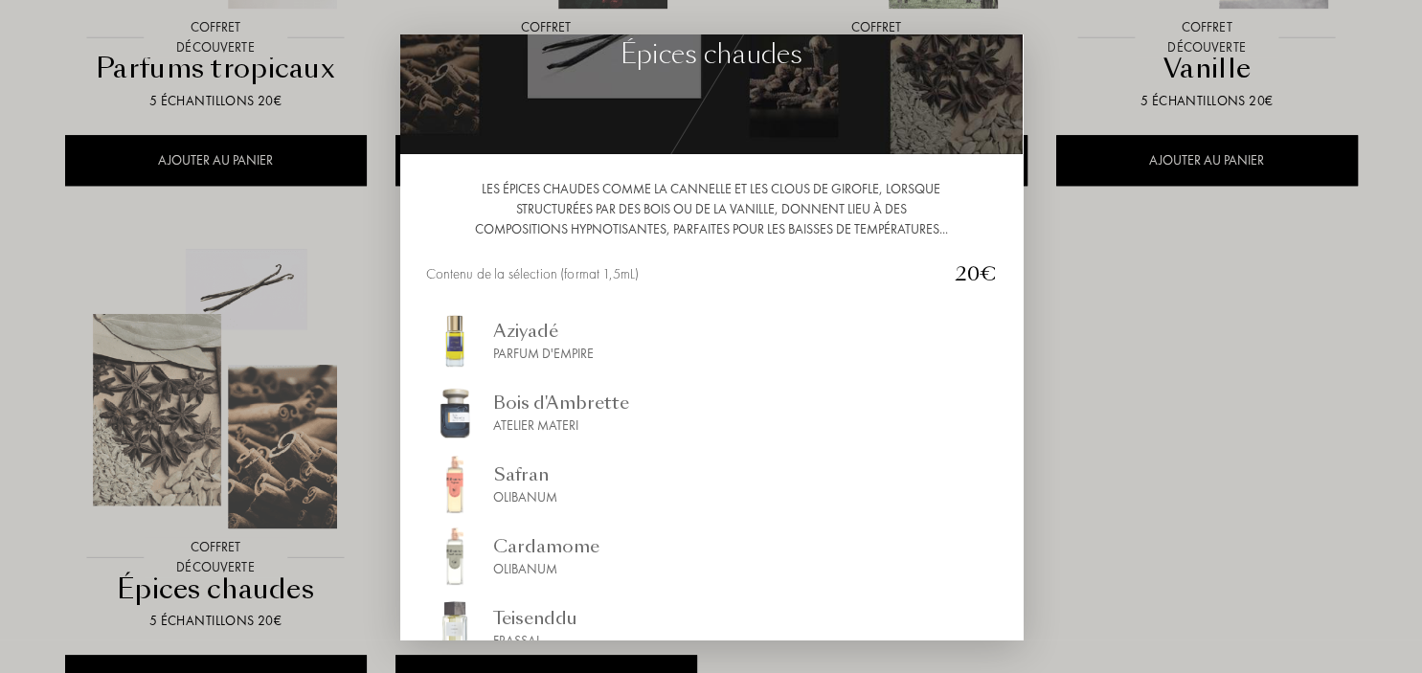
scroll to position [0, 0]
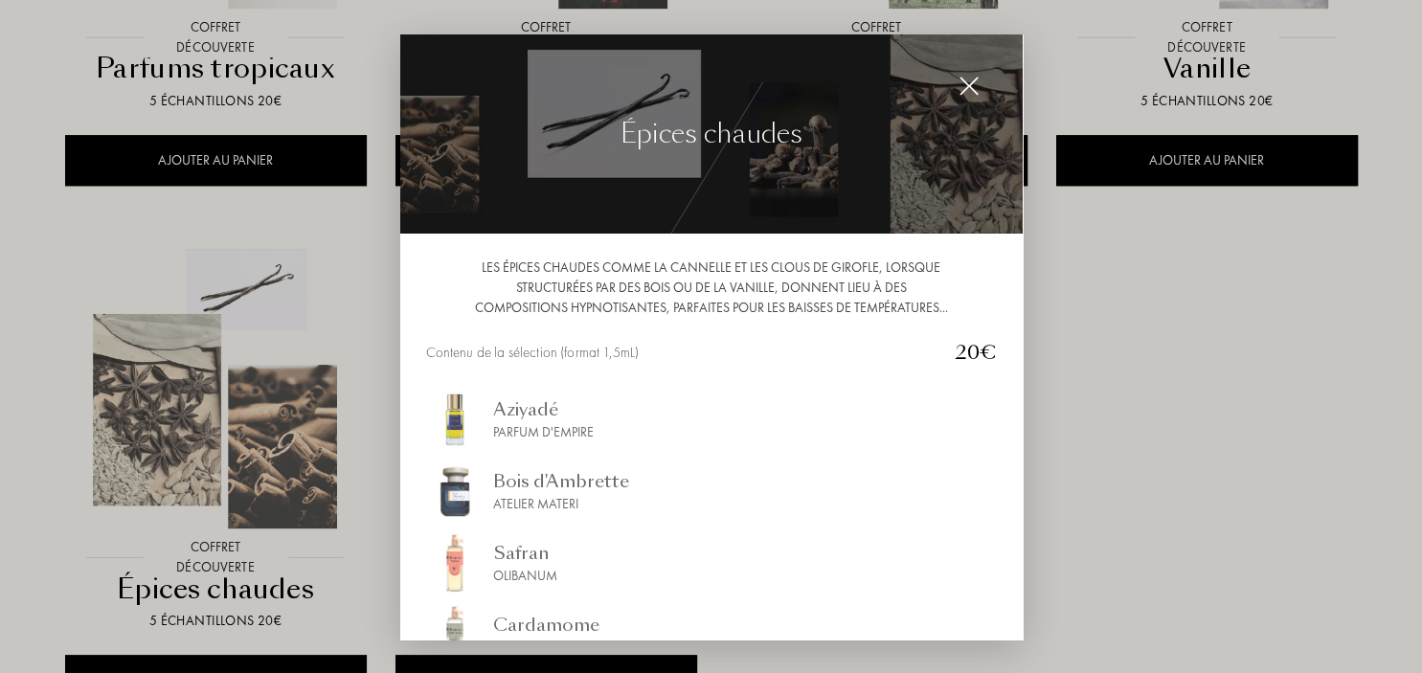
click at [978, 90] on div at bounding box center [969, 86] width 38 height 38
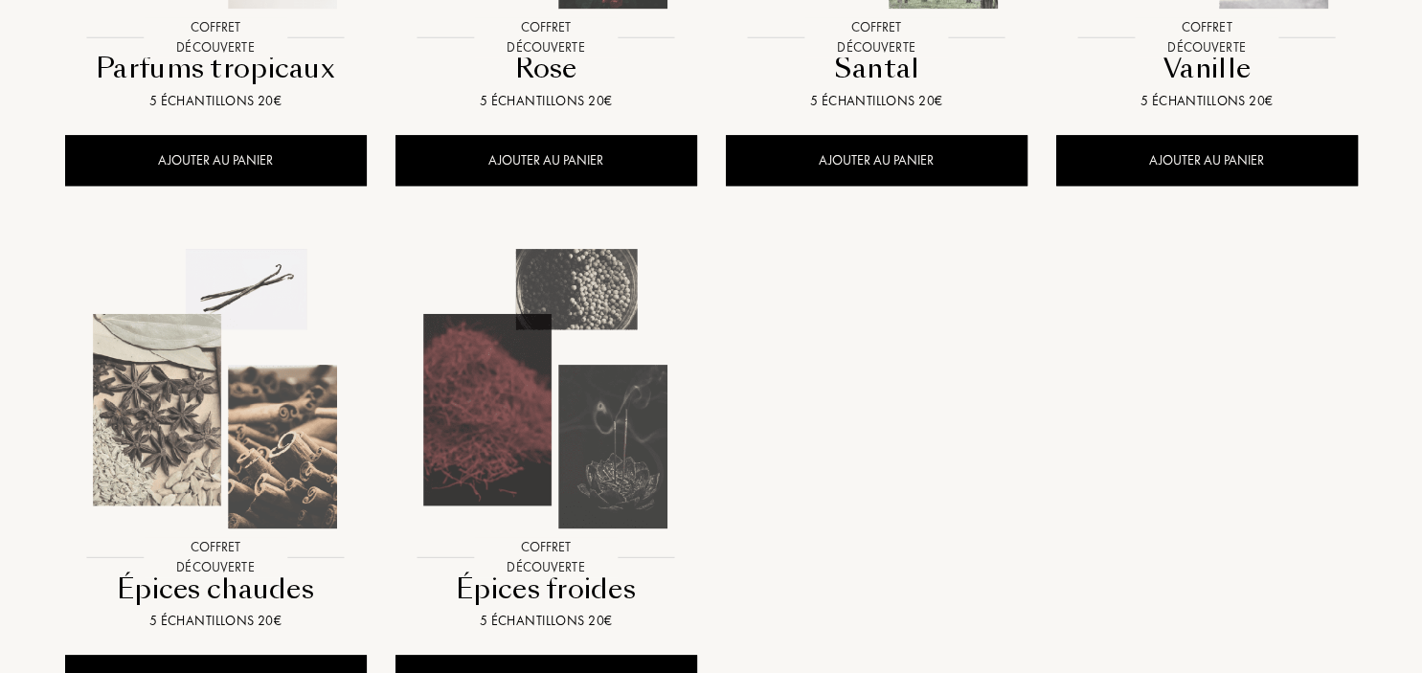
click at [554, 448] on img at bounding box center [546, 389] width 298 height 298
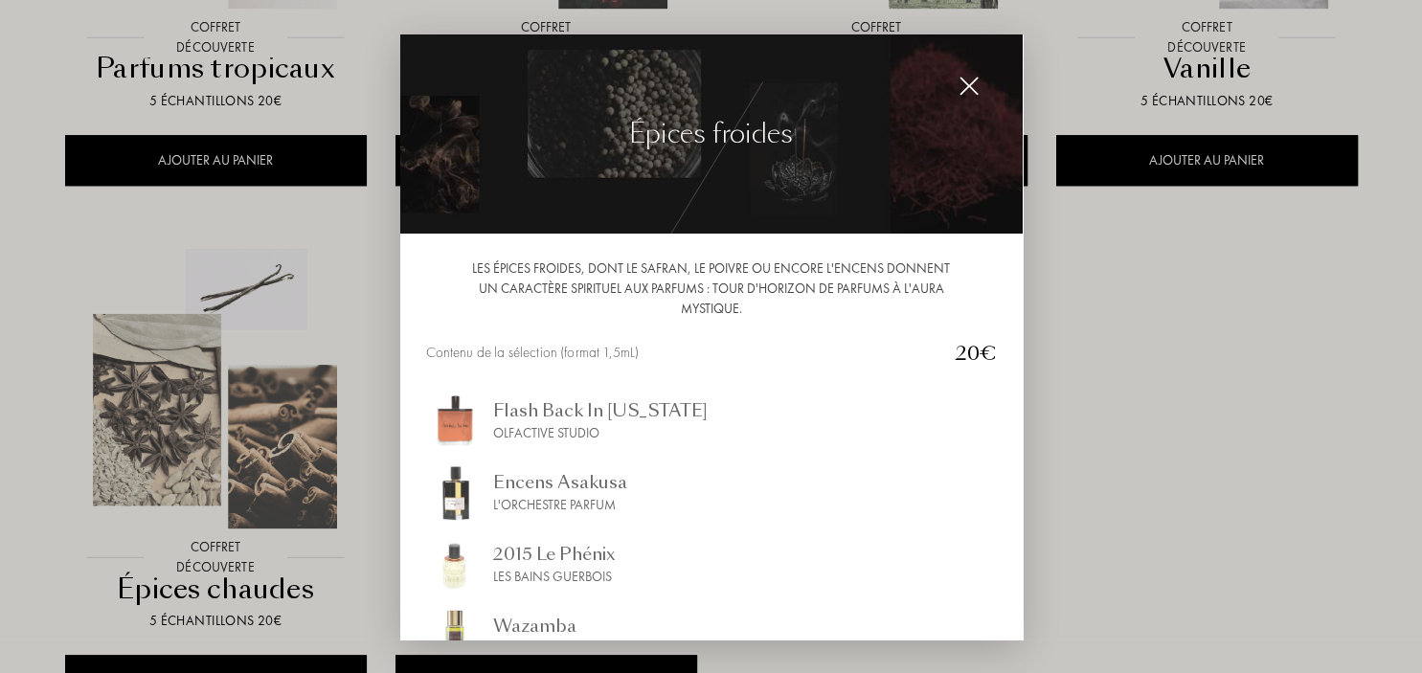
click at [971, 88] on img at bounding box center [968, 86] width 21 height 21
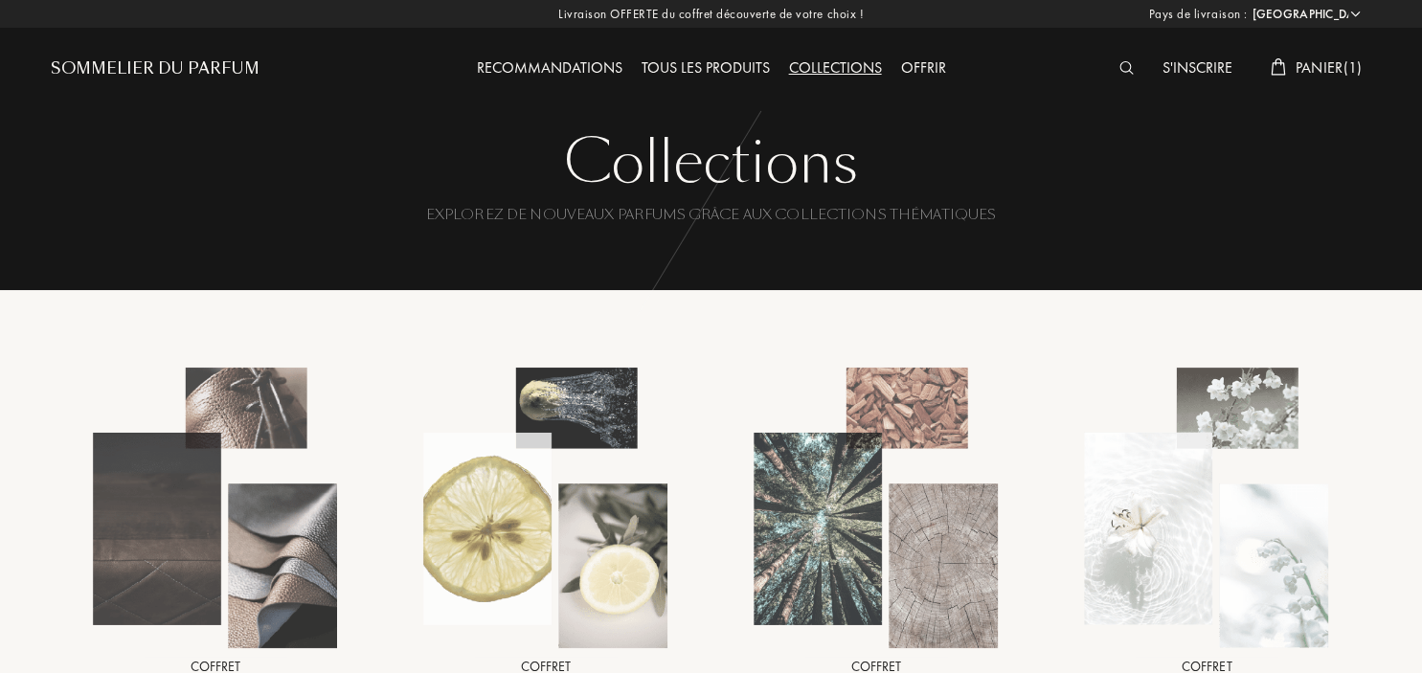
click at [553, 68] on div "Recommandations" at bounding box center [549, 68] width 165 height 25
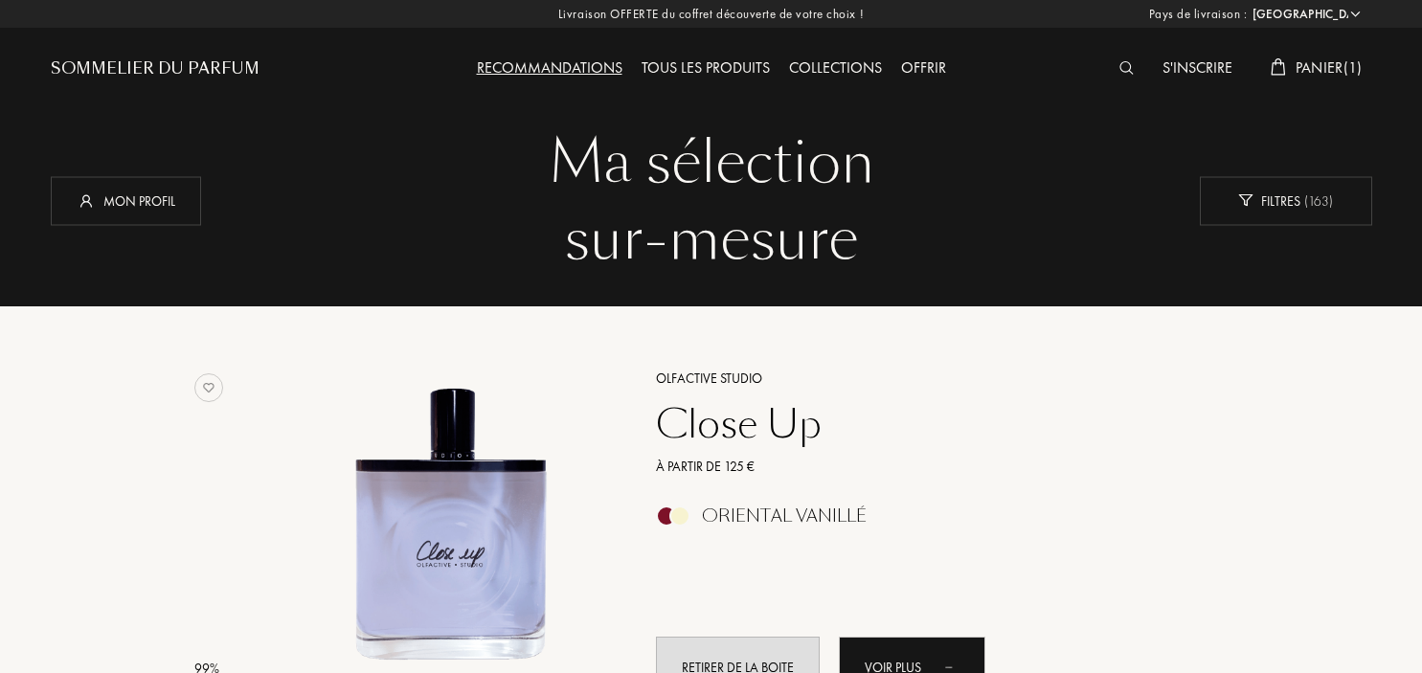
select select "FR"
click at [693, 74] on div "Tous les produits" at bounding box center [705, 68] width 147 height 25
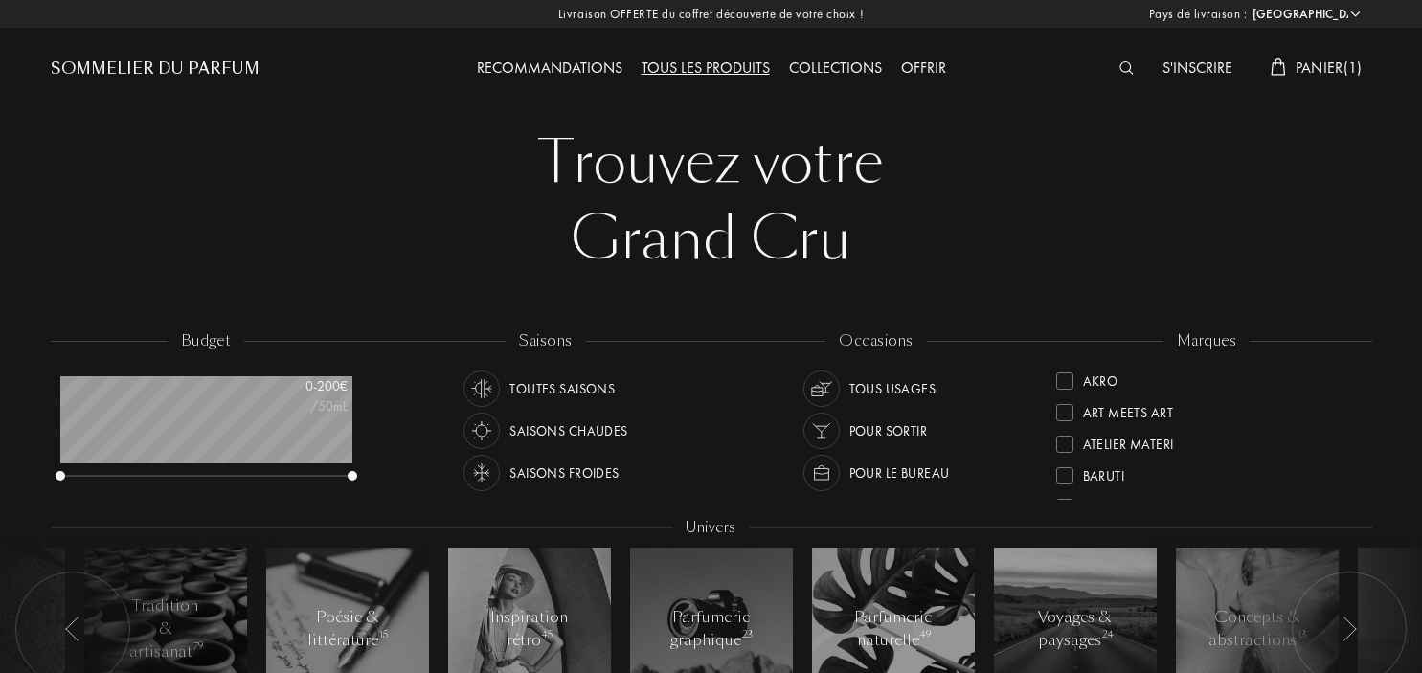
select select "FR"
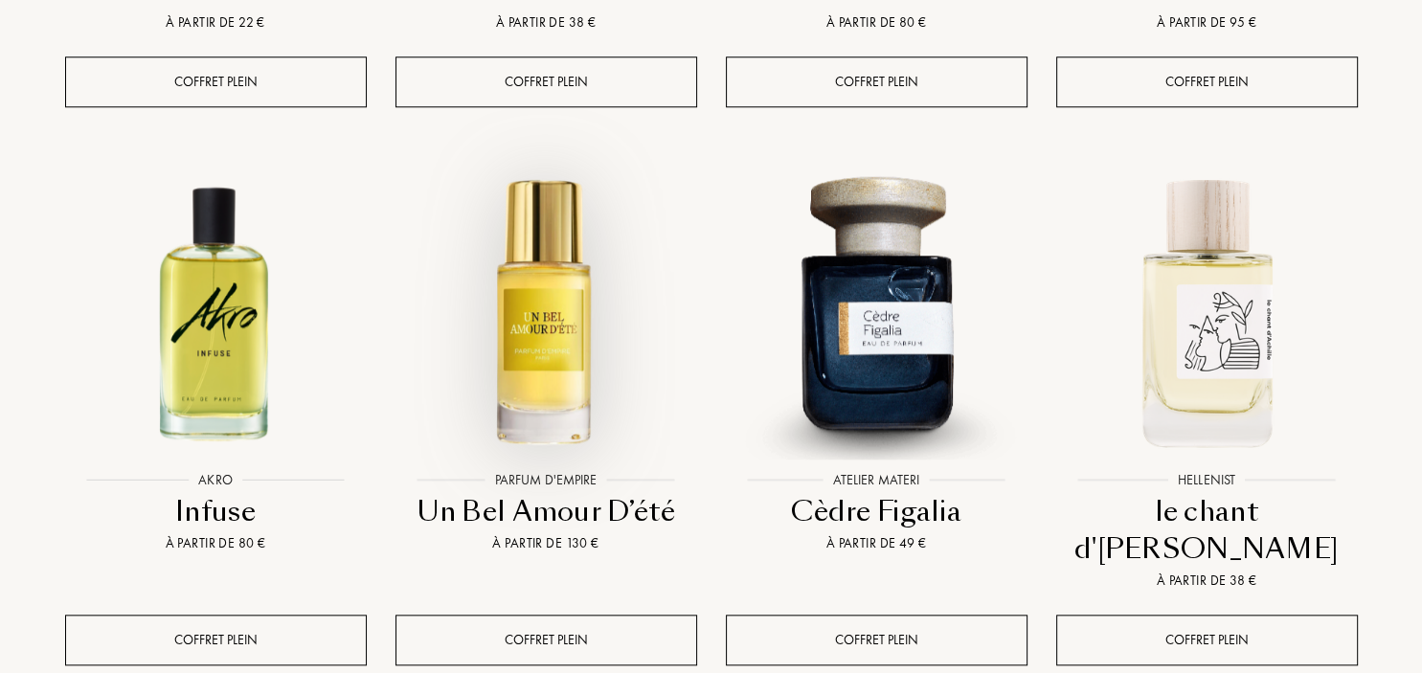
scroll to position [2224, 0]
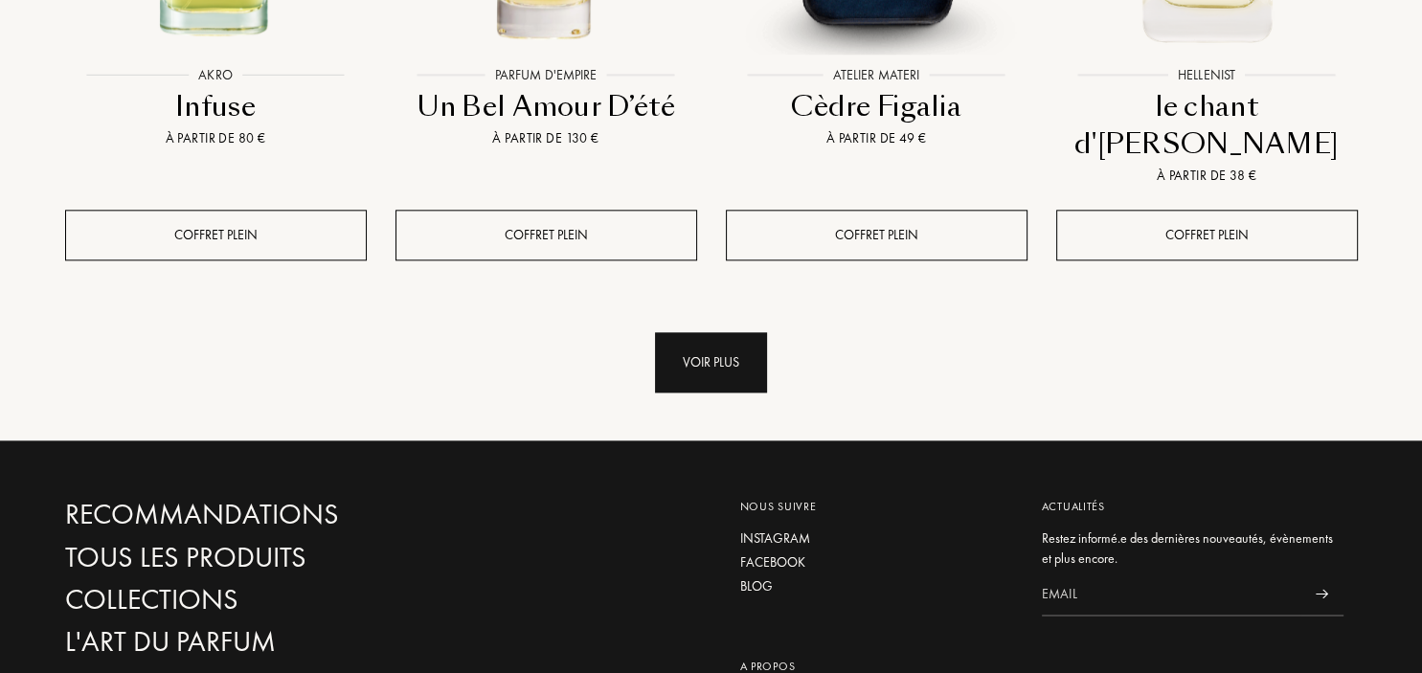
click at [729, 332] on div "Voir plus" at bounding box center [711, 362] width 112 height 60
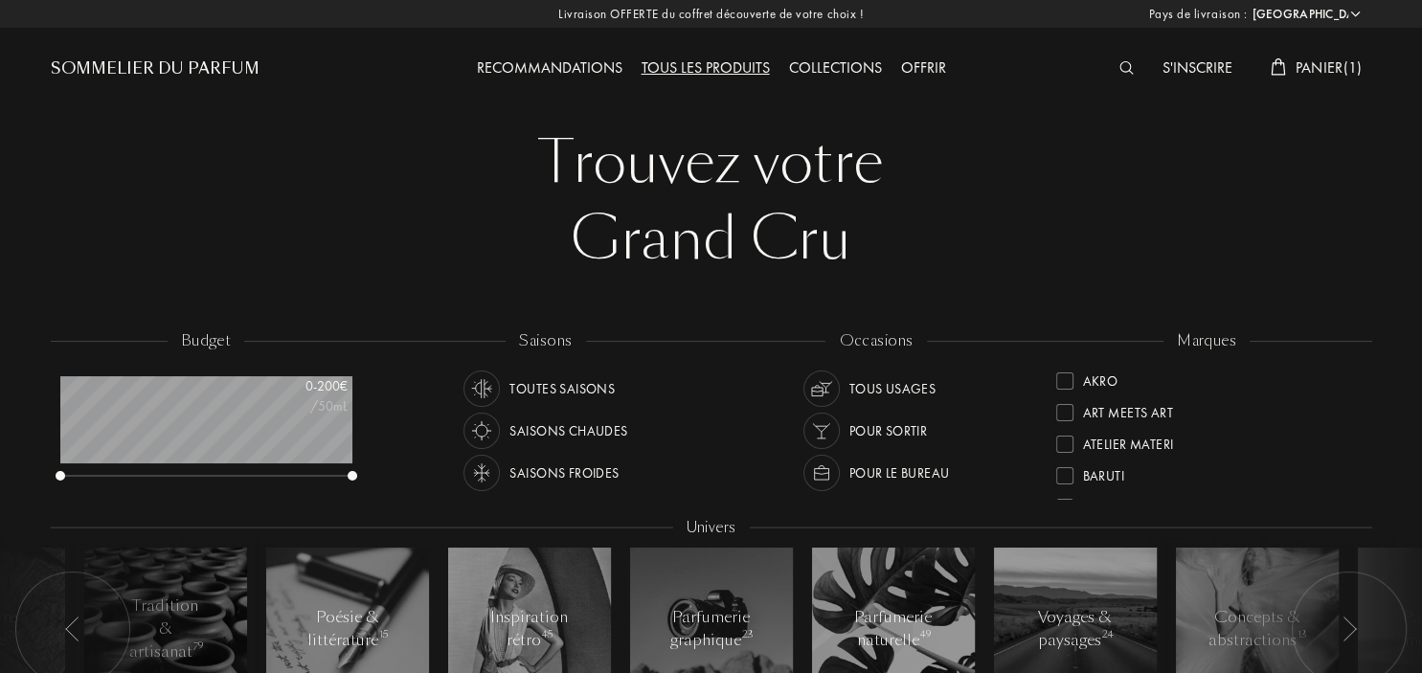
click at [886, 393] on div "Tous usages" at bounding box center [892, 388] width 87 height 36
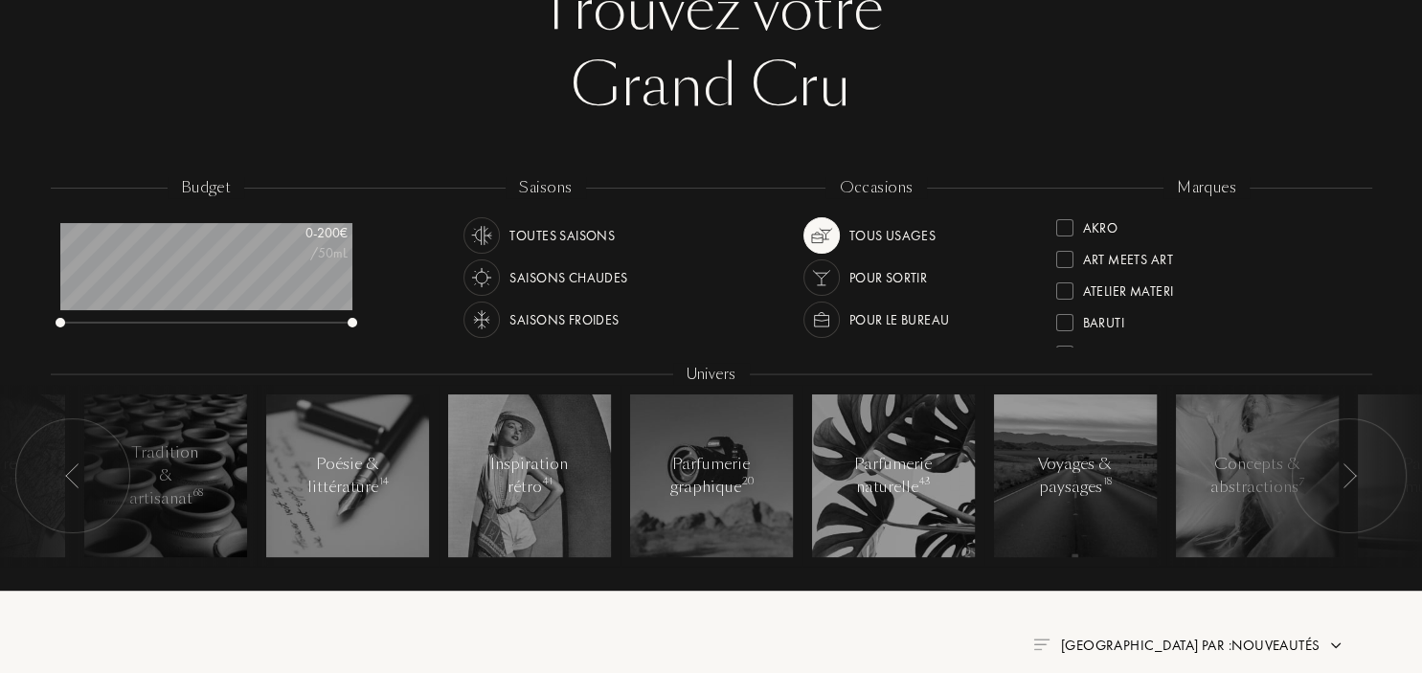
scroll to position [202, 0]
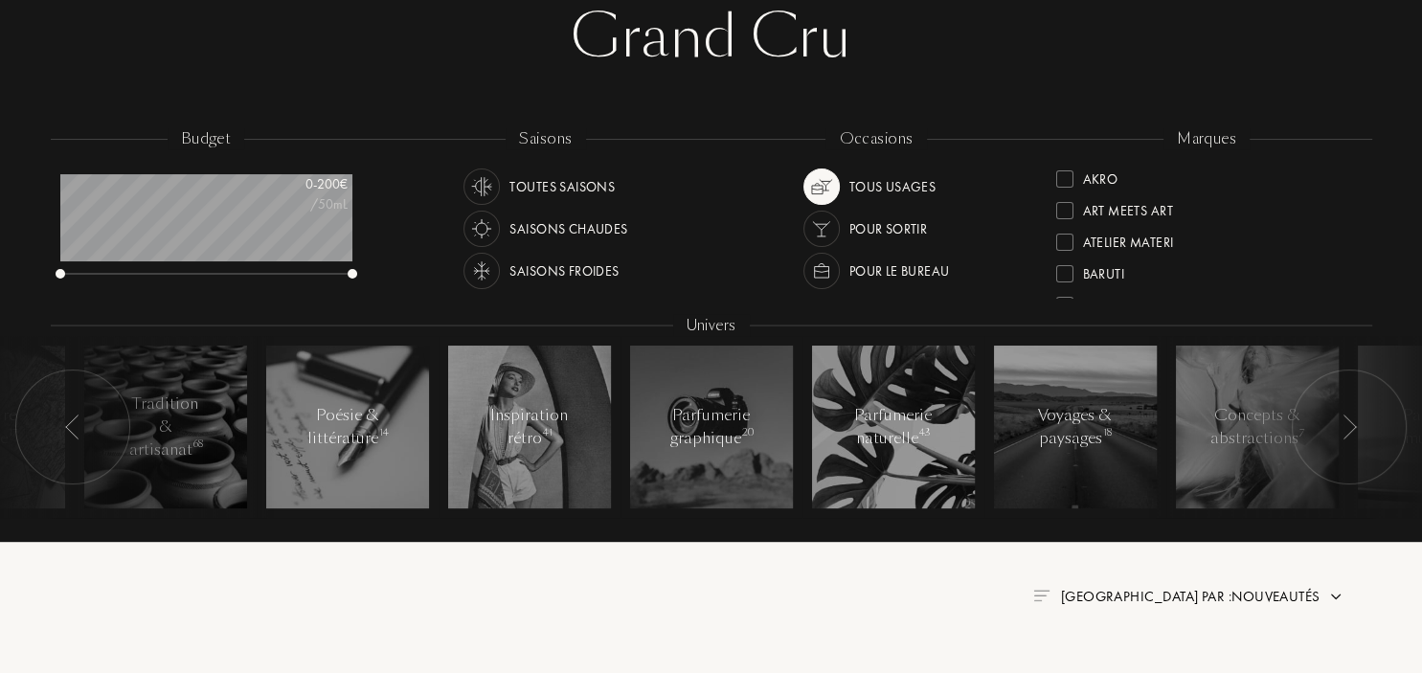
click at [67, 421] on img at bounding box center [72, 427] width 15 height 25
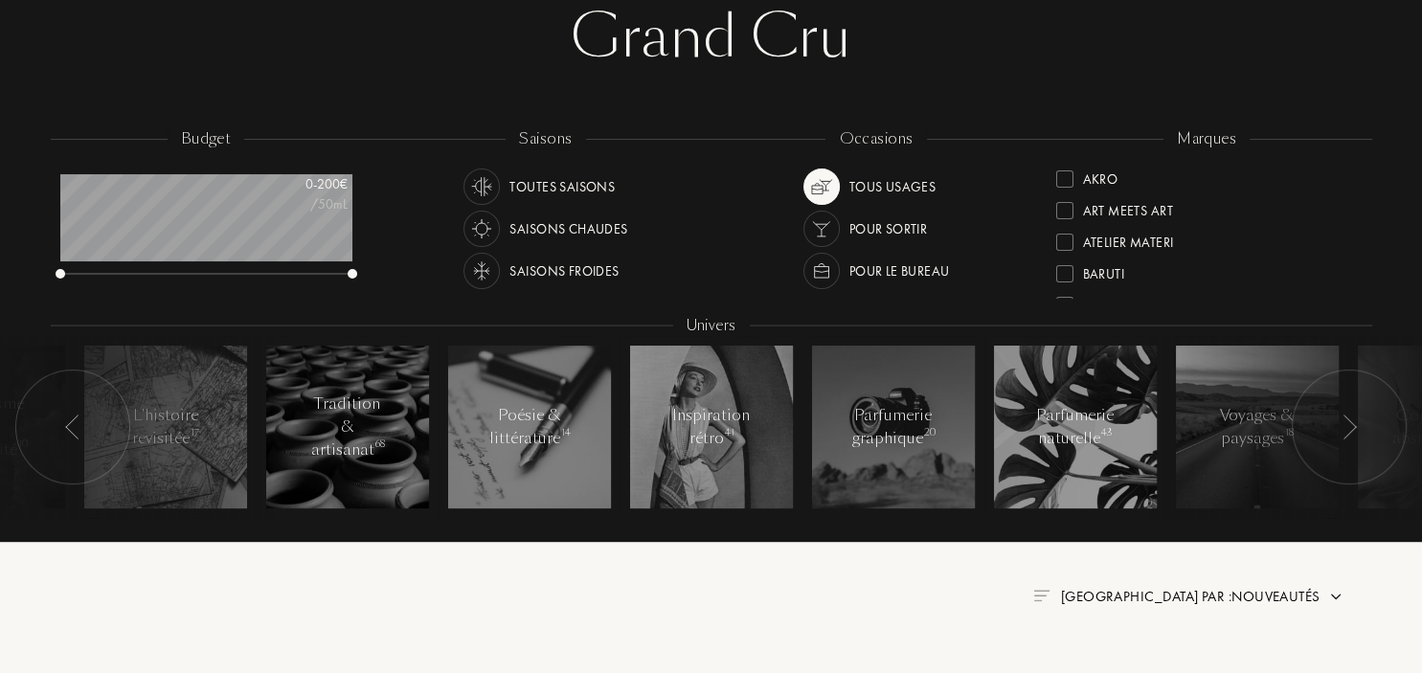
click at [73, 423] on img at bounding box center [72, 427] width 15 height 25
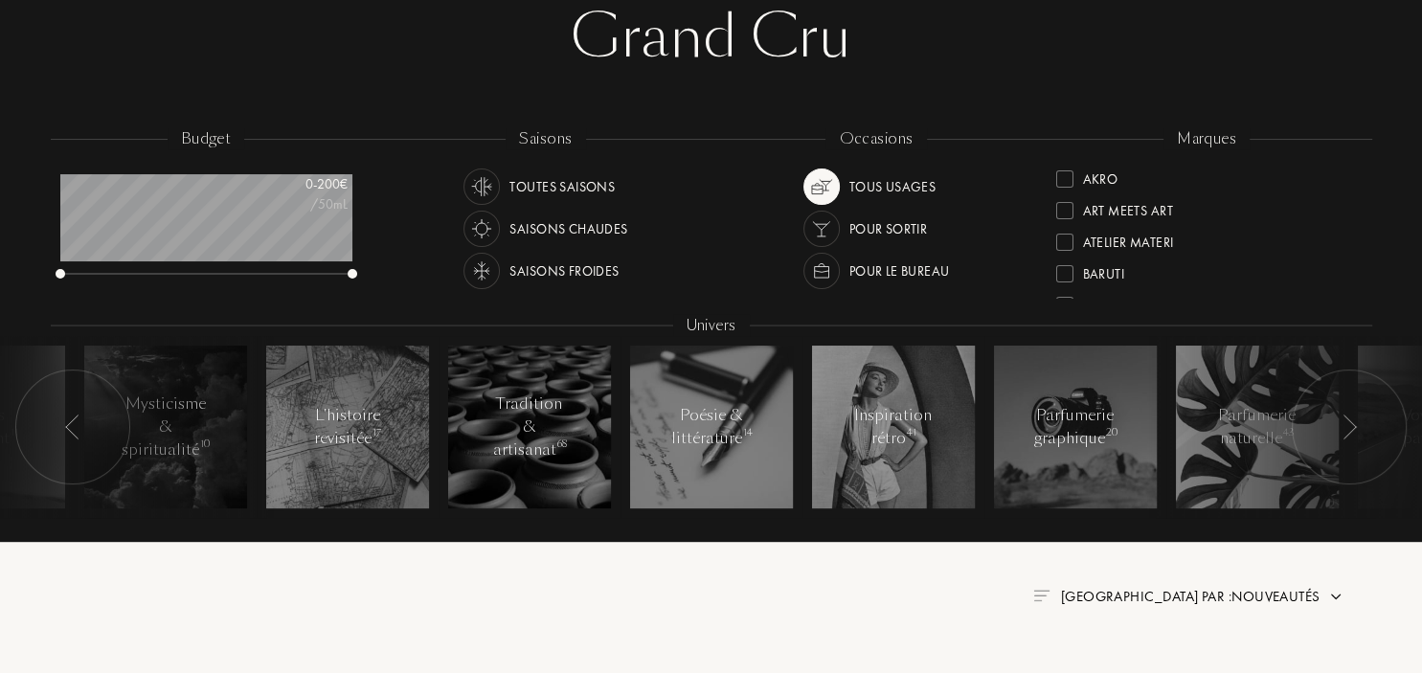
click at [73, 423] on img at bounding box center [72, 427] width 15 height 25
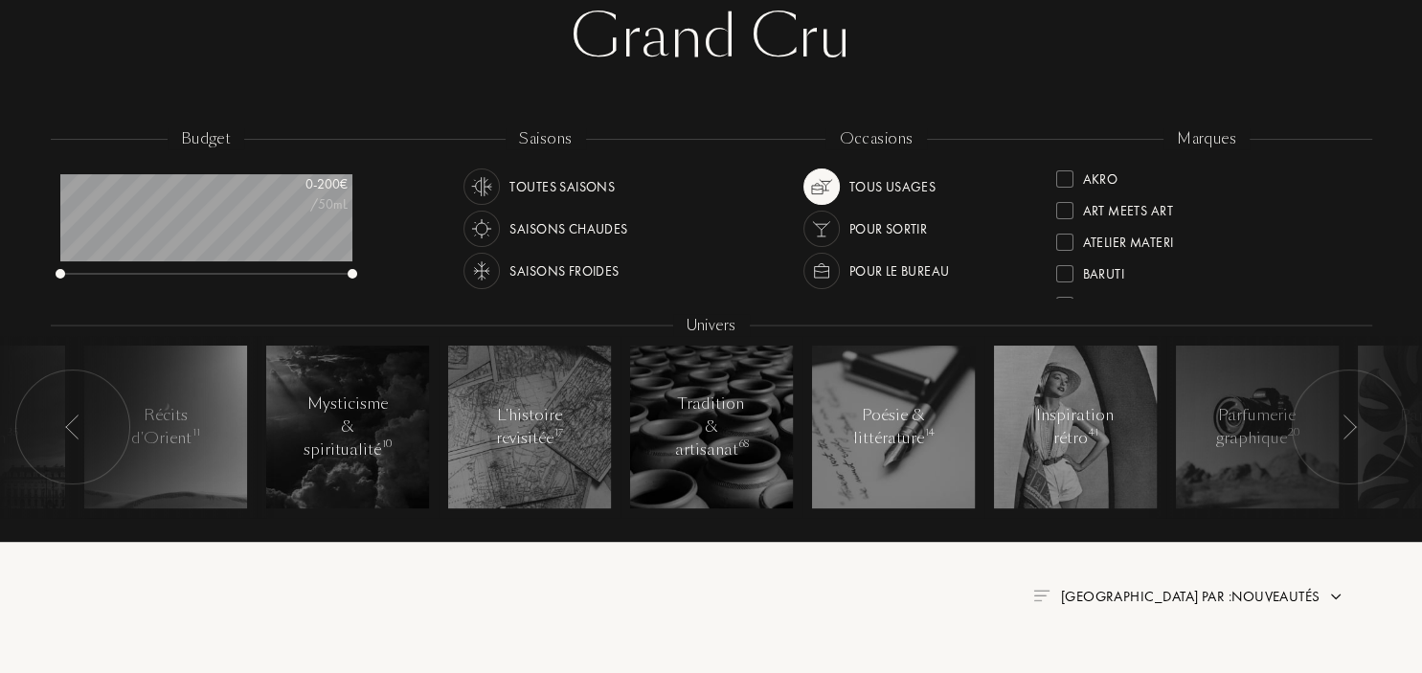
click at [73, 423] on img at bounding box center [72, 427] width 15 height 25
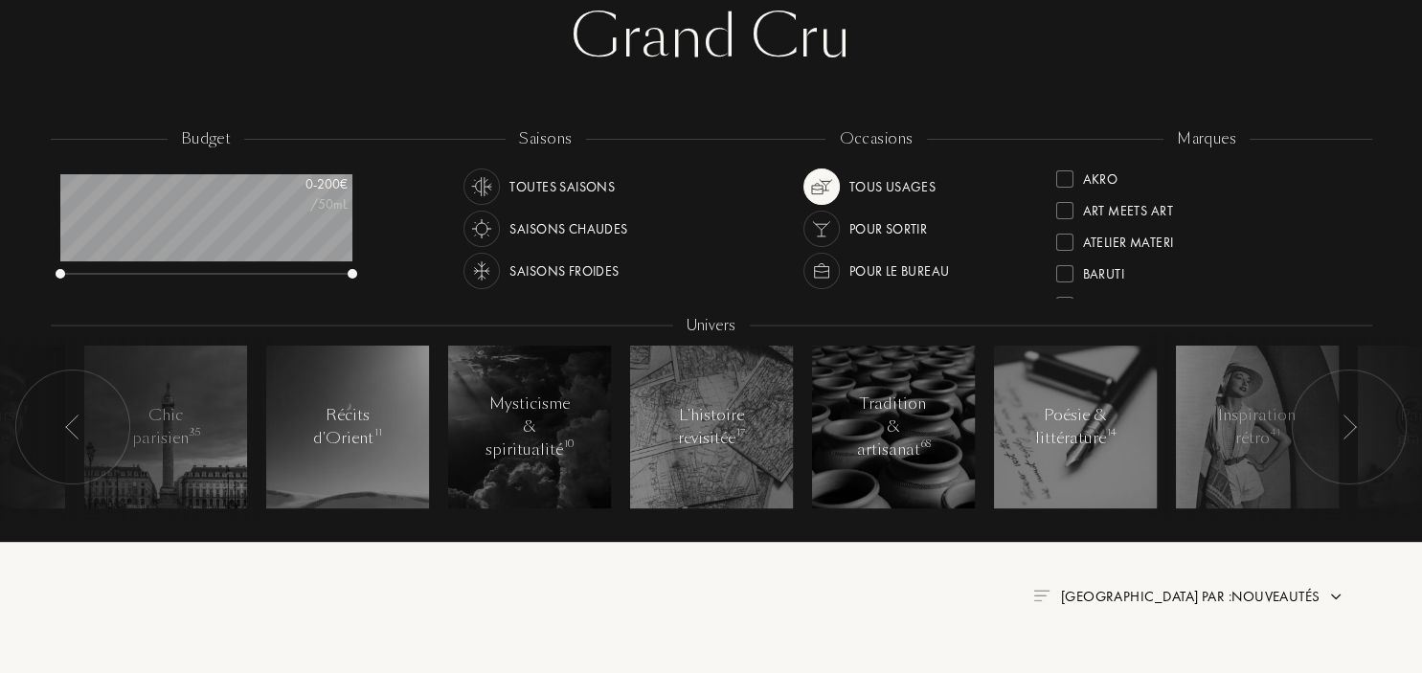
click at [73, 423] on img at bounding box center [72, 427] width 15 height 25
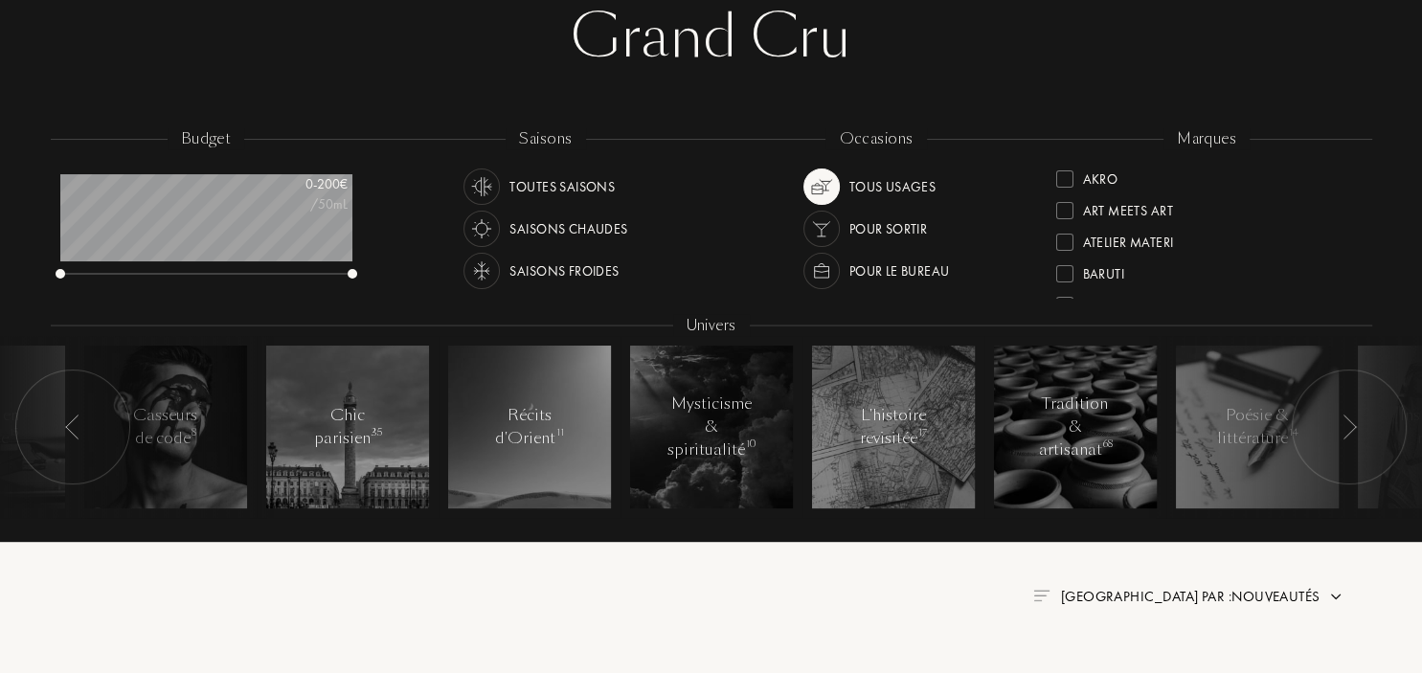
click at [73, 423] on img at bounding box center [72, 427] width 15 height 25
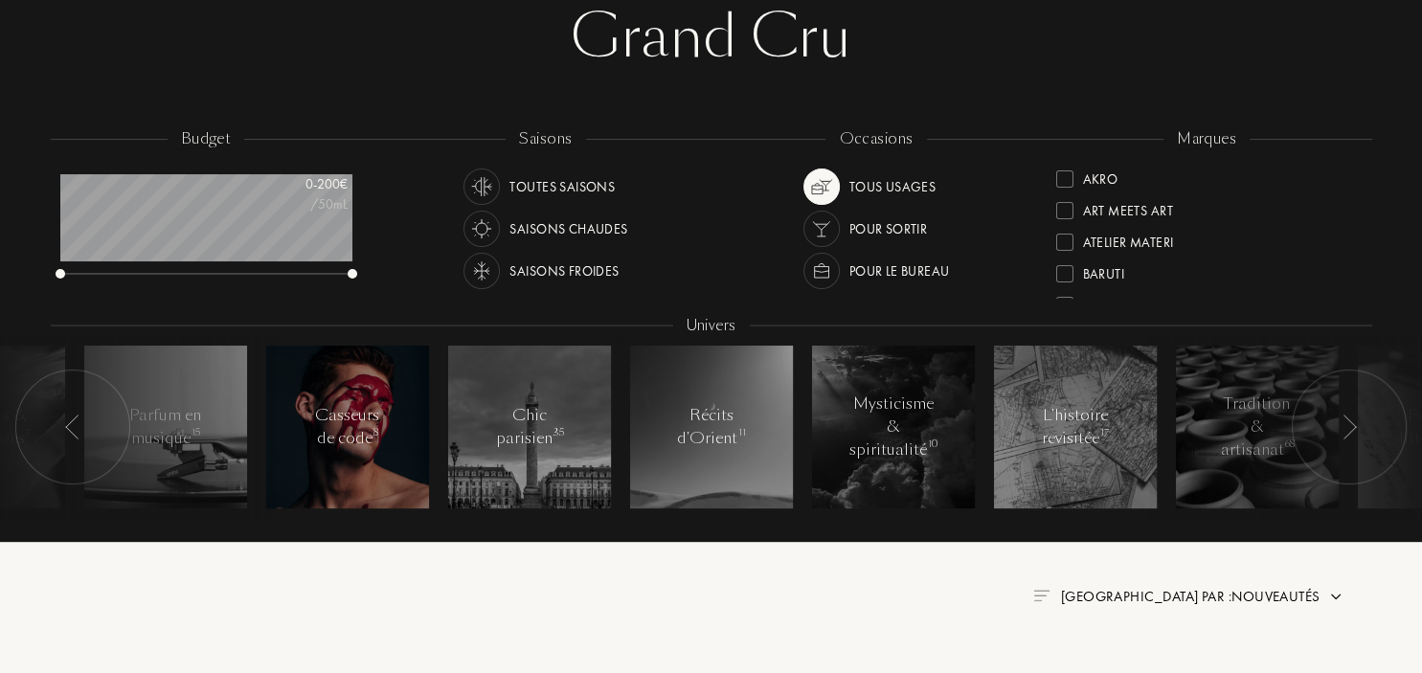
click at [362, 426] on div "Casseurs de code 8" at bounding box center [346, 427] width 81 height 46
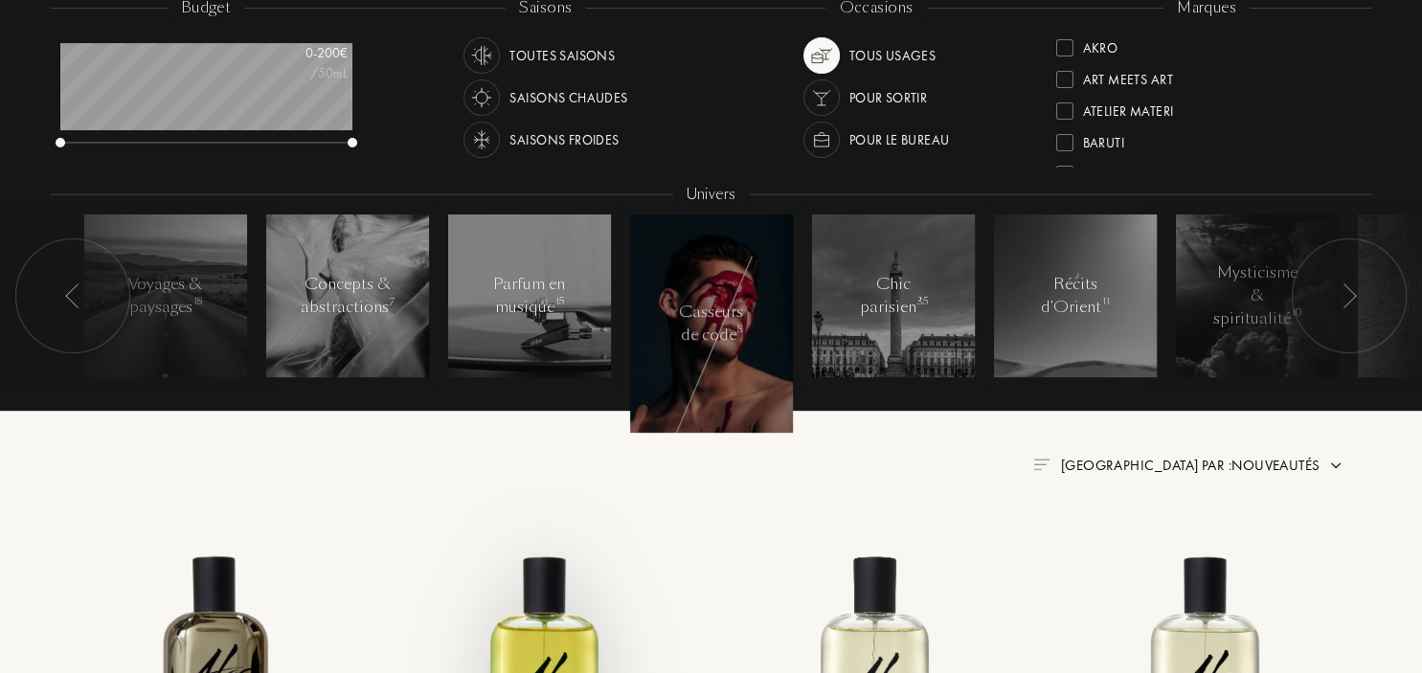
scroll to position [303, 0]
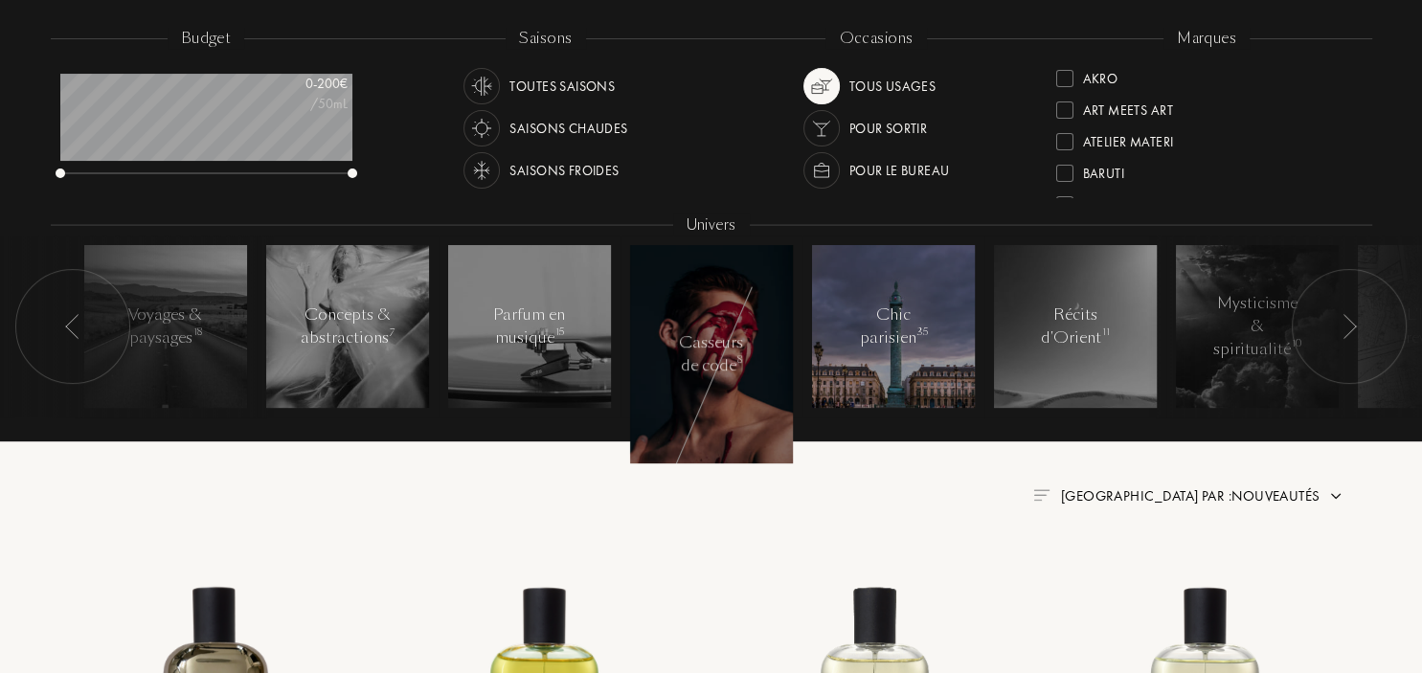
click at [900, 324] on div "Chic parisien 35" at bounding box center [892, 326] width 81 height 46
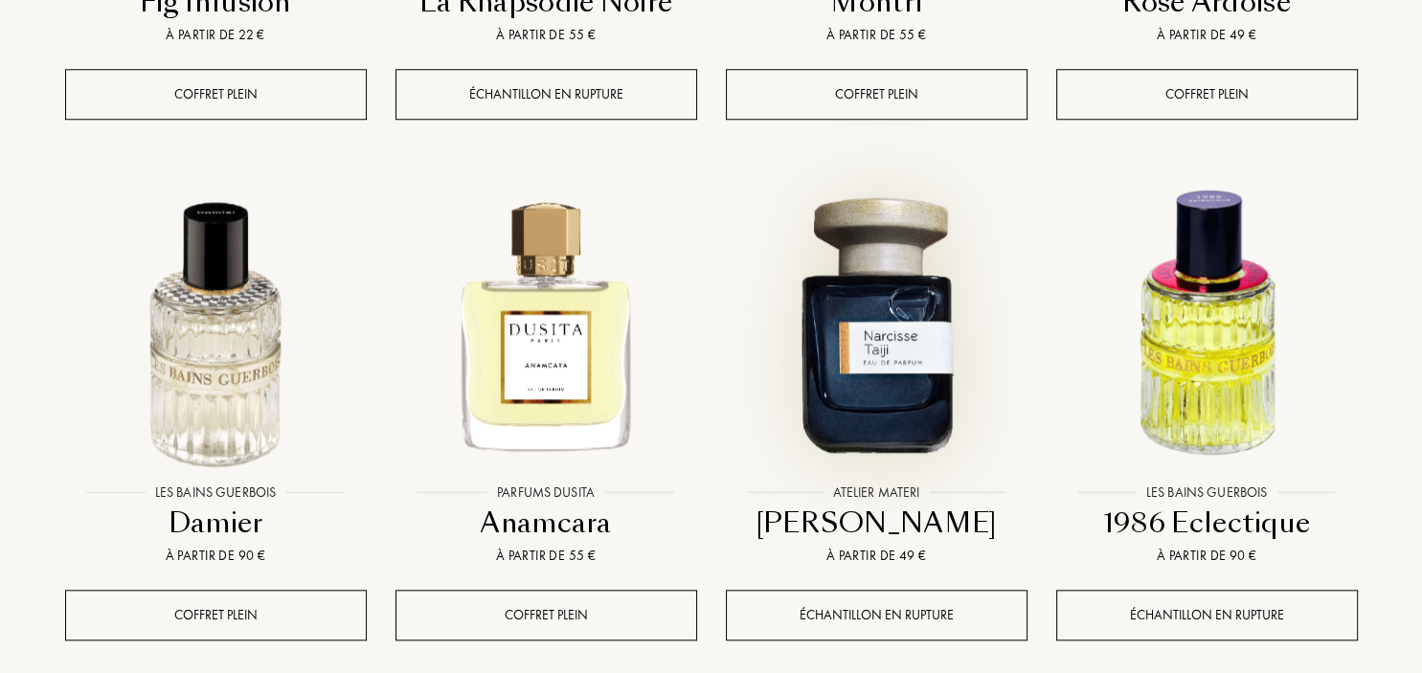
scroll to position [1920, 0]
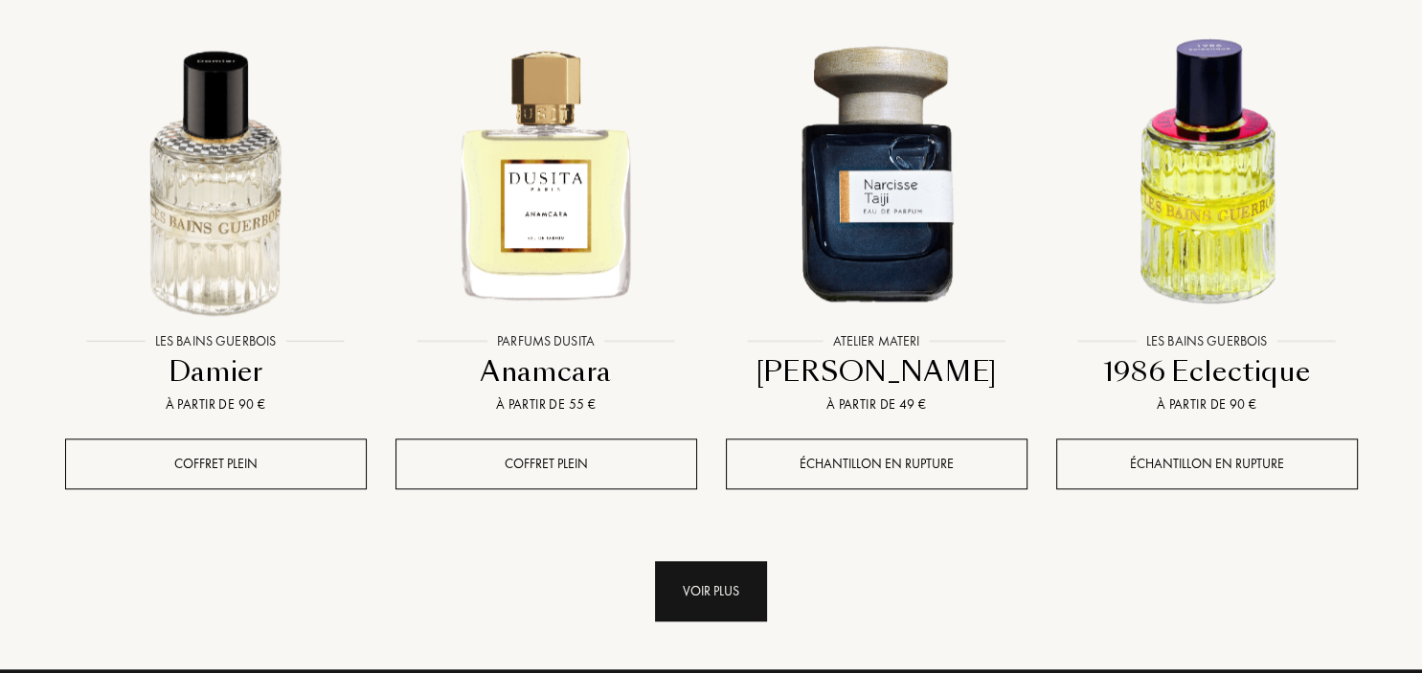
click at [688, 578] on div "Voir plus" at bounding box center [711, 591] width 112 height 60
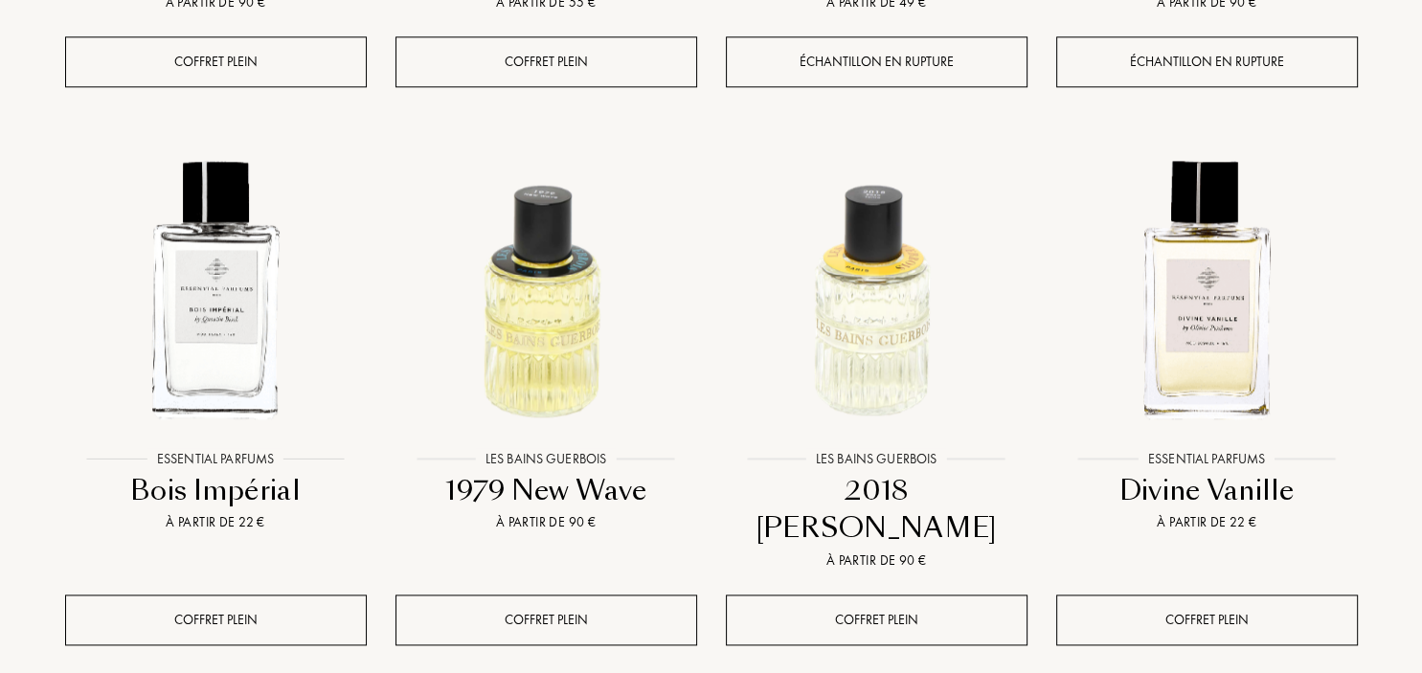
scroll to position [2324, 0]
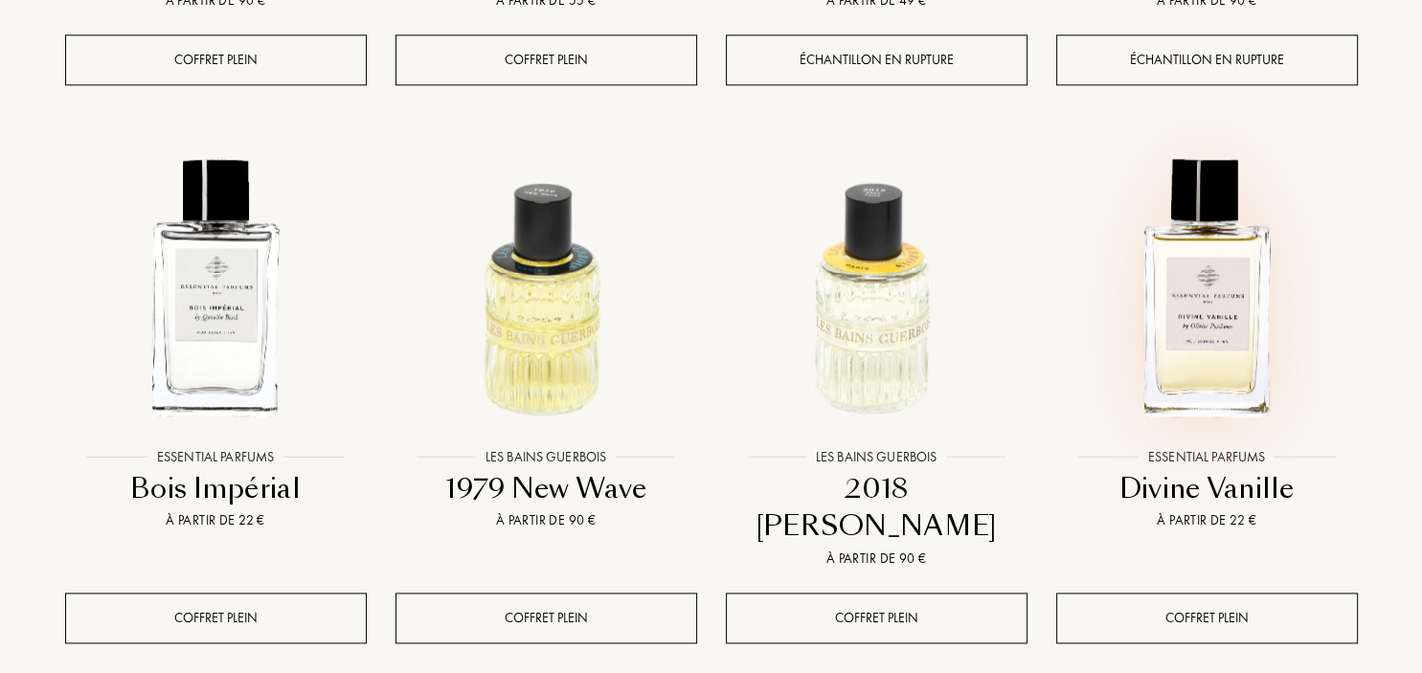
click at [1220, 338] on img at bounding box center [1207, 289] width 298 height 298
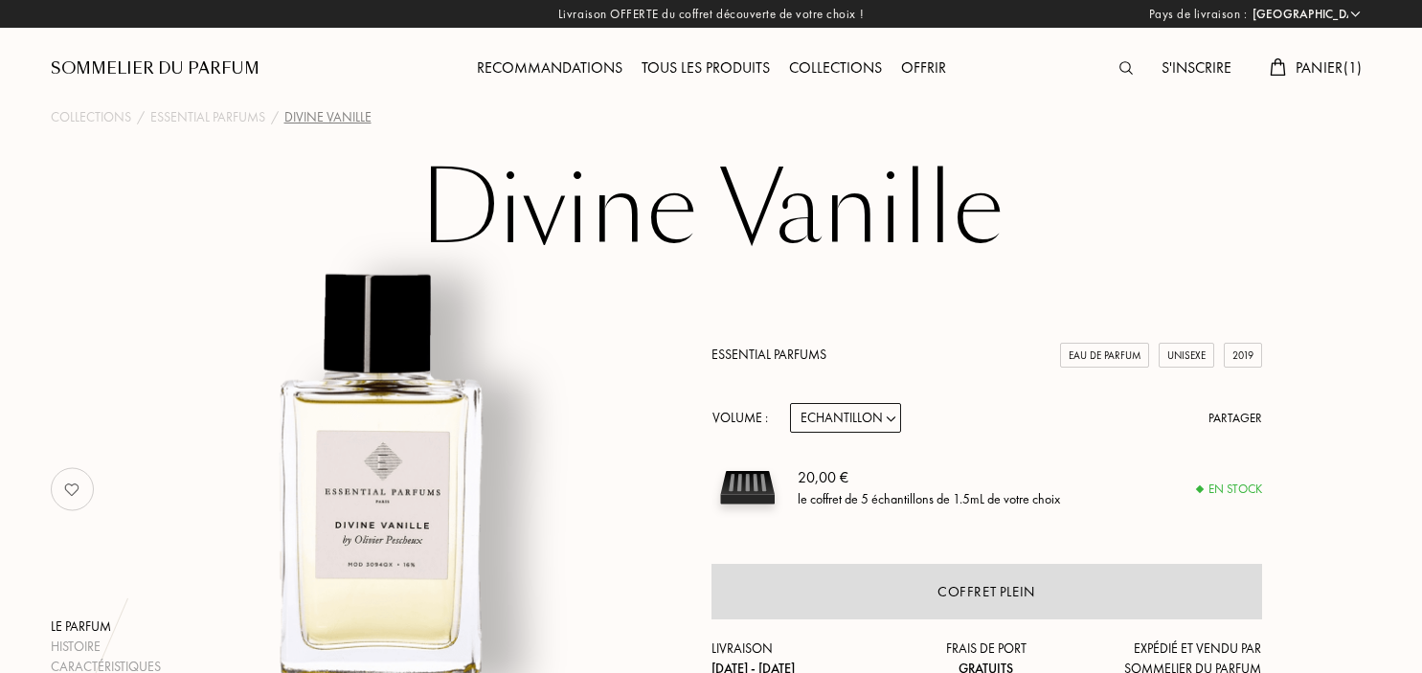
select select "FR"
click at [1322, 73] on span "Panier ( 1 )" at bounding box center [1328, 67] width 67 height 20
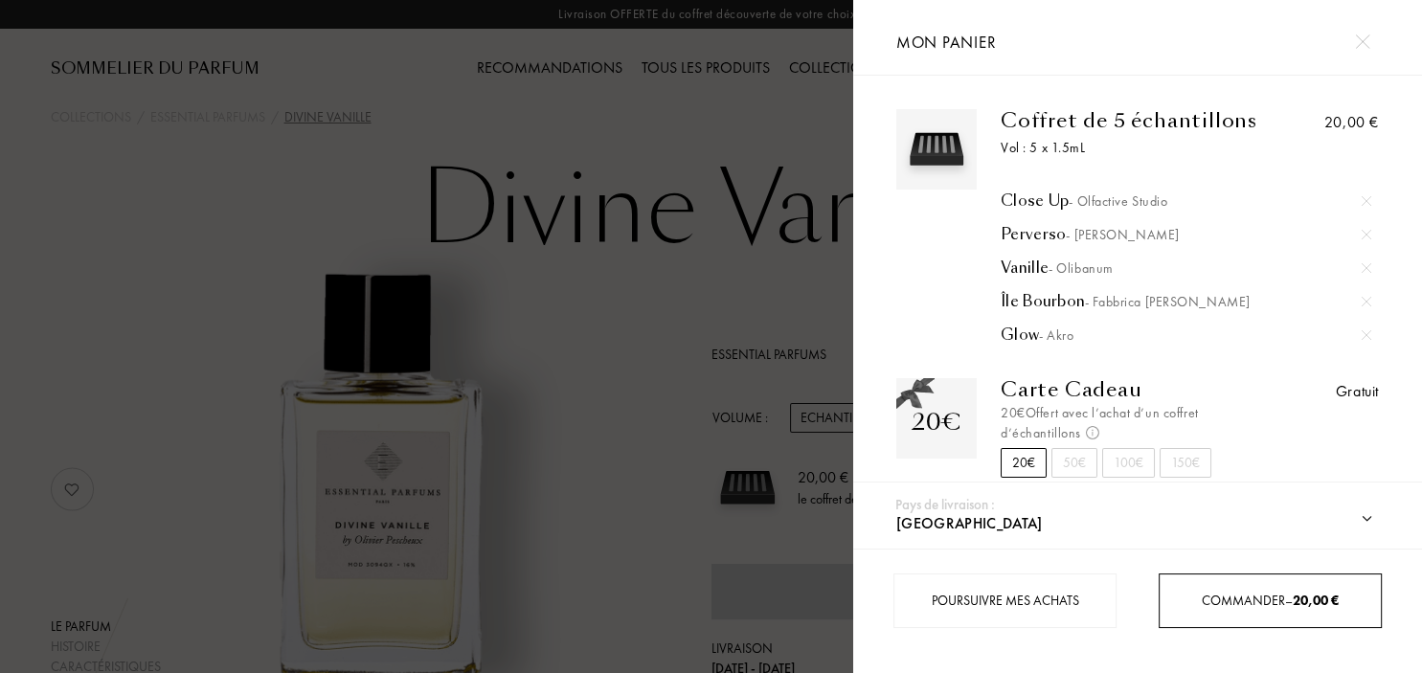
click at [1300, 598] on span "20,00 €" at bounding box center [1315, 600] width 46 height 17
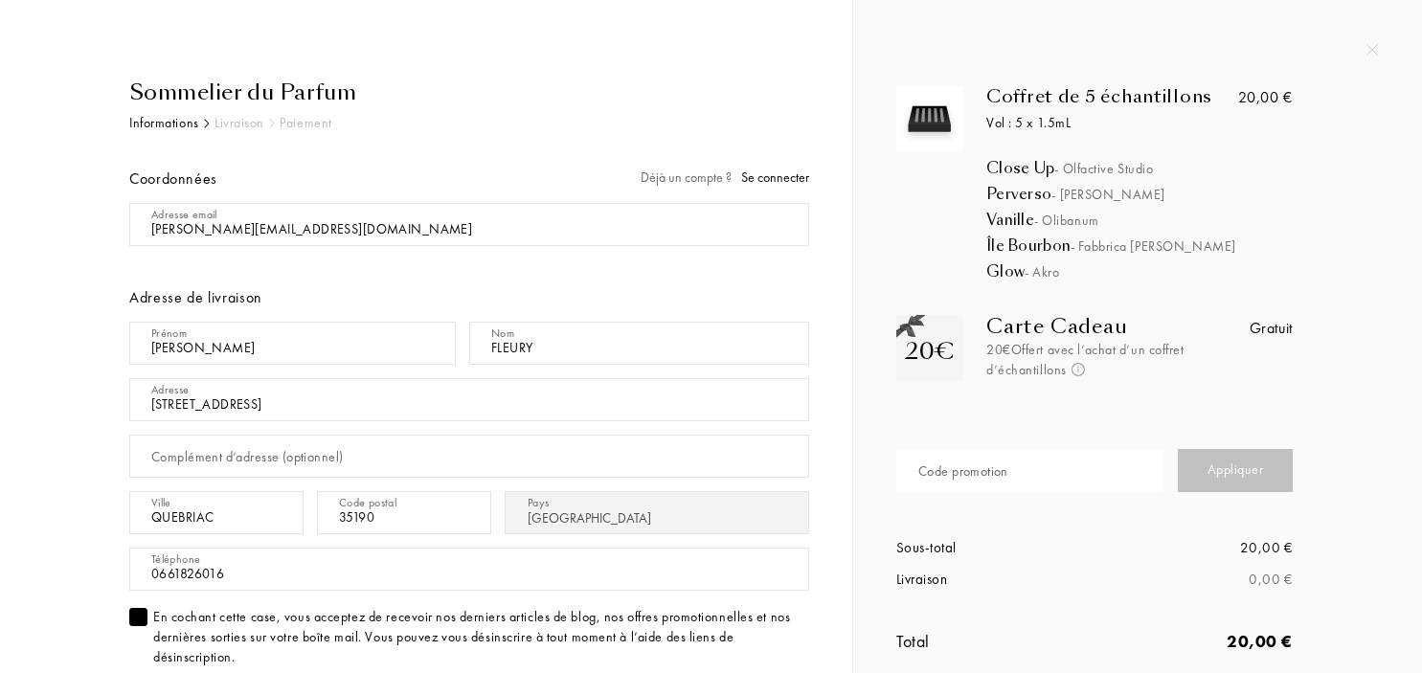
select select "FR"
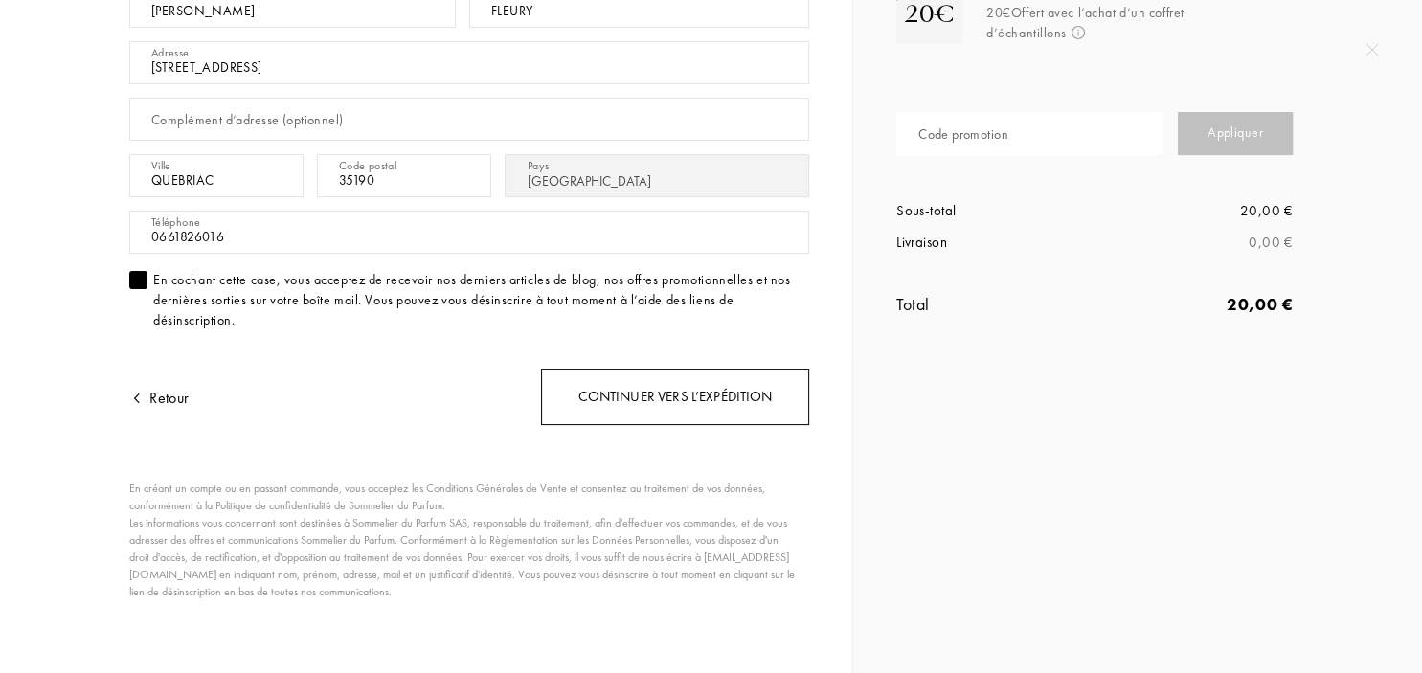
click at [707, 392] on div "Continuer vers l’expédition" at bounding box center [675, 397] width 268 height 56
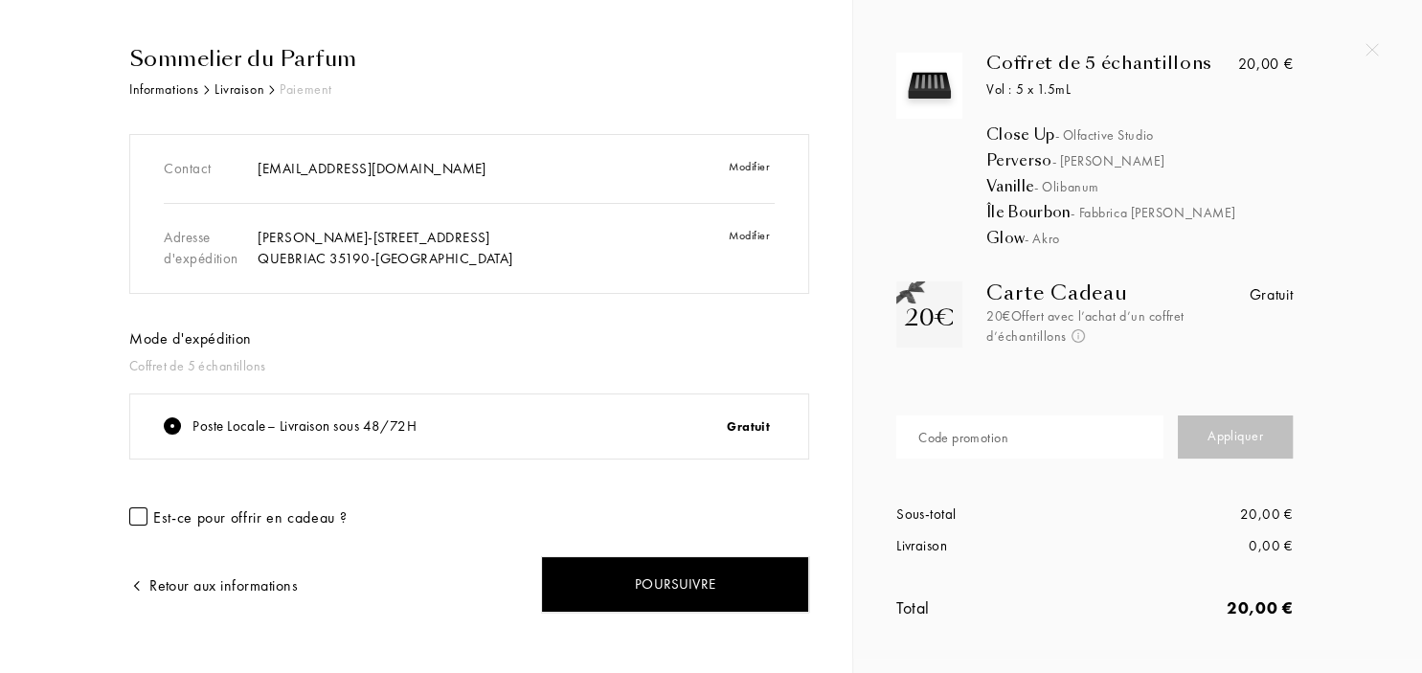
scroll to position [54, 0]
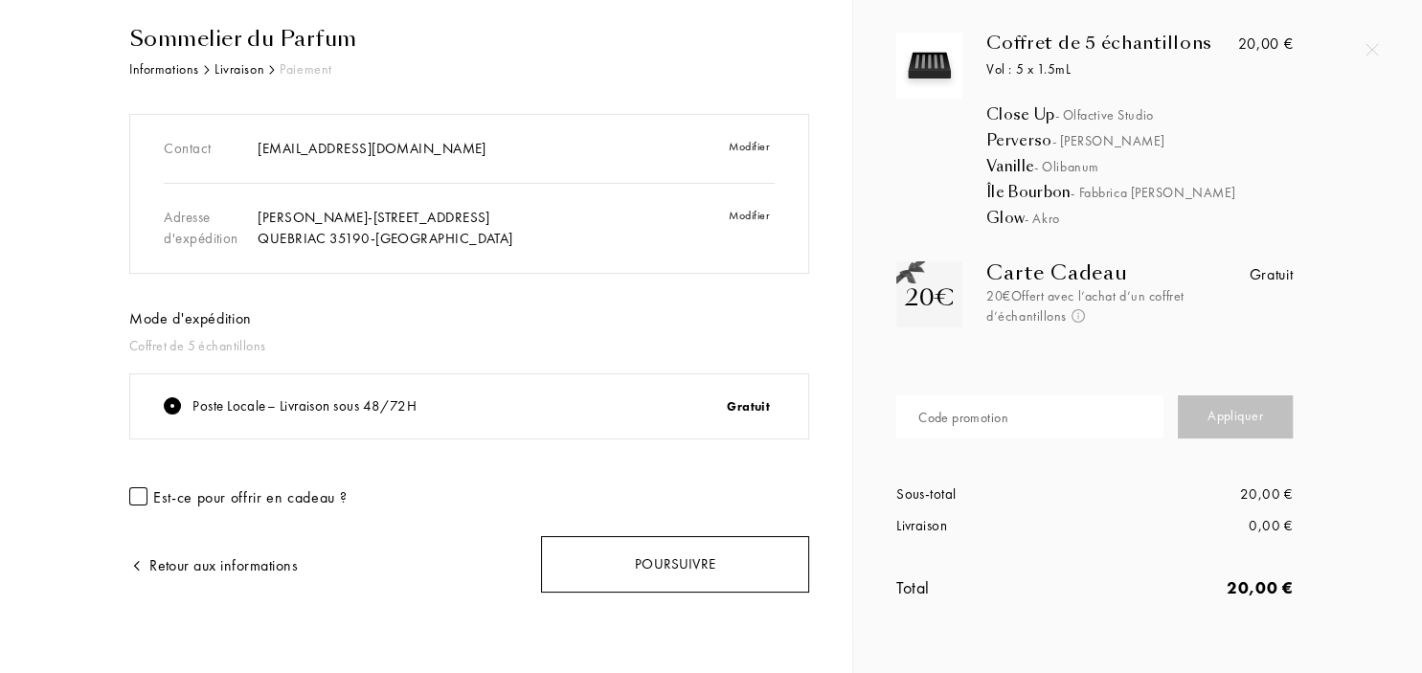
click at [706, 566] on div "Poursuivre" at bounding box center [675, 564] width 268 height 56
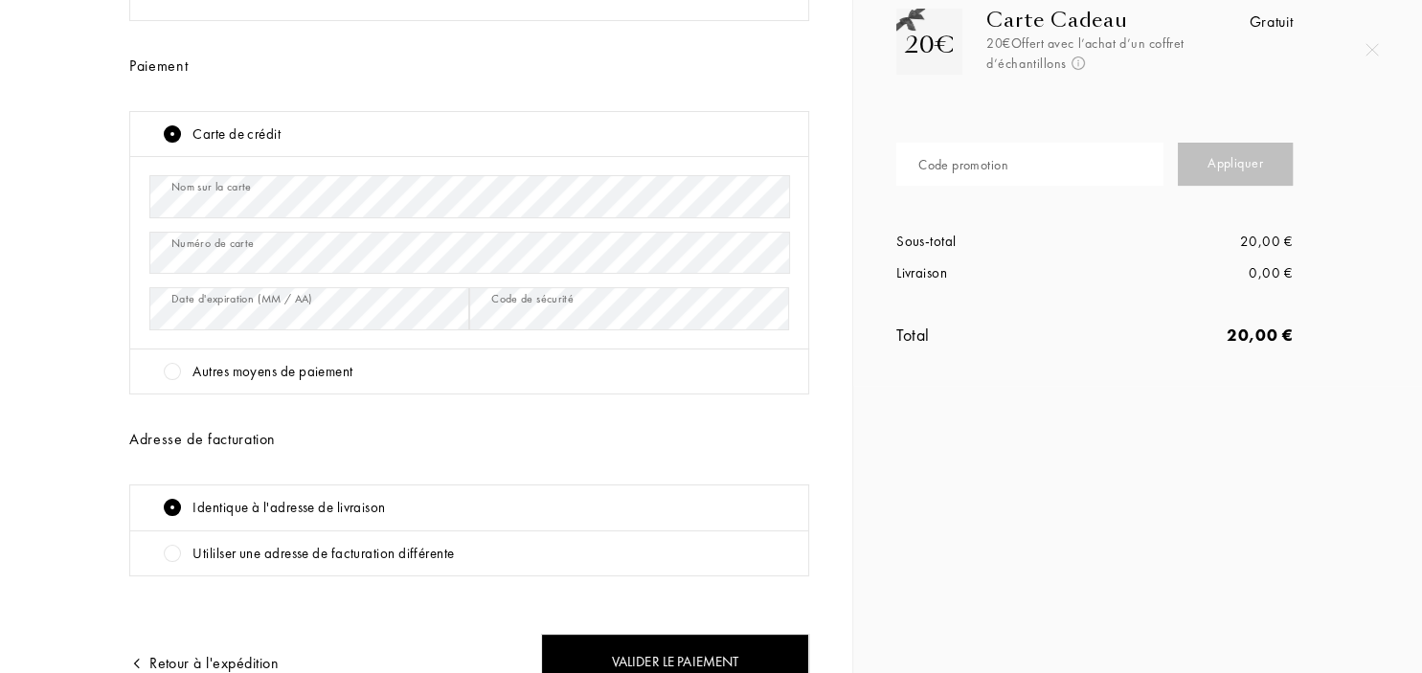
scroll to position [403, 0]
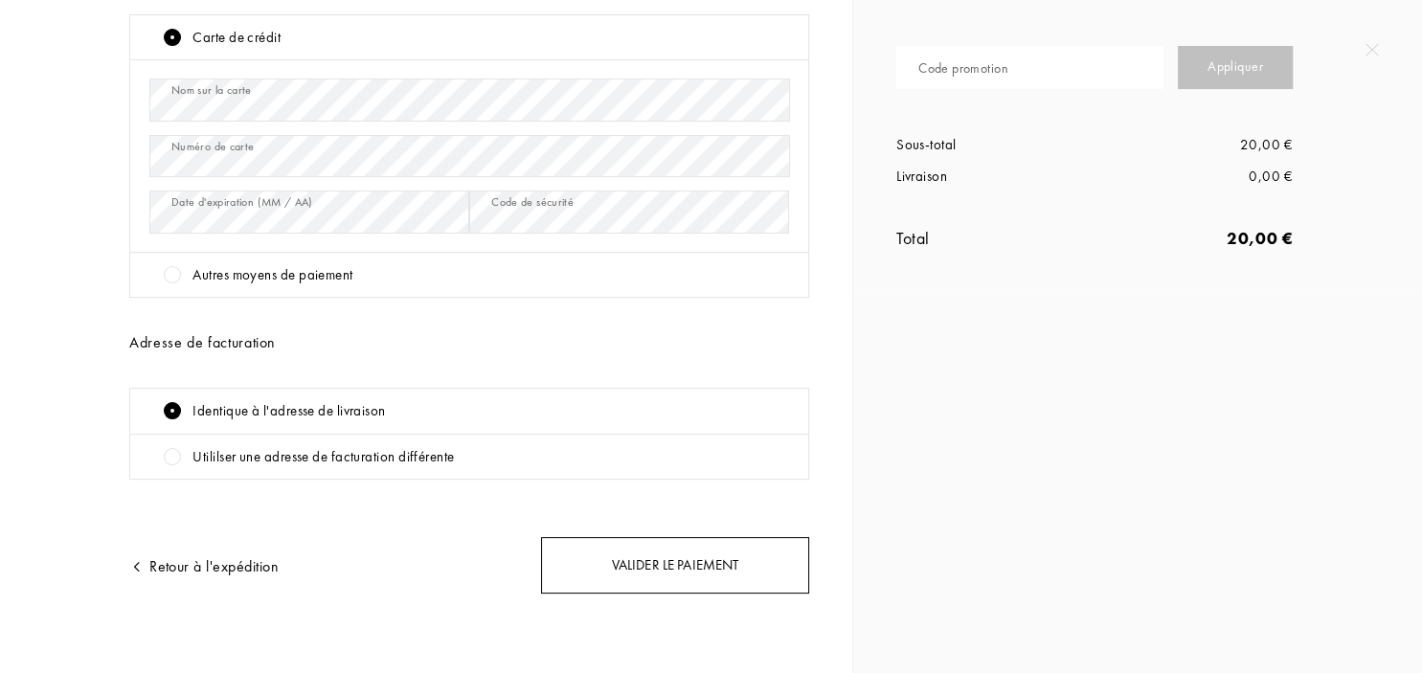
click at [689, 573] on div "Valider le paiement" at bounding box center [675, 565] width 268 height 56
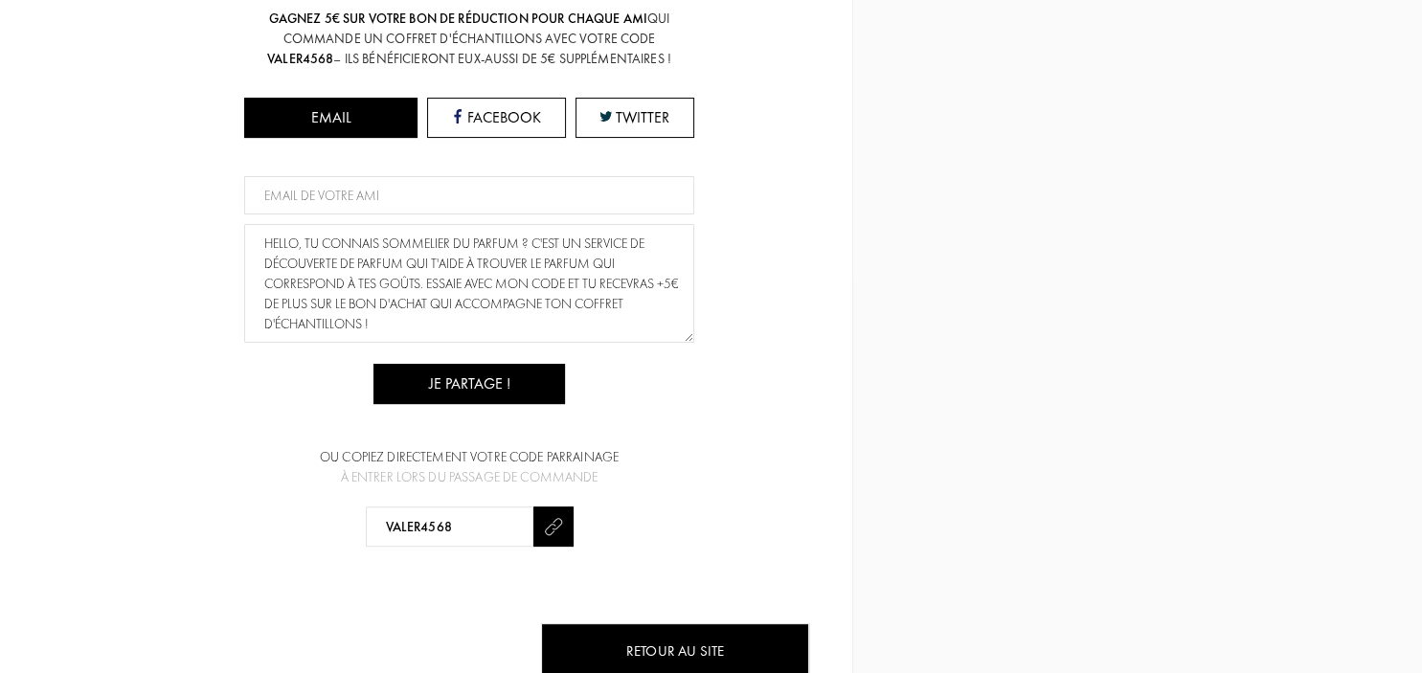
scroll to position [0, 0]
